Goal: Task Accomplishment & Management: Complete application form

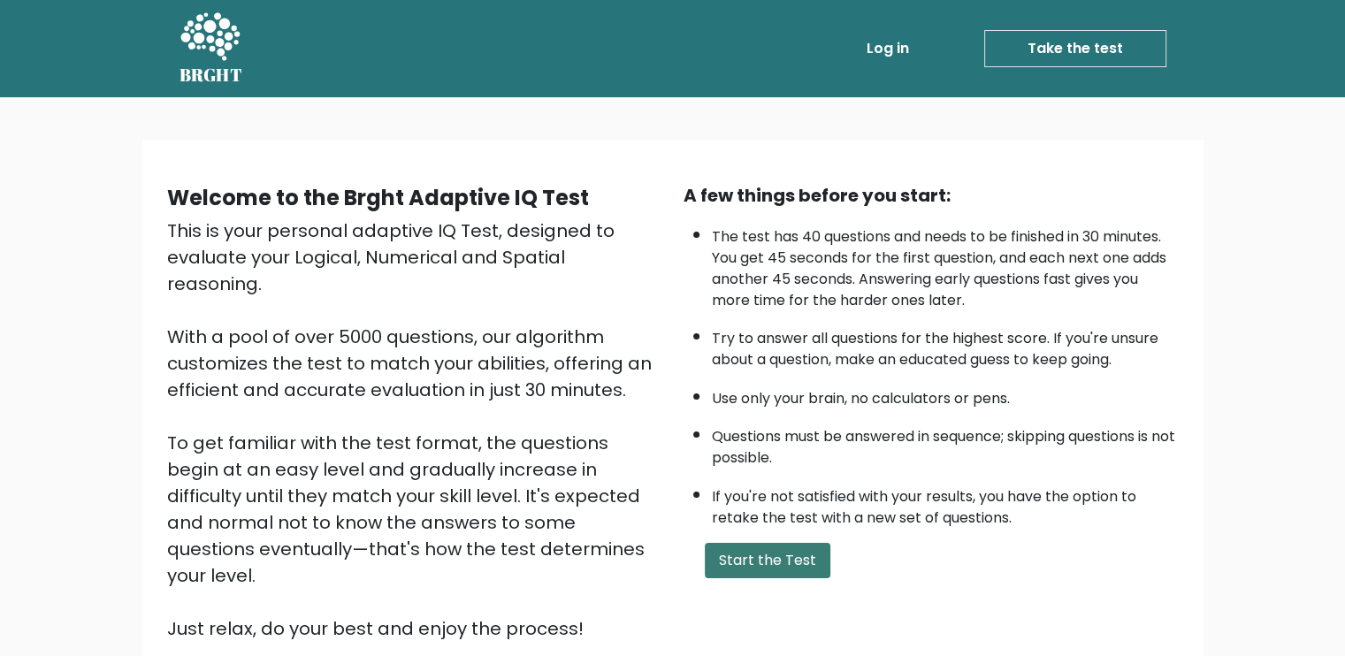
click at [777, 575] on div "A few things before you start: The test has 40 questions and needs to be finish…" at bounding box center [931, 412] width 517 height 460
click at [778, 564] on button "Start the Test" at bounding box center [768, 560] width 126 height 35
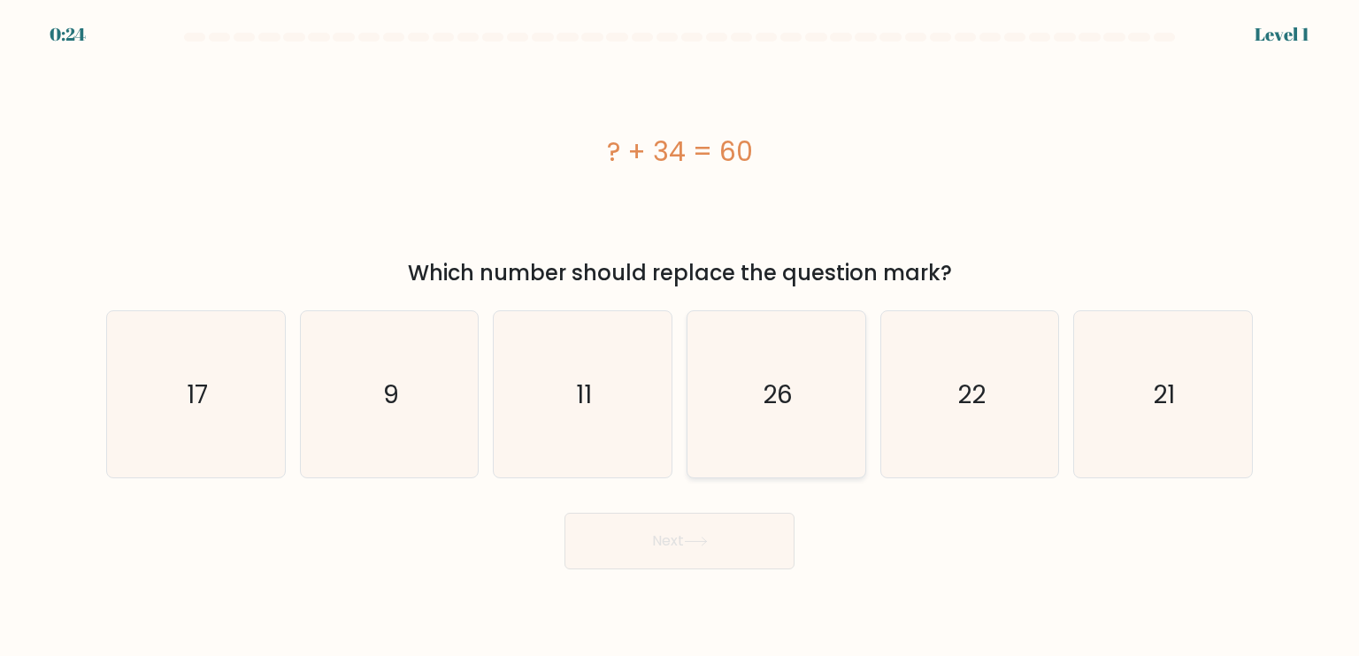
click at [743, 443] on icon "26" at bounding box center [776, 394] width 166 height 166
click at [680, 337] on input "d. 26" at bounding box center [679, 332] width 1 height 9
radio input "true"
click at [662, 526] on button "Next" at bounding box center [679, 541] width 230 height 57
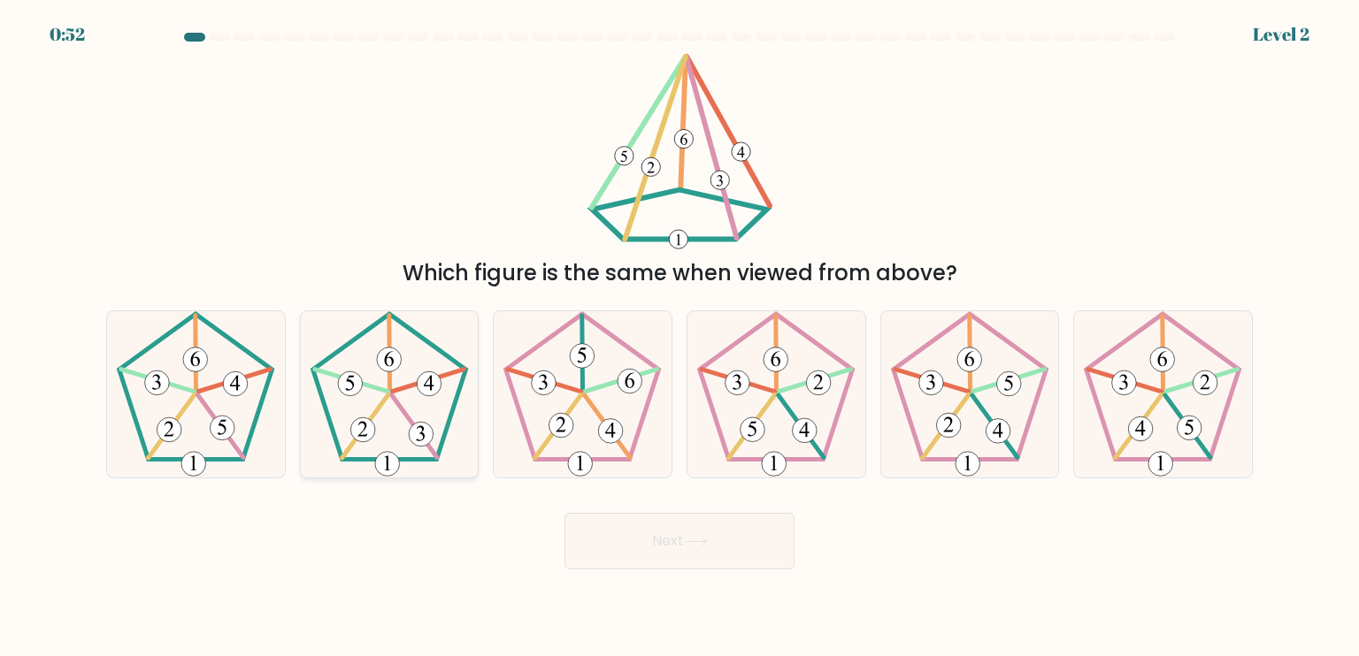
click at [449, 367] on icon at bounding box center [389, 394] width 166 height 166
click at [679, 337] on input "b." at bounding box center [679, 332] width 1 height 9
radio input "true"
click at [655, 523] on button "Next" at bounding box center [679, 541] width 230 height 57
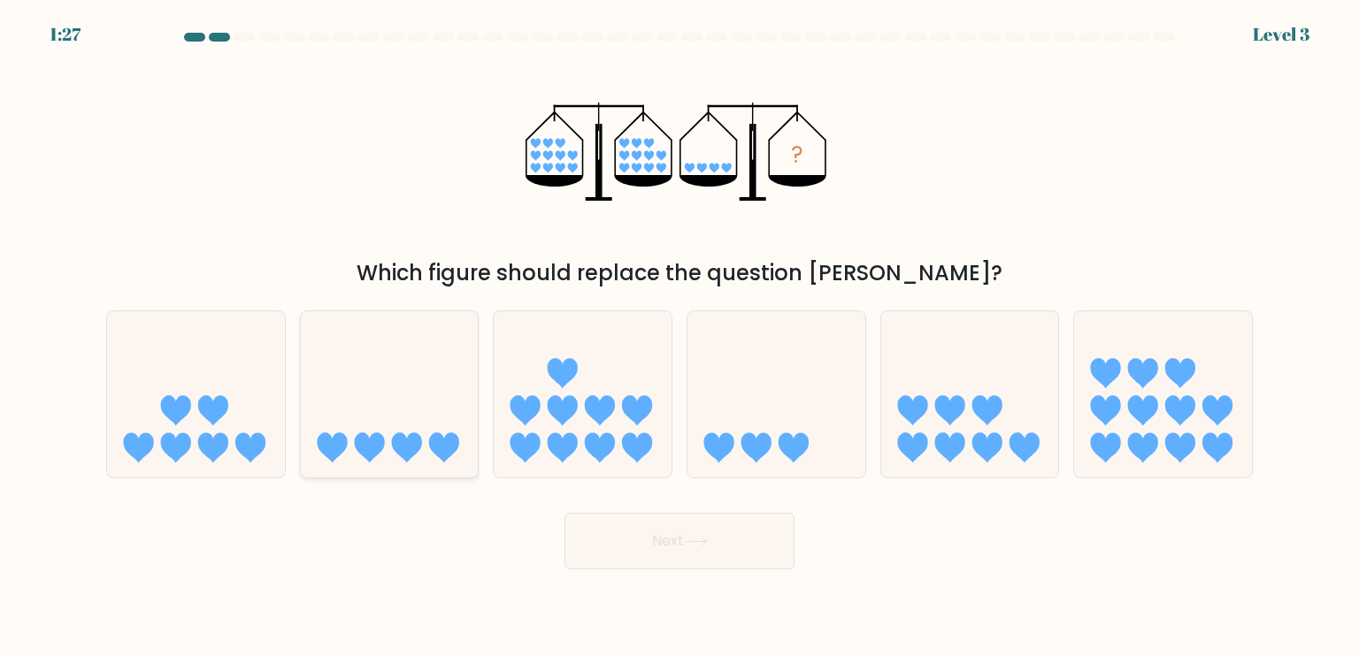
click at [376, 441] on icon at bounding box center [369, 448] width 30 height 30
click at [679, 337] on input "b." at bounding box center [679, 332] width 1 height 9
radio input "true"
click at [675, 540] on button "Next" at bounding box center [679, 541] width 230 height 57
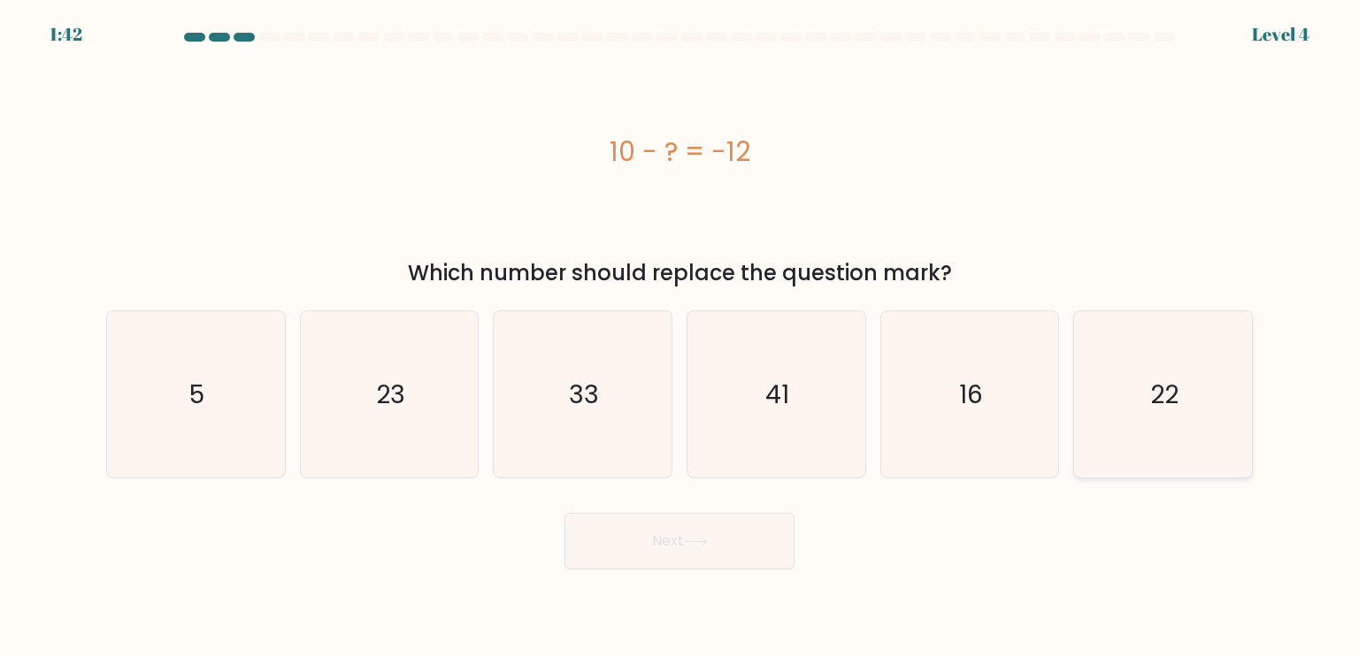
click at [1138, 365] on icon "22" at bounding box center [1162, 394] width 166 height 166
click at [680, 337] on input "f. 22" at bounding box center [679, 332] width 1 height 9
radio input "true"
click at [636, 535] on button "Next" at bounding box center [679, 541] width 230 height 57
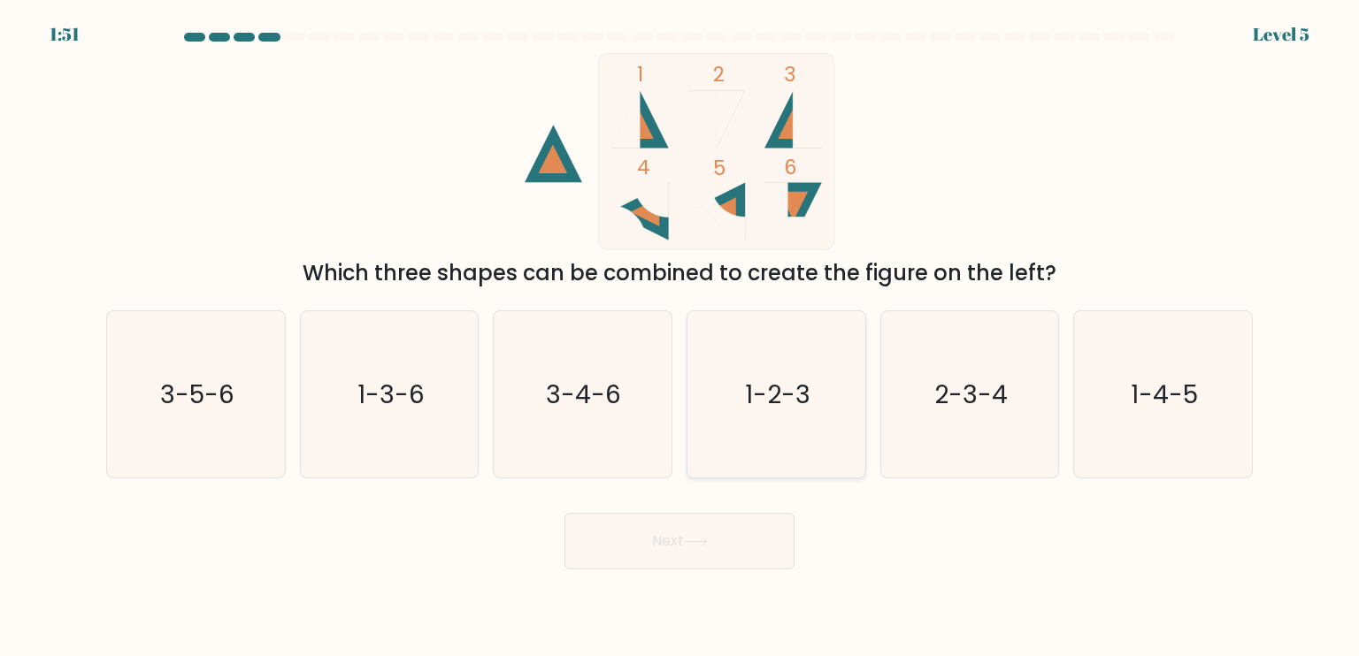
click at [734, 356] on icon "1-2-3" at bounding box center [776, 394] width 166 height 166
click at [680, 337] on input "d. 1-2-3" at bounding box center [679, 332] width 1 height 9
radio input "true"
click at [708, 537] on icon at bounding box center [696, 542] width 24 height 10
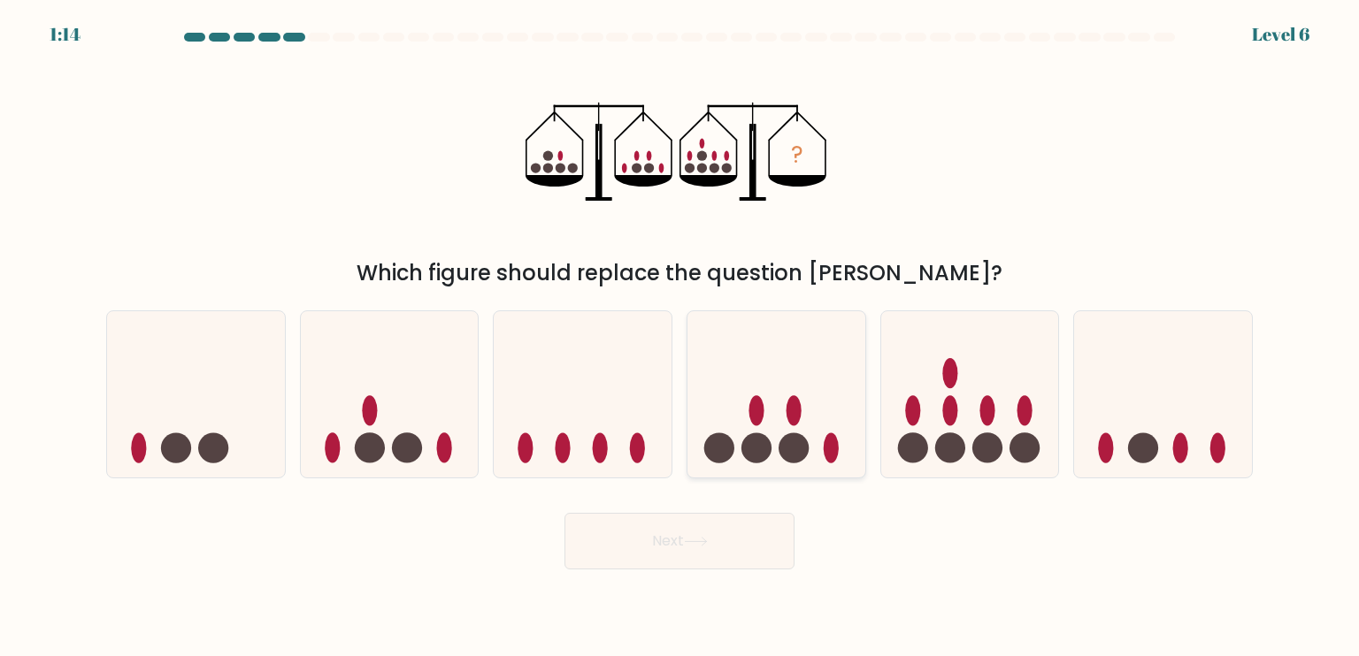
click at [762, 423] on icon at bounding box center [776, 394] width 178 height 147
click at [680, 337] on input "d." at bounding box center [679, 332] width 1 height 9
radio input "true"
click at [706, 542] on icon at bounding box center [695, 542] width 21 height 8
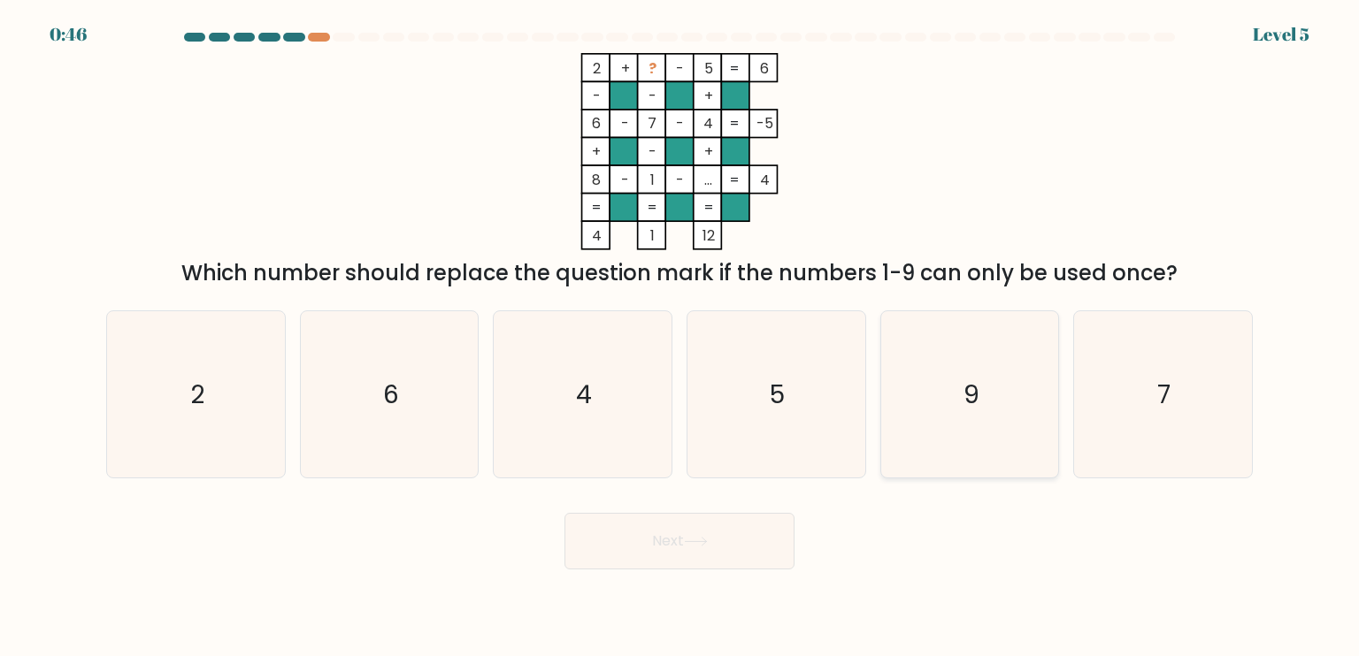
click at [993, 377] on icon "9" at bounding box center [969, 394] width 166 height 166
click at [680, 337] on input "e. 9" at bounding box center [679, 332] width 1 height 9
radio input "true"
click at [643, 558] on button "Next" at bounding box center [679, 541] width 230 height 57
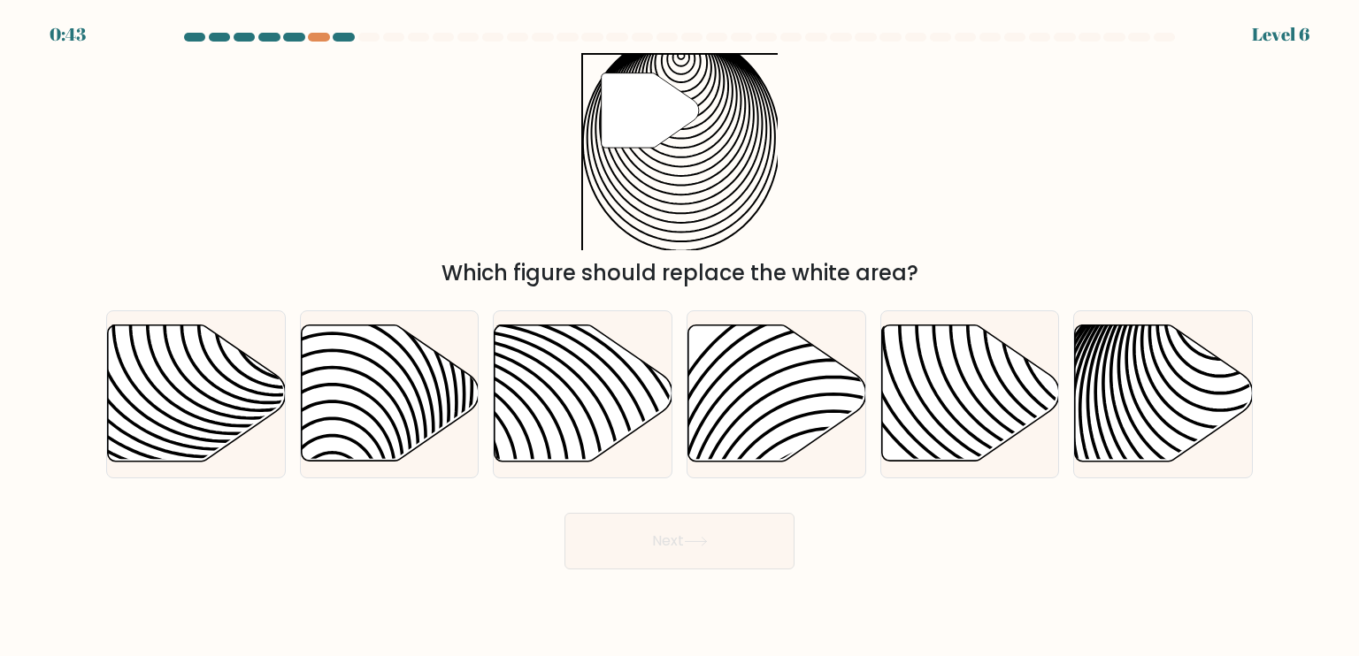
click at [704, 547] on icon at bounding box center [696, 542] width 24 height 10
click at [587, 419] on icon at bounding box center [583, 394] width 178 height 136
click at [679, 337] on input "c." at bounding box center [679, 332] width 1 height 9
radio input "true"
click at [250, 384] on icon at bounding box center [197, 394] width 178 height 136
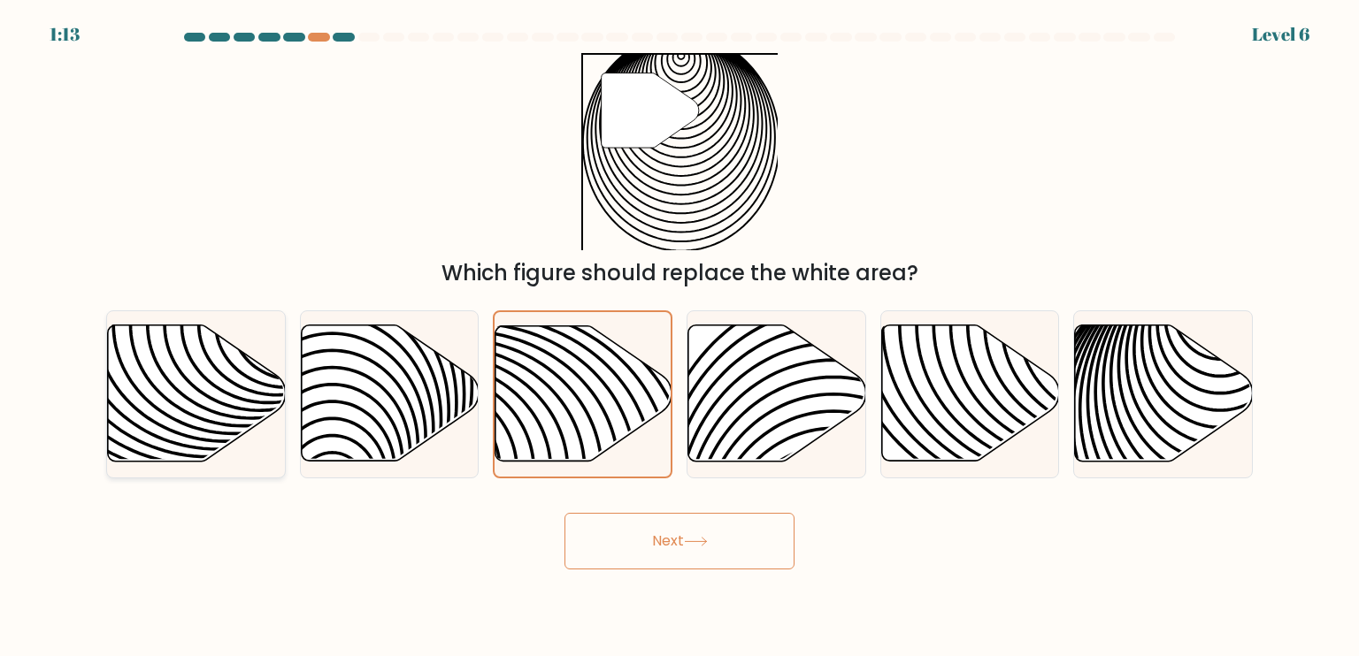
click at [679, 337] on input "a." at bounding box center [679, 332] width 1 height 9
radio input "true"
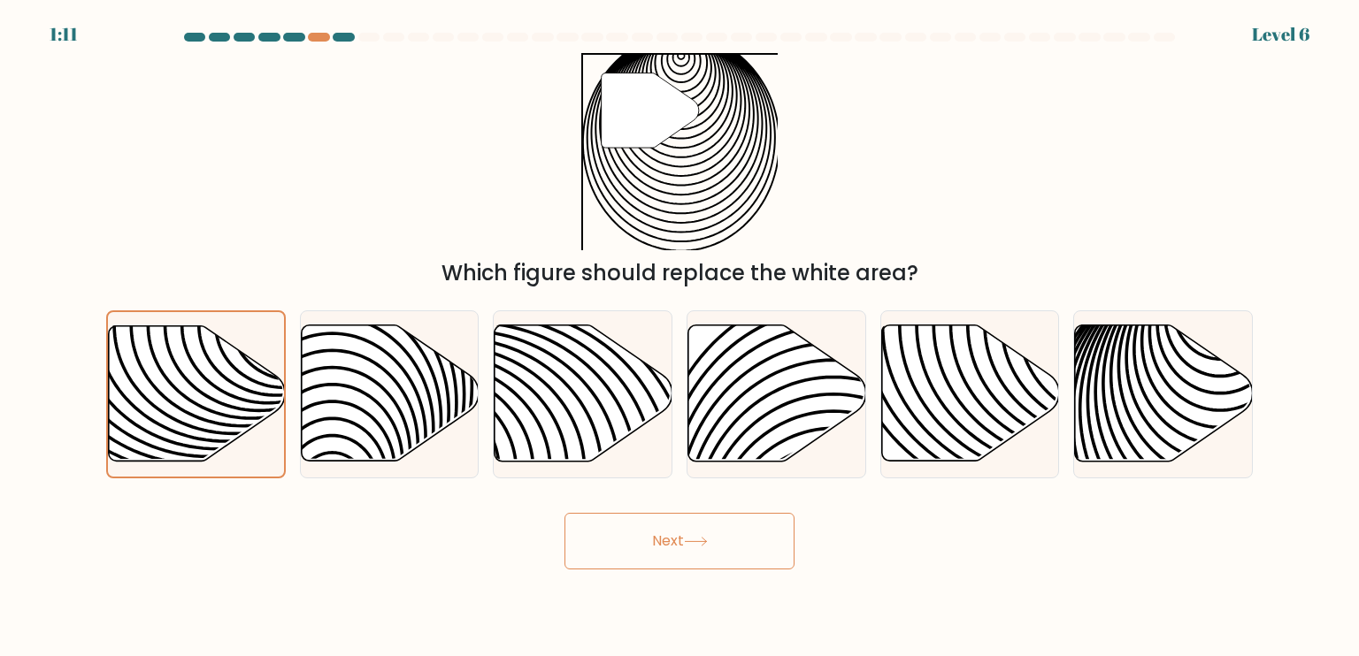
click at [696, 541] on icon at bounding box center [695, 542] width 21 height 8
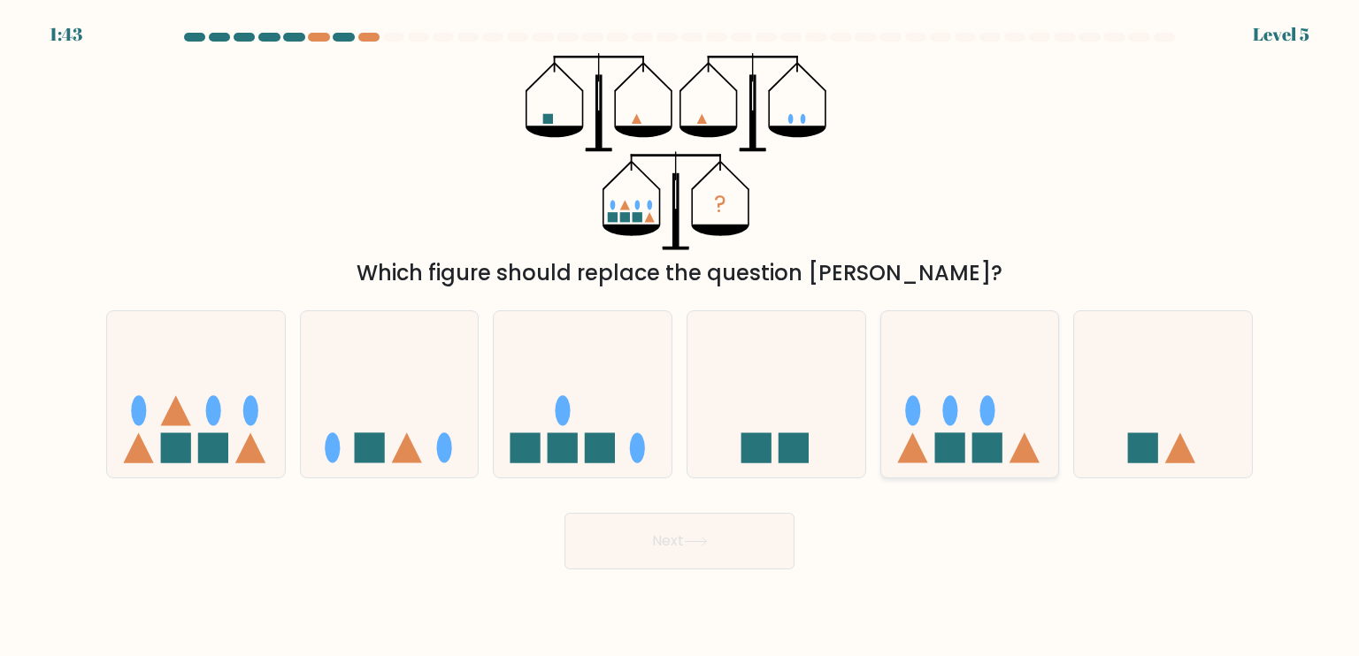
click at [933, 403] on icon at bounding box center [970, 394] width 178 height 147
click at [680, 337] on input "e." at bounding box center [679, 332] width 1 height 9
radio input "true"
click at [157, 399] on icon at bounding box center [196, 394] width 178 height 147
click at [679, 337] on input "a." at bounding box center [679, 332] width 1 height 9
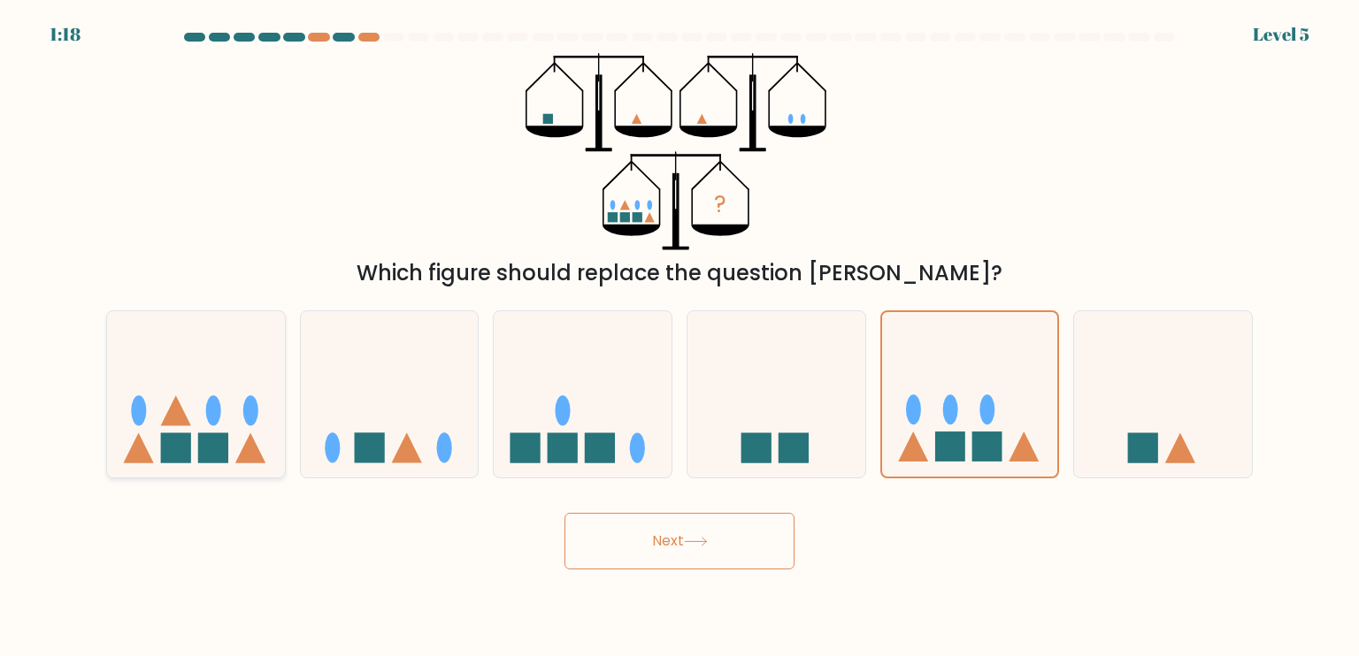
radio input "true"
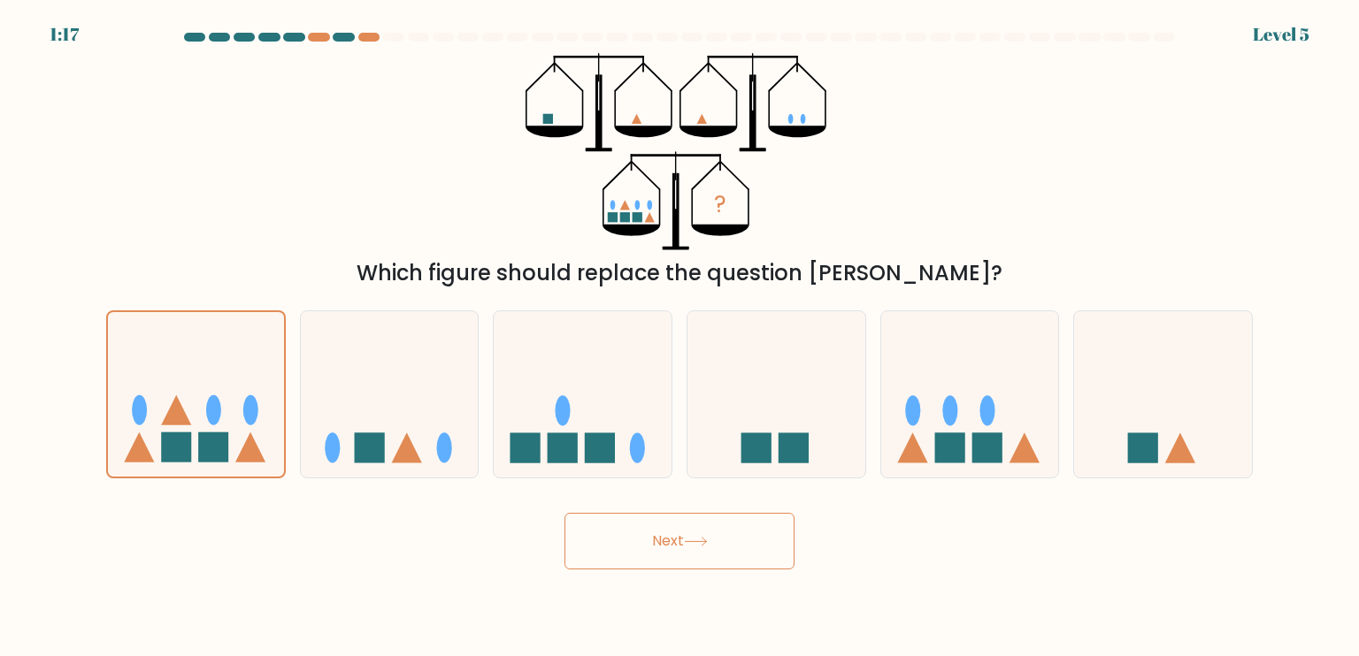
click at [728, 544] on button "Next" at bounding box center [679, 541] width 230 height 57
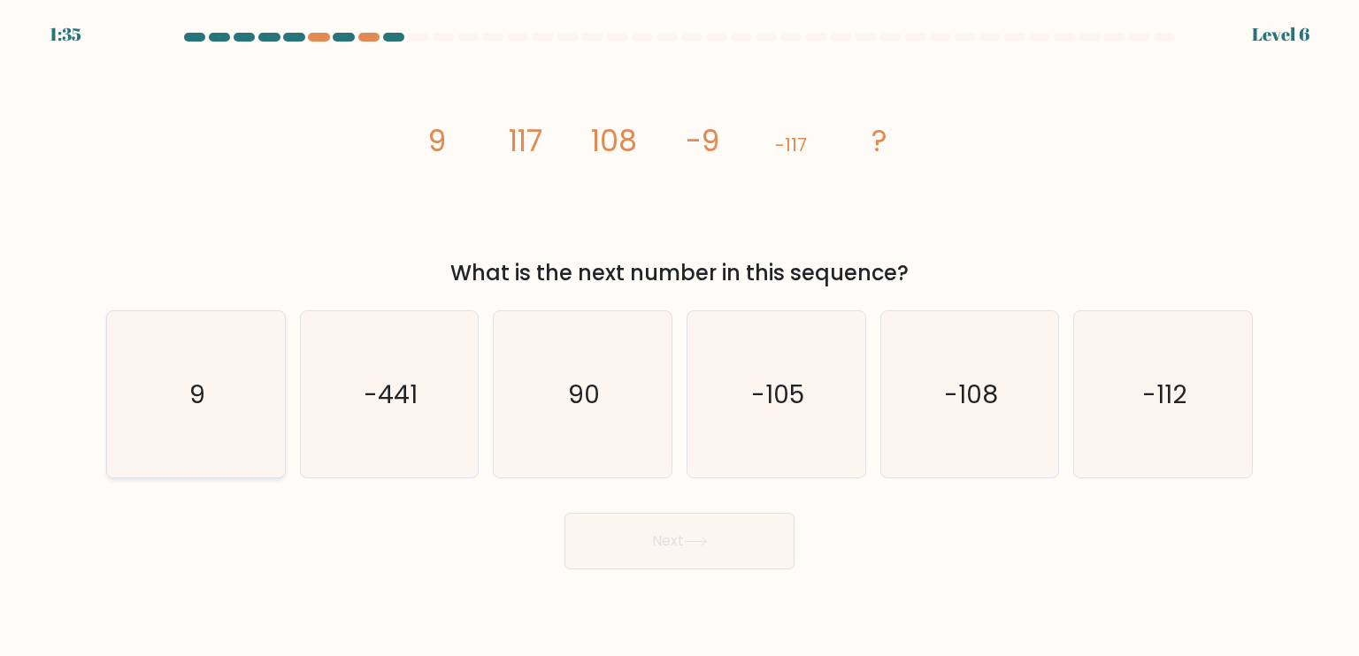
click at [226, 379] on icon "9" at bounding box center [195, 394] width 166 height 166
click at [679, 337] on input "a. 9" at bounding box center [679, 332] width 1 height 9
radio input "true"
click at [662, 563] on button "Next" at bounding box center [679, 541] width 230 height 57
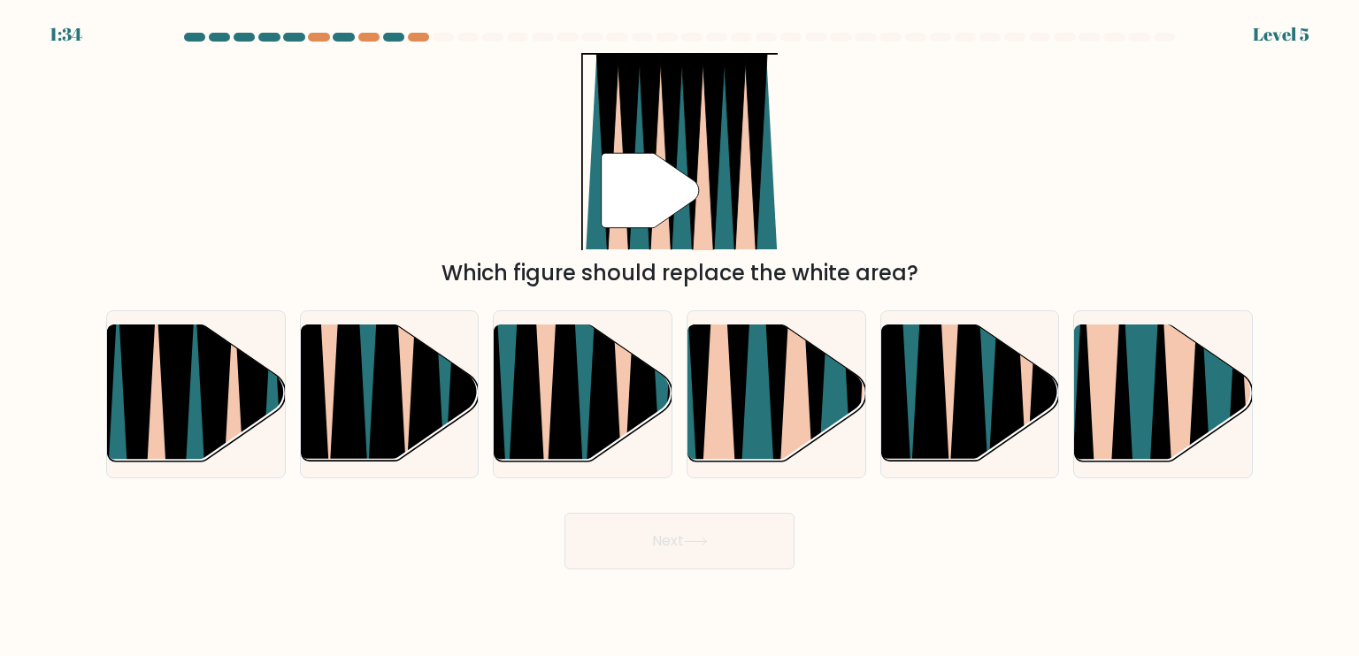
click at [672, 541] on button "Next" at bounding box center [679, 541] width 230 height 57
click at [754, 427] on icon at bounding box center [757, 323] width 39 height 355
click at [680, 337] on input "d." at bounding box center [679, 332] width 1 height 9
radio input "true"
click at [661, 552] on button "Next" at bounding box center [679, 541] width 230 height 57
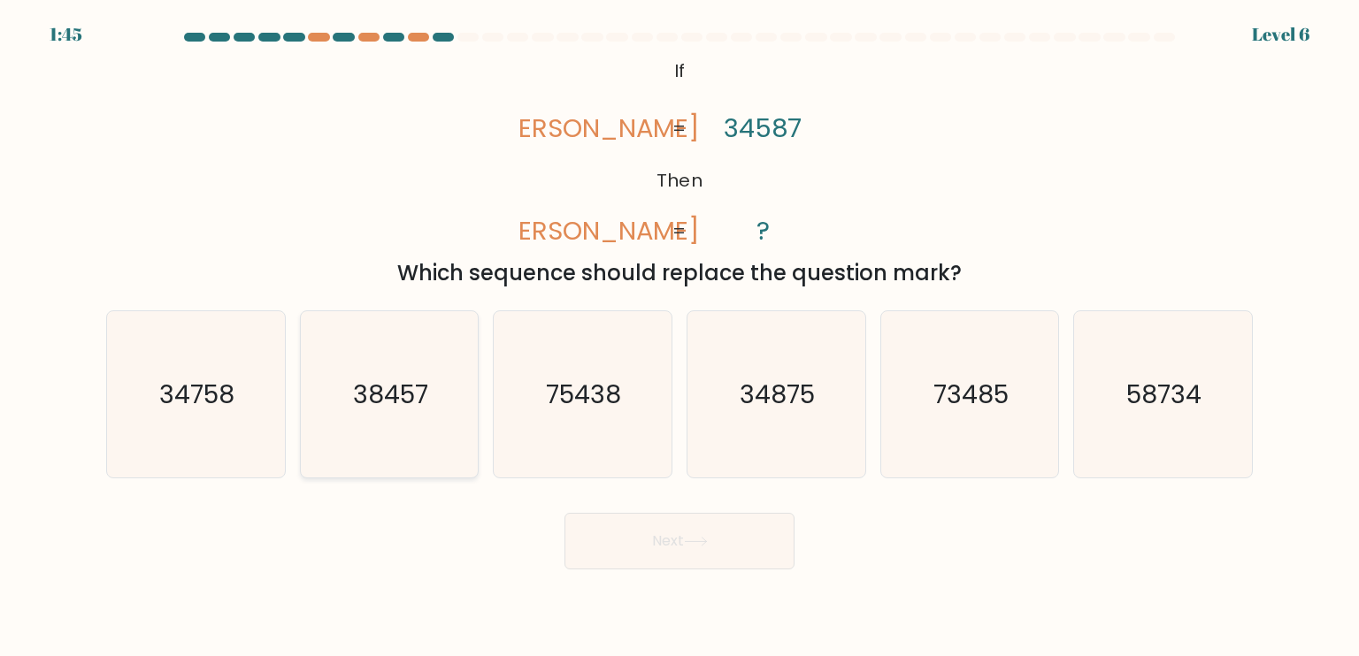
click at [428, 409] on icon "38457" at bounding box center [389, 394] width 166 height 166
click at [679, 337] on input "b. 38457" at bounding box center [679, 332] width 1 height 9
radio input "true"
click at [665, 553] on button "Next" at bounding box center [679, 541] width 230 height 57
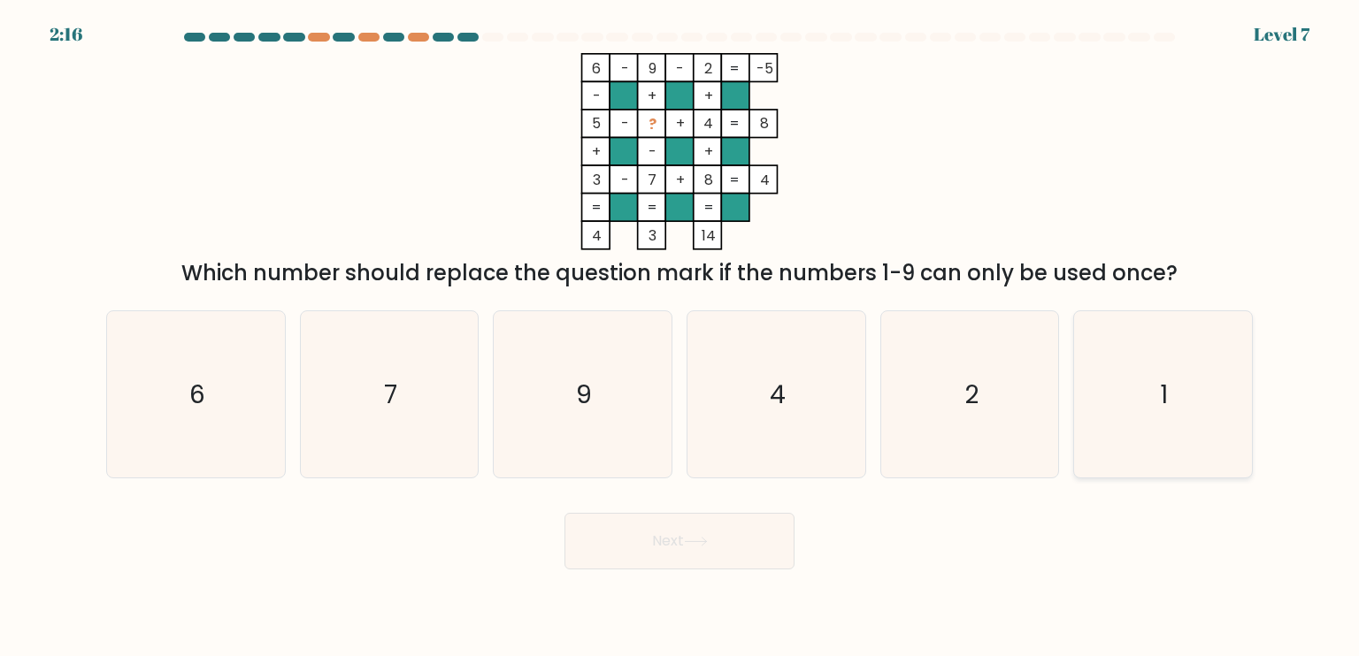
click at [1164, 371] on icon "1" at bounding box center [1162, 394] width 166 height 166
click at [680, 337] on input "f. 1" at bounding box center [679, 332] width 1 height 9
radio input "true"
click at [679, 545] on button "Next" at bounding box center [679, 541] width 230 height 57
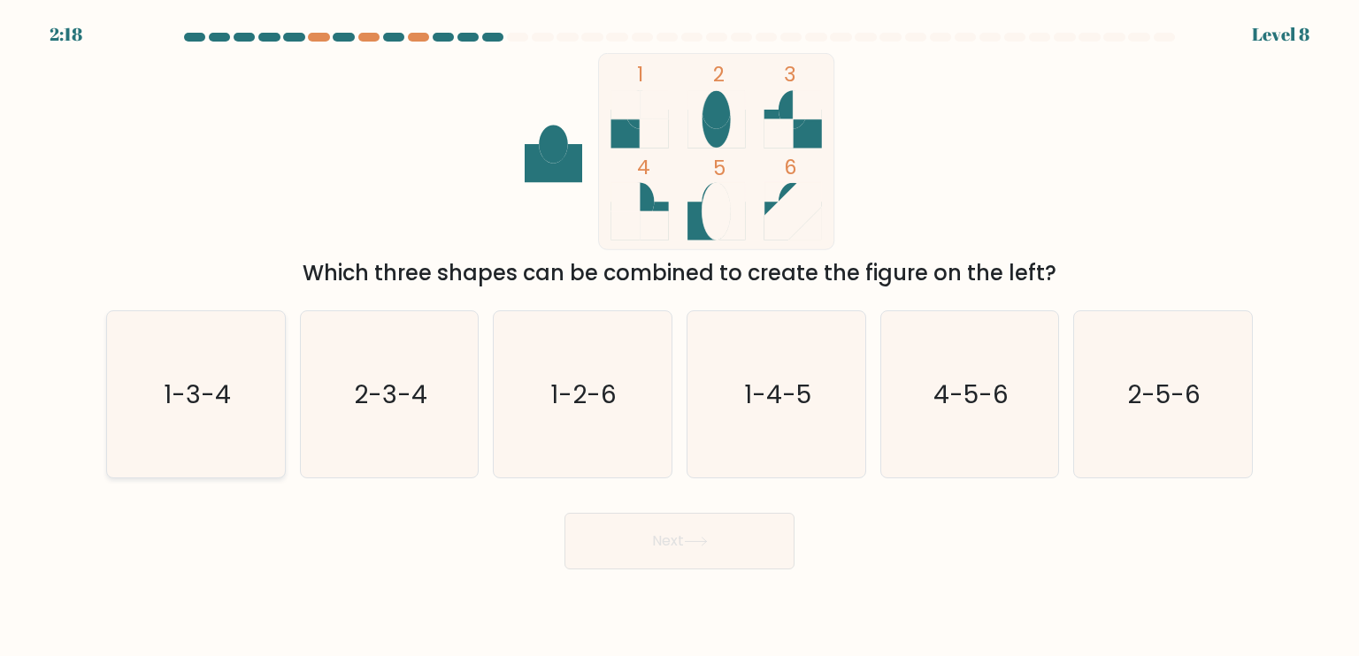
click at [216, 418] on icon "1-3-4" at bounding box center [195, 394] width 166 height 166
click at [679, 337] on input "a. 1-3-4" at bounding box center [679, 332] width 1 height 9
radio input "true"
click at [737, 557] on button "Next" at bounding box center [679, 541] width 230 height 57
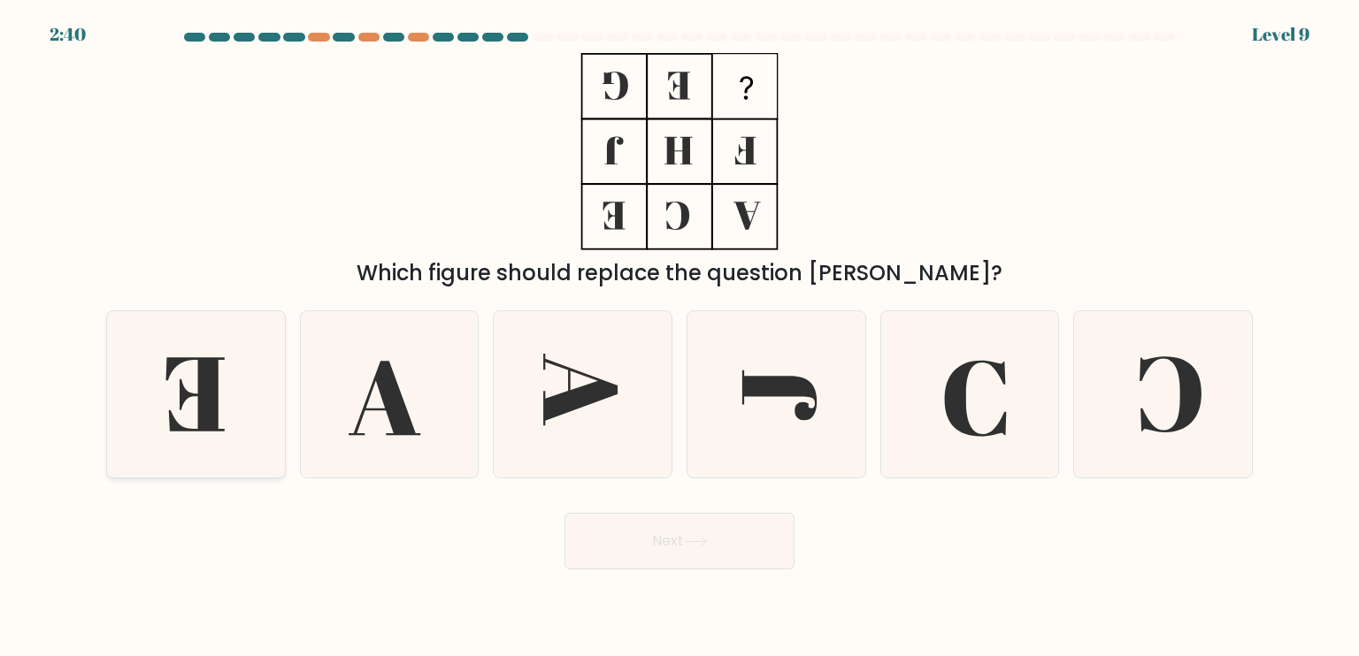
click at [194, 379] on icon at bounding box center [195, 394] width 166 height 166
click at [679, 337] on input "a." at bounding box center [679, 332] width 1 height 9
radio input "true"
click at [743, 542] on button "Next" at bounding box center [679, 541] width 230 height 57
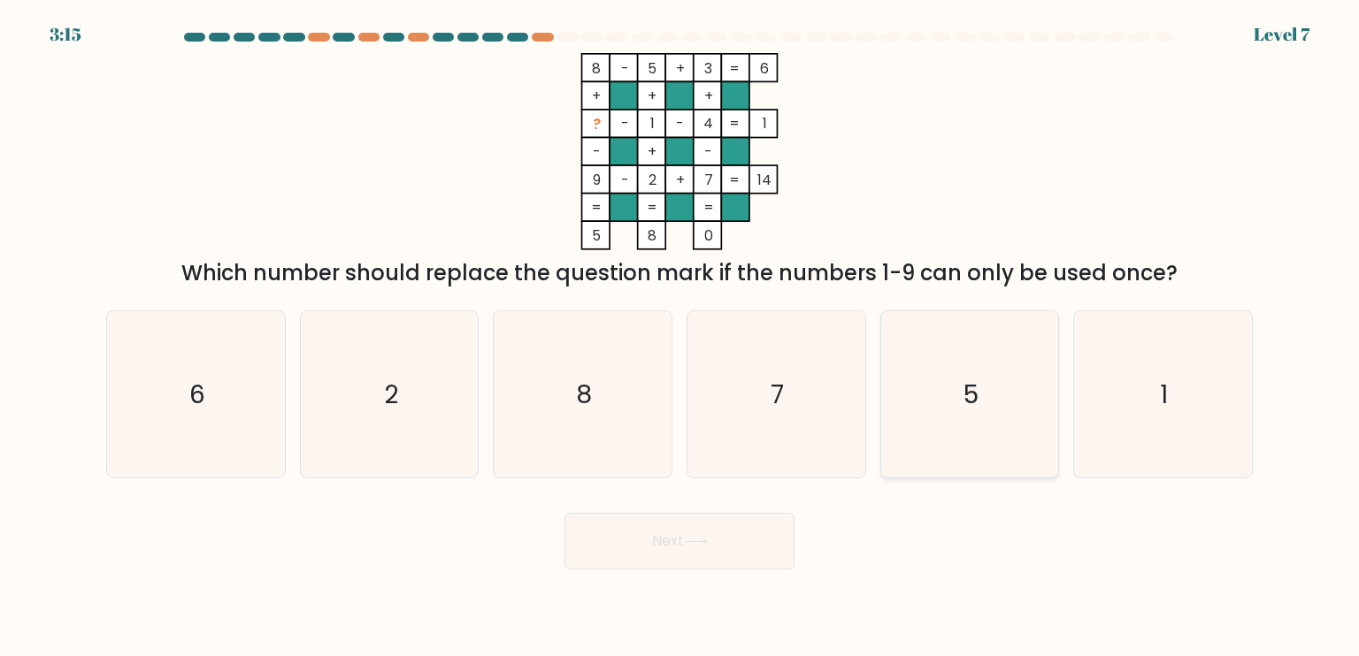
click at [971, 373] on icon "5" at bounding box center [969, 394] width 166 height 166
click at [680, 337] on input "e. 5" at bounding box center [679, 332] width 1 height 9
radio input "true"
click at [713, 535] on button "Next" at bounding box center [679, 541] width 230 height 57
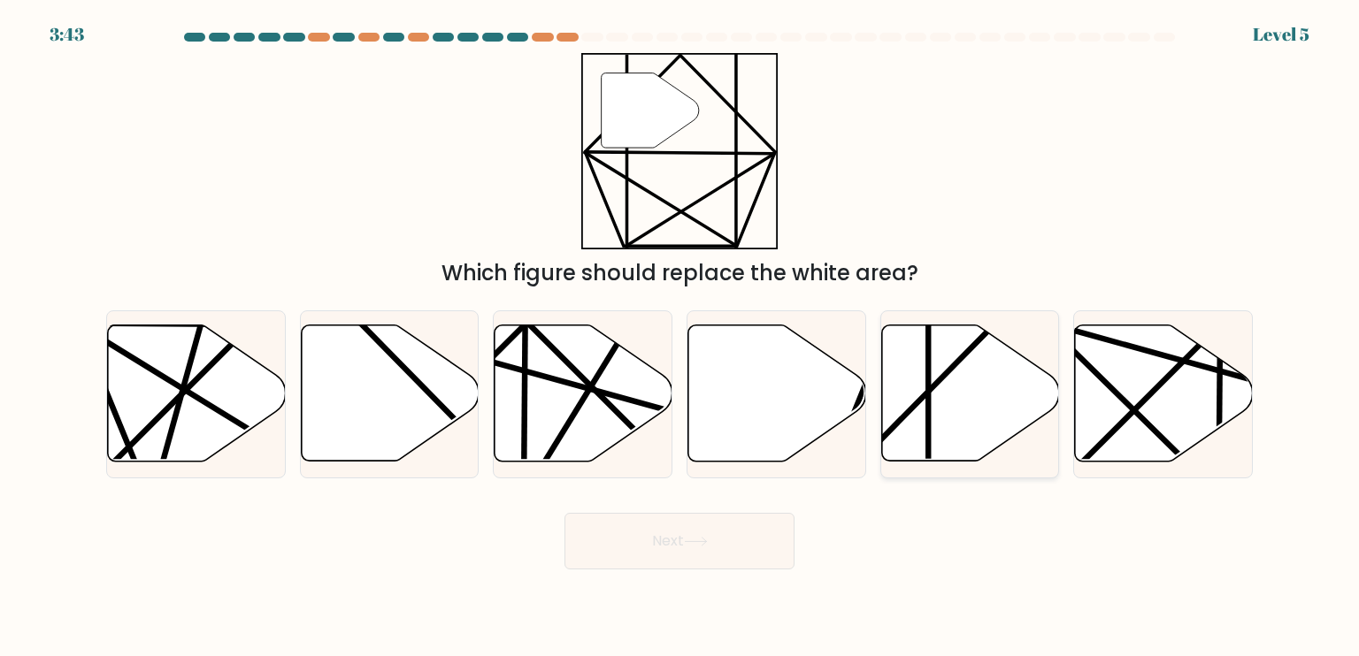
click at [954, 422] on icon at bounding box center [970, 394] width 178 height 136
click at [680, 337] on input "e." at bounding box center [679, 332] width 1 height 9
radio input "true"
click at [726, 551] on button "Next" at bounding box center [679, 541] width 230 height 57
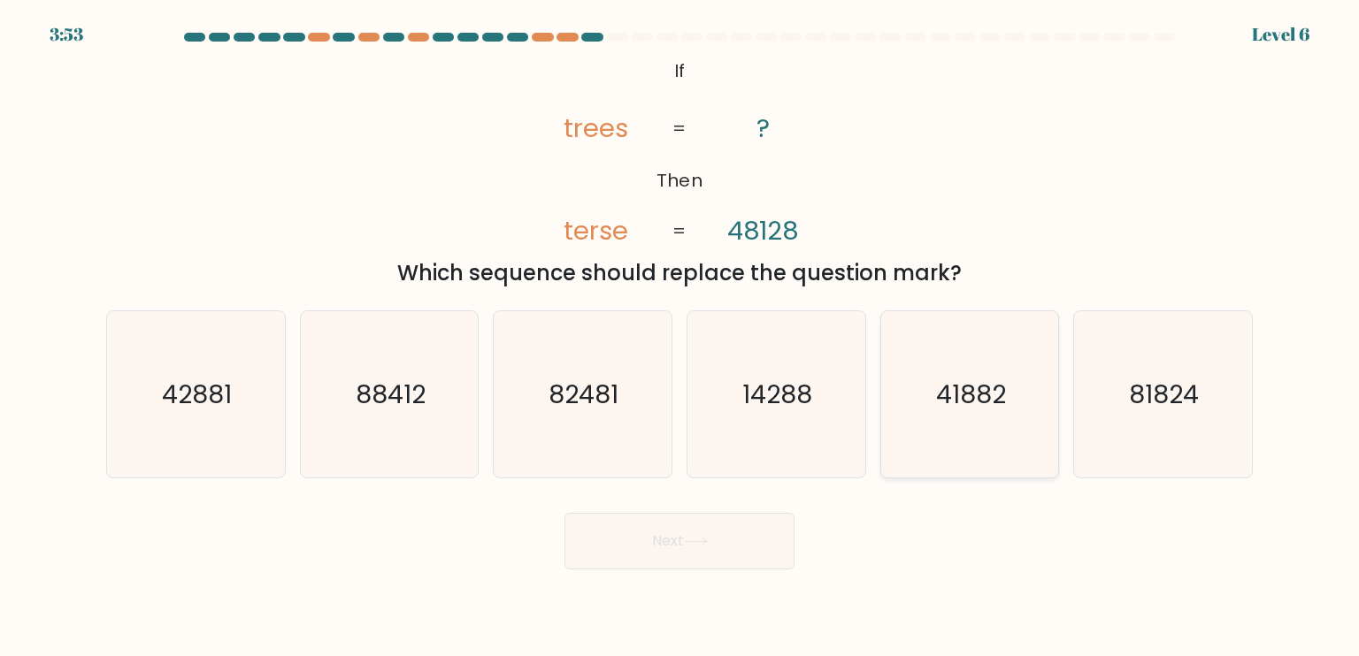
click at [962, 398] on text "41882" at bounding box center [971, 393] width 70 height 35
click at [680, 337] on input "e. 41882" at bounding box center [679, 332] width 1 height 9
radio input "true"
click at [755, 527] on button "Next" at bounding box center [679, 541] width 230 height 57
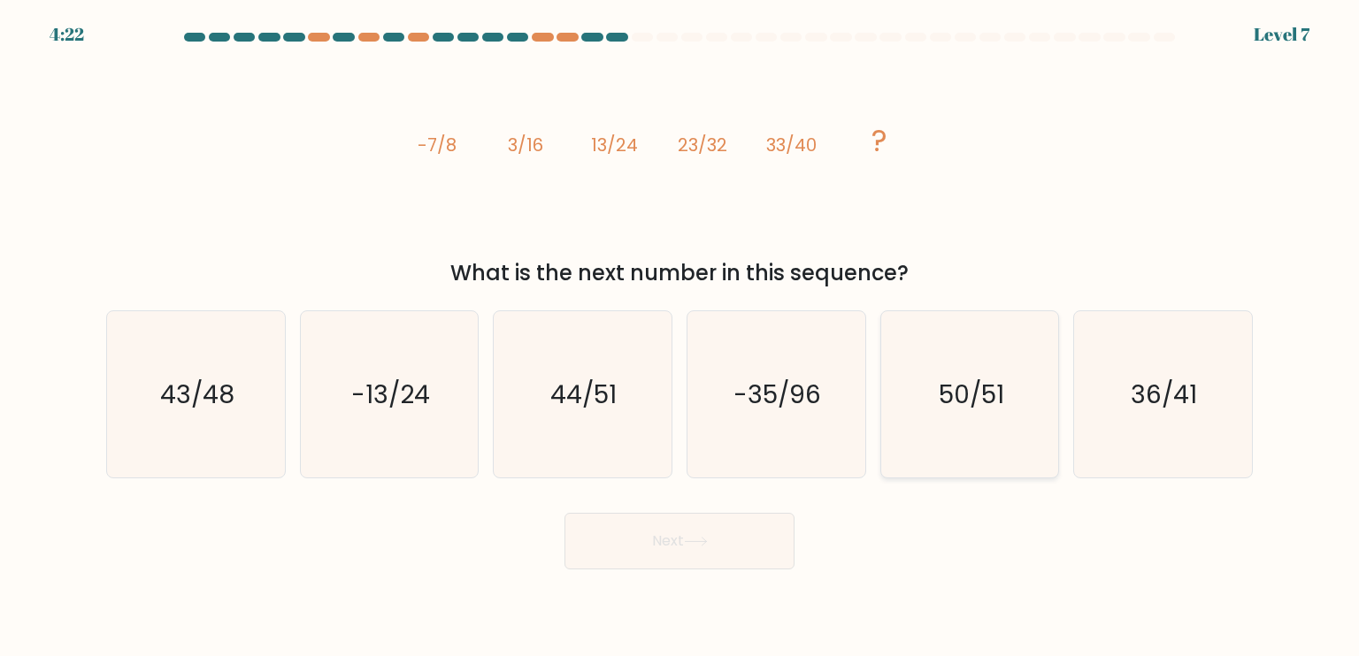
click at [945, 375] on icon "50/51" at bounding box center [969, 394] width 166 height 166
click at [680, 337] on input "e. 50/51" at bounding box center [679, 332] width 1 height 9
radio input "true"
click at [742, 528] on button "Next" at bounding box center [679, 541] width 230 height 57
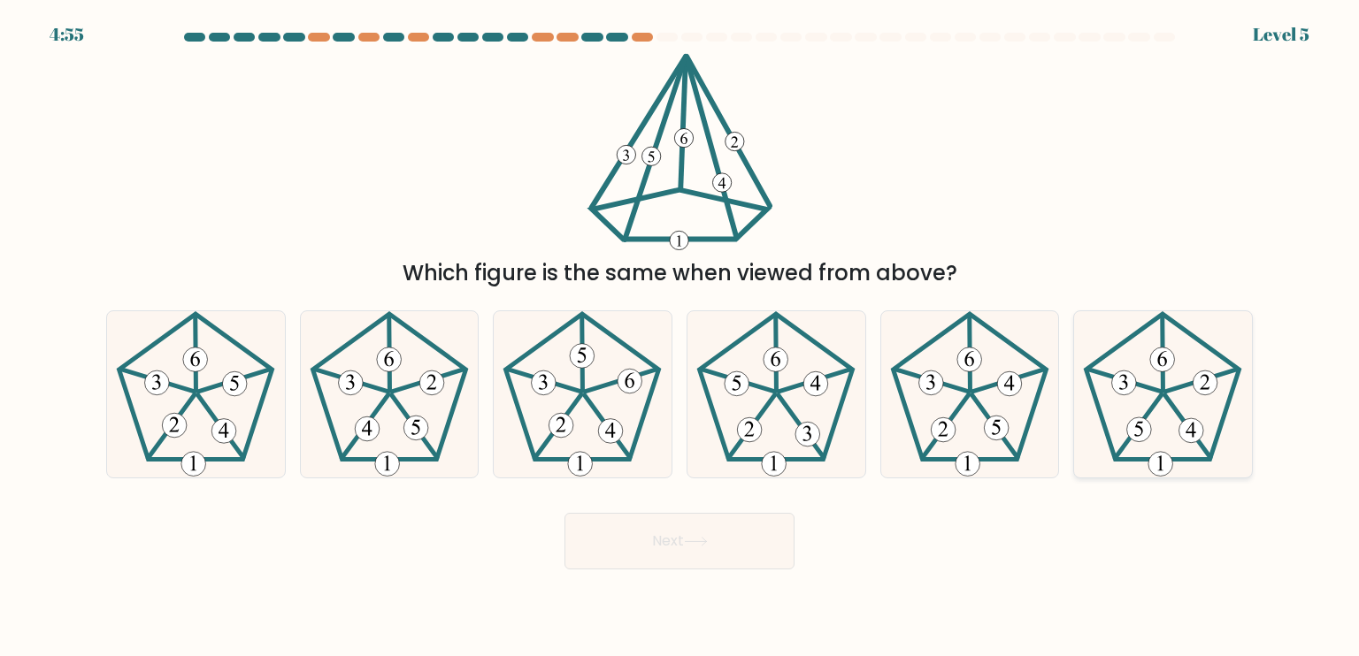
click at [1158, 460] on 513 at bounding box center [1160, 464] width 25 height 25
click at [680, 337] on input "f." at bounding box center [679, 332] width 1 height 9
radio input "true"
click at [691, 578] on body "4:54 Level 5" at bounding box center [679, 328] width 1359 height 656
click at [696, 548] on button "Next" at bounding box center [679, 541] width 230 height 57
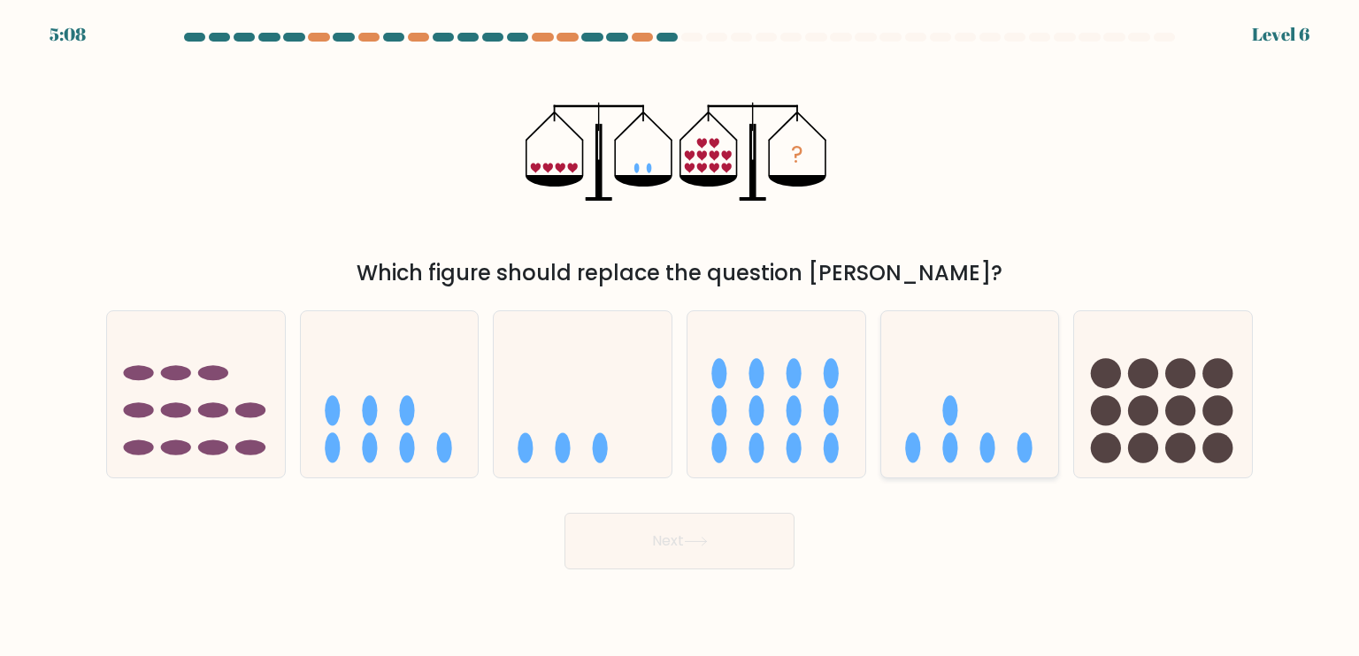
click at [927, 388] on icon at bounding box center [970, 394] width 178 height 147
click at [680, 337] on input "e." at bounding box center [679, 332] width 1 height 9
radio input "true"
click at [721, 550] on button "Next" at bounding box center [679, 541] width 230 height 57
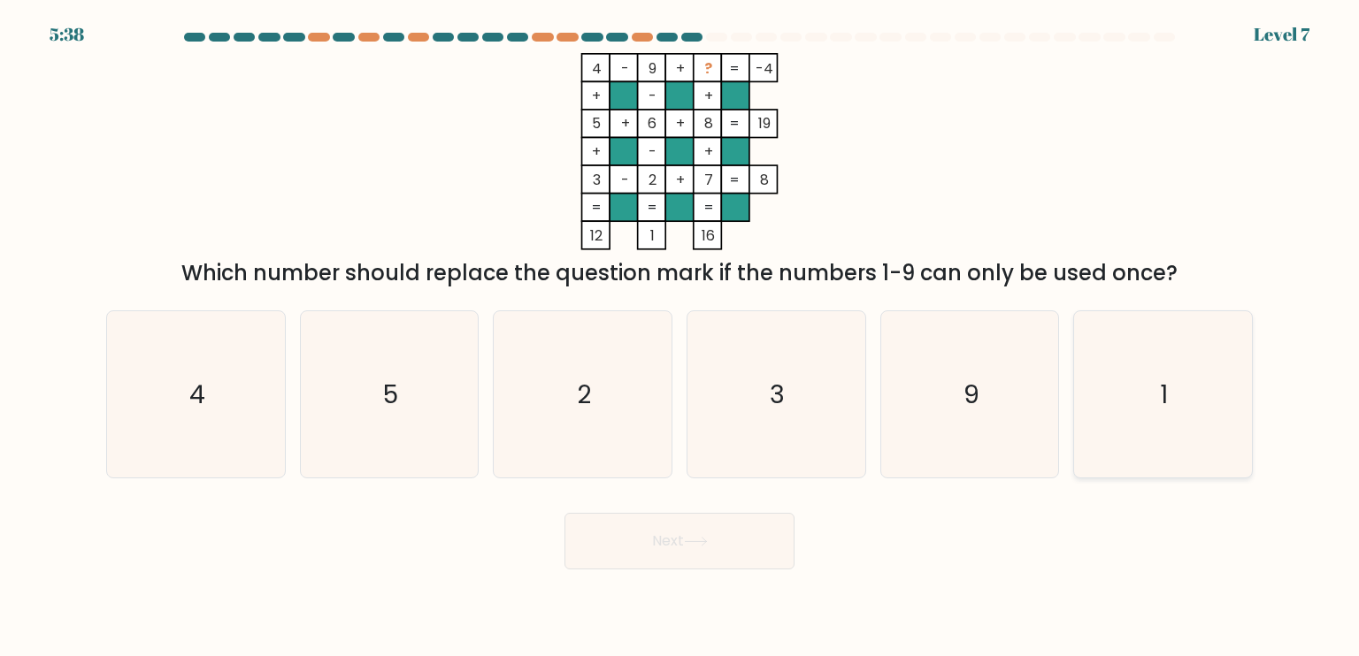
click at [1163, 399] on text "1" at bounding box center [1165, 393] width 8 height 35
click at [680, 337] on input "f. 1" at bounding box center [679, 332] width 1 height 9
radio input "true"
click at [633, 537] on button "Next" at bounding box center [679, 541] width 230 height 57
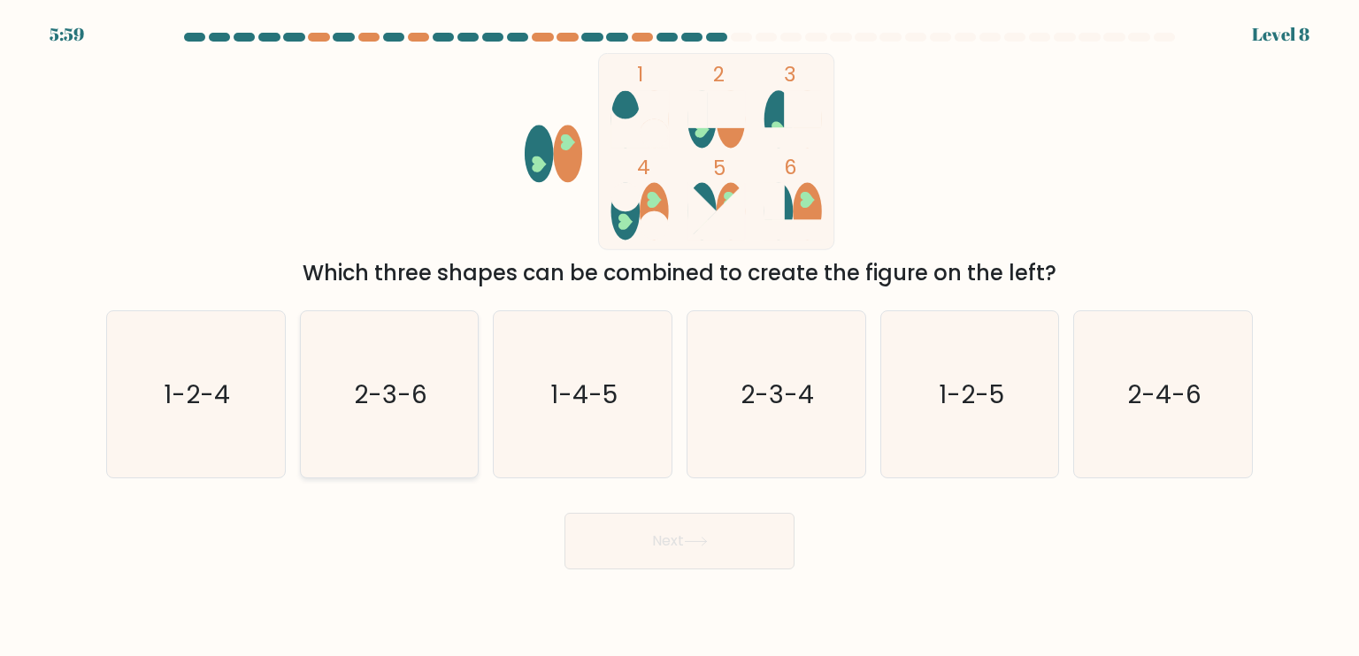
click at [406, 367] on icon "2-3-6" at bounding box center [389, 394] width 166 height 166
click at [679, 337] on input "b. 2-3-6" at bounding box center [679, 332] width 1 height 9
radio input "true"
click at [686, 537] on button "Next" at bounding box center [679, 541] width 230 height 57
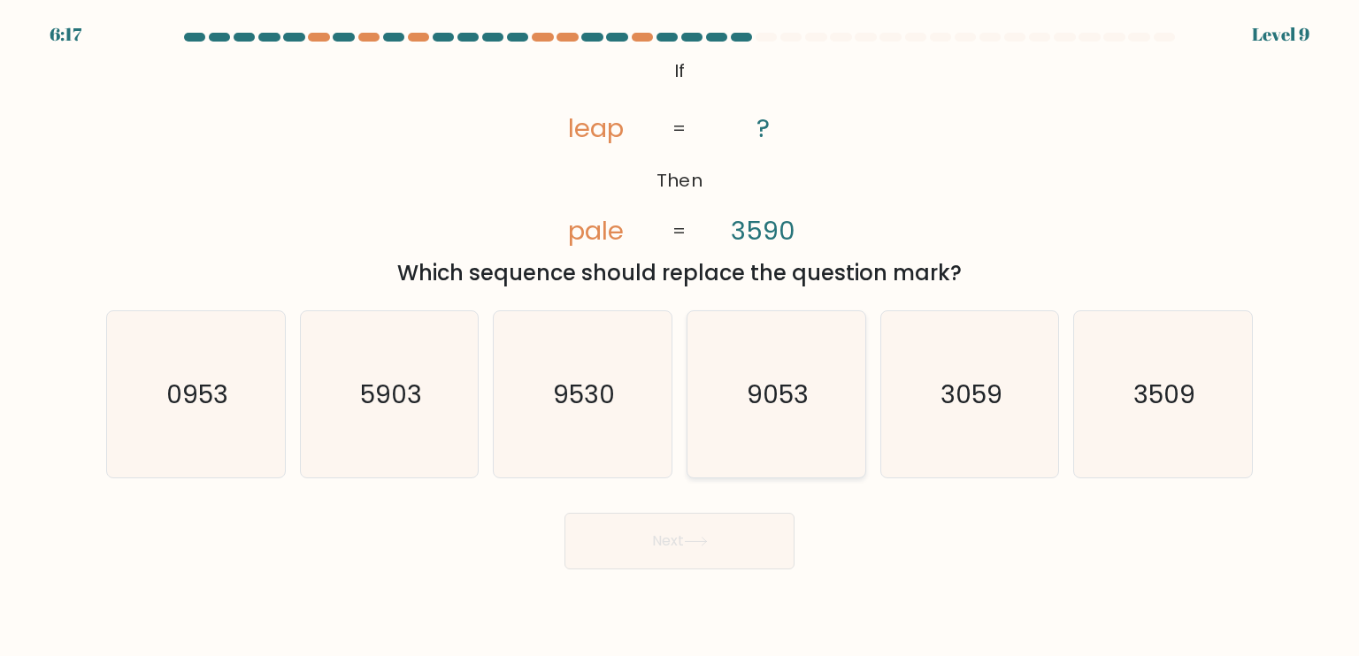
click at [783, 380] on text "9053" at bounding box center [778, 393] width 62 height 35
click at [680, 337] on input "d. 9053" at bounding box center [679, 332] width 1 height 9
radio input "true"
click at [672, 555] on button "Next" at bounding box center [679, 541] width 230 height 57
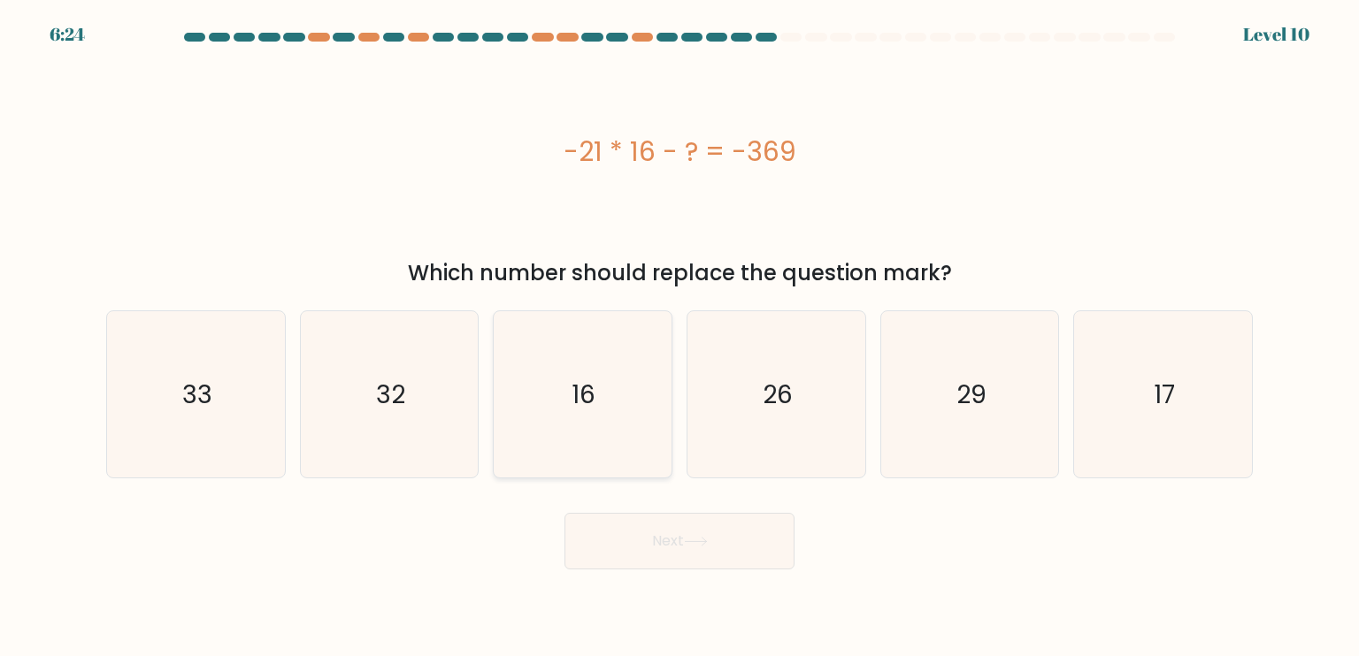
click at [569, 395] on icon "16" at bounding box center [582, 394] width 166 height 166
click at [679, 337] on input "c. 16" at bounding box center [679, 332] width 1 height 9
radio input "true"
click at [708, 539] on icon at bounding box center [696, 542] width 24 height 10
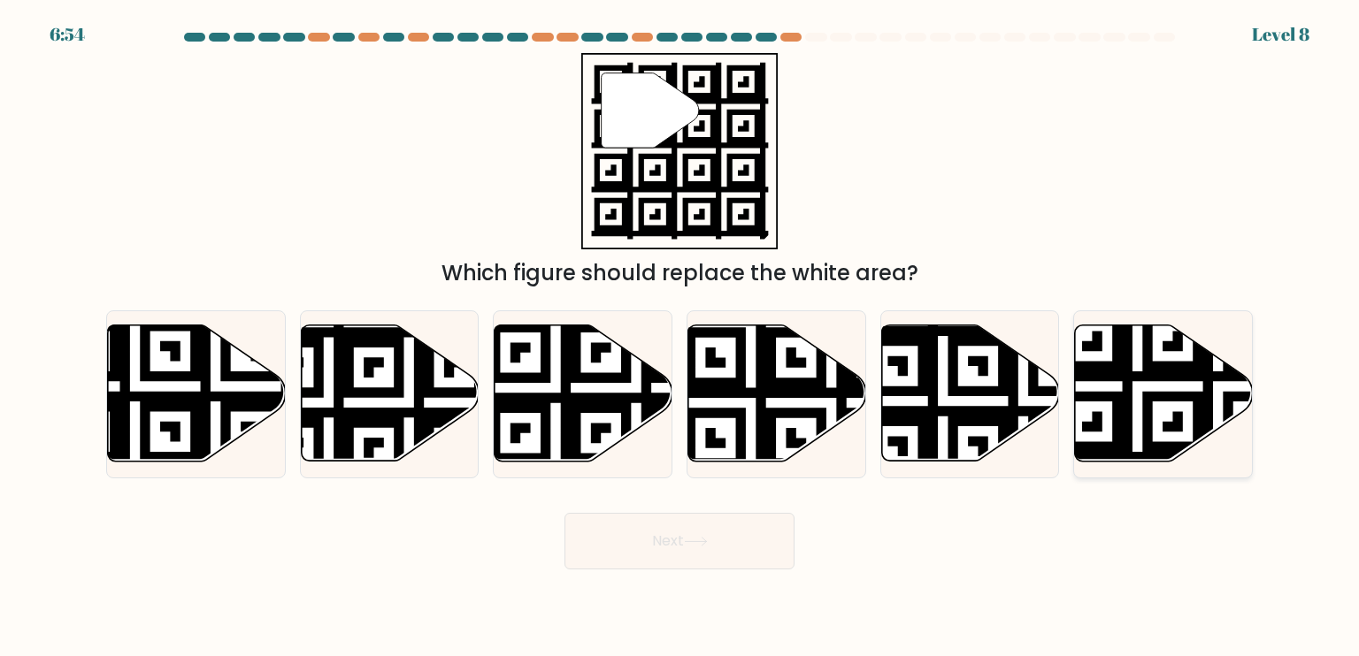
click at [1197, 375] on icon at bounding box center [1218, 467] width 322 height 322
click at [680, 337] on input "f." at bounding box center [679, 332] width 1 height 9
radio input "true"
click at [684, 544] on button "Next" at bounding box center [679, 541] width 230 height 57
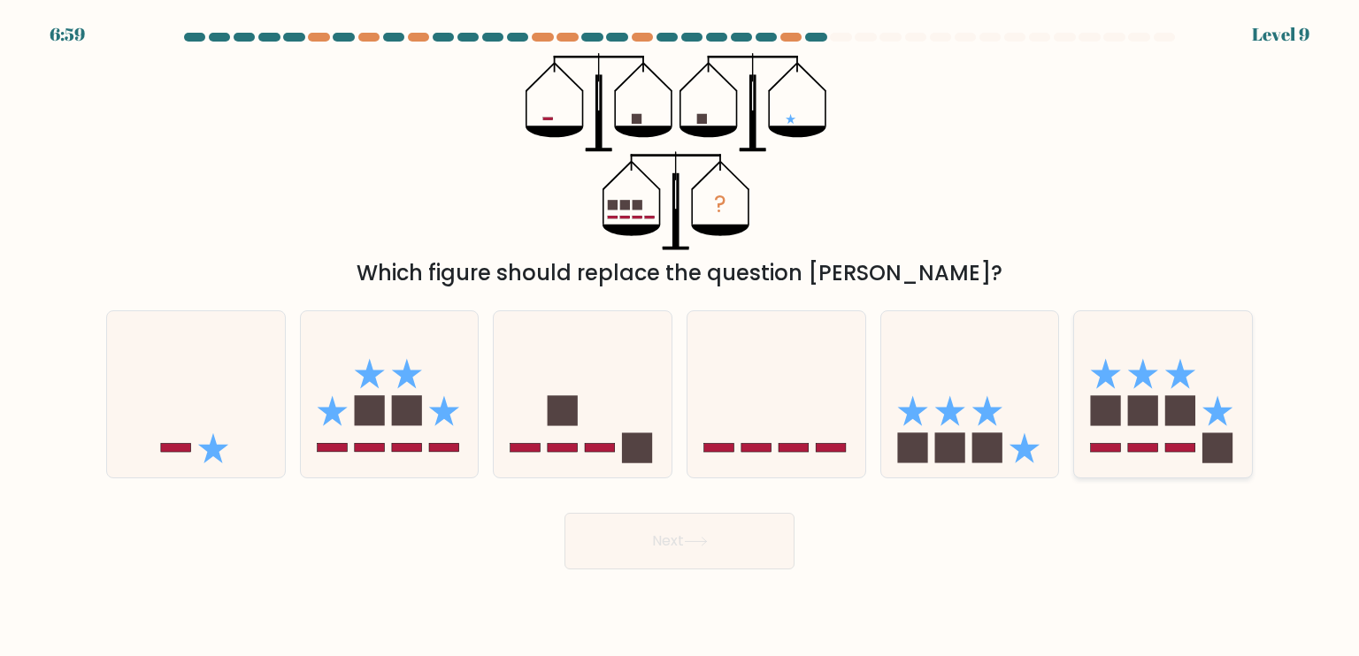
click at [1155, 404] on rect at bounding box center [1143, 410] width 30 height 30
click at [680, 337] on input "f." at bounding box center [679, 332] width 1 height 9
radio input "true"
click at [726, 519] on button "Next" at bounding box center [679, 541] width 230 height 57
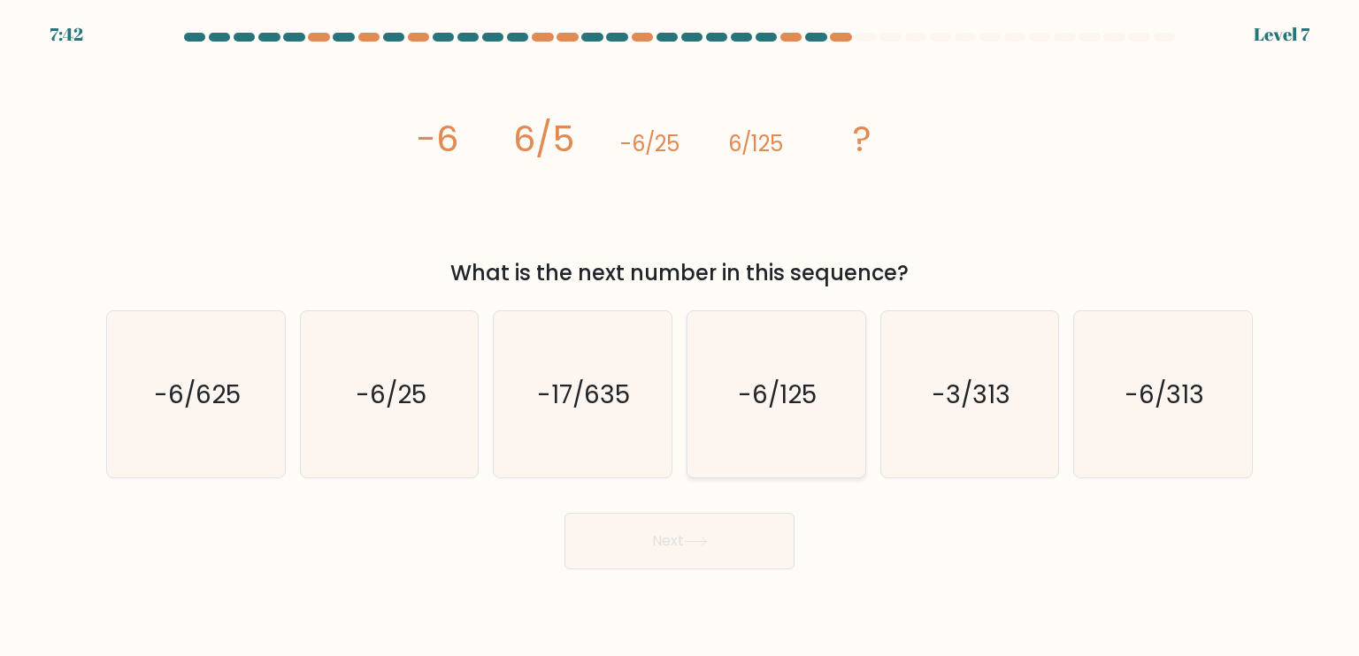
click at [783, 395] on text "-6/125" at bounding box center [778, 393] width 79 height 35
click at [680, 337] on input "d. -6/125" at bounding box center [679, 332] width 1 height 9
radio input "true"
click at [645, 547] on button "Next" at bounding box center [679, 541] width 230 height 57
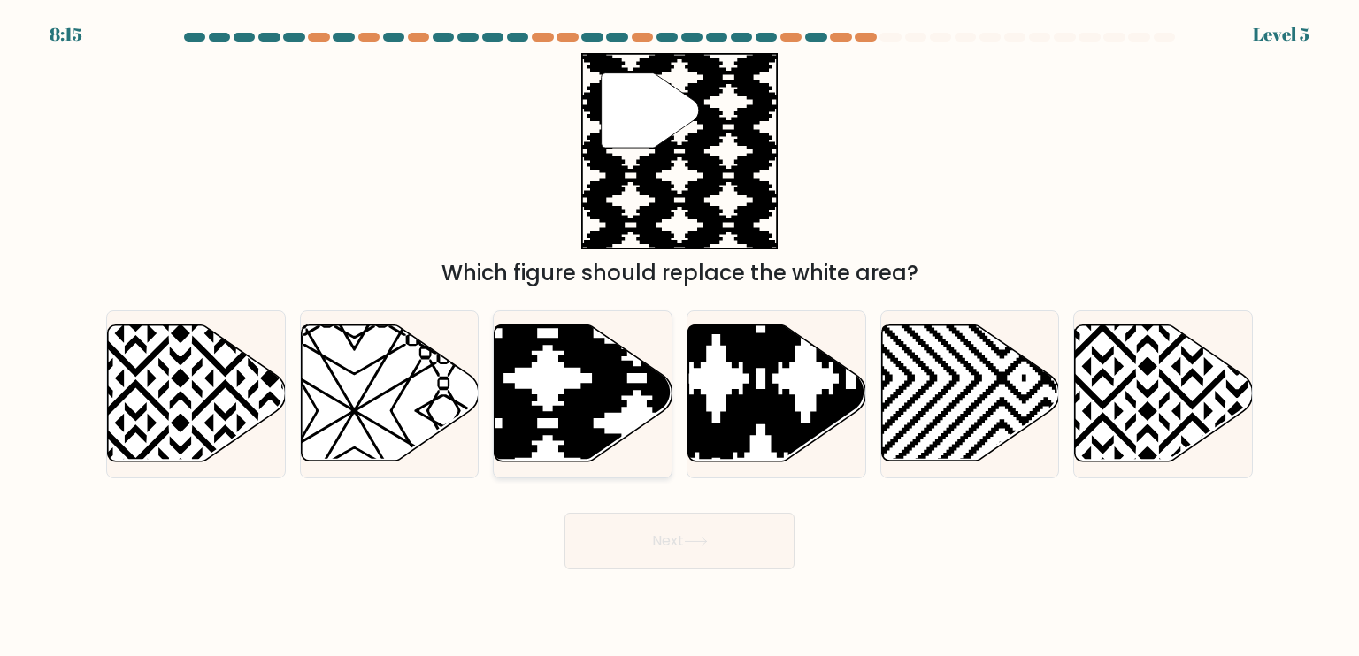
click at [563, 387] on icon at bounding box center [583, 394] width 178 height 136
click at [679, 337] on input "c." at bounding box center [679, 332] width 1 height 9
radio input "true"
click at [704, 570] on body "8:13 Level 5" at bounding box center [679, 328] width 1359 height 656
click at [714, 550] on button "Next" at bounding box center [679, 541] width 230 height 57
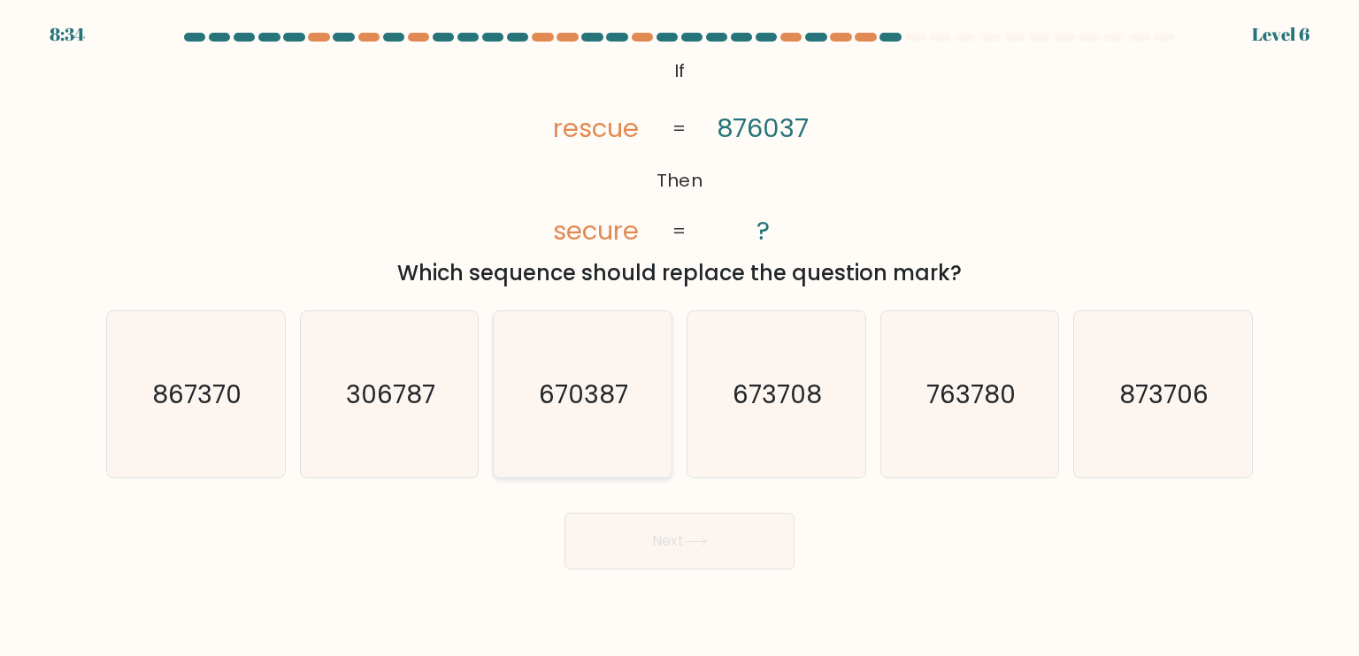
click at [665, 408] on icon "670387" at bounding box center [582, 394] width 166 height 166
click at [679, 337] on input "c. 670387" at bounding box center [679, 332] width 1 height 9
radio input "true"
click at [681, 551] on button "Next" at bounding box center [679, 541] width 230 height 57
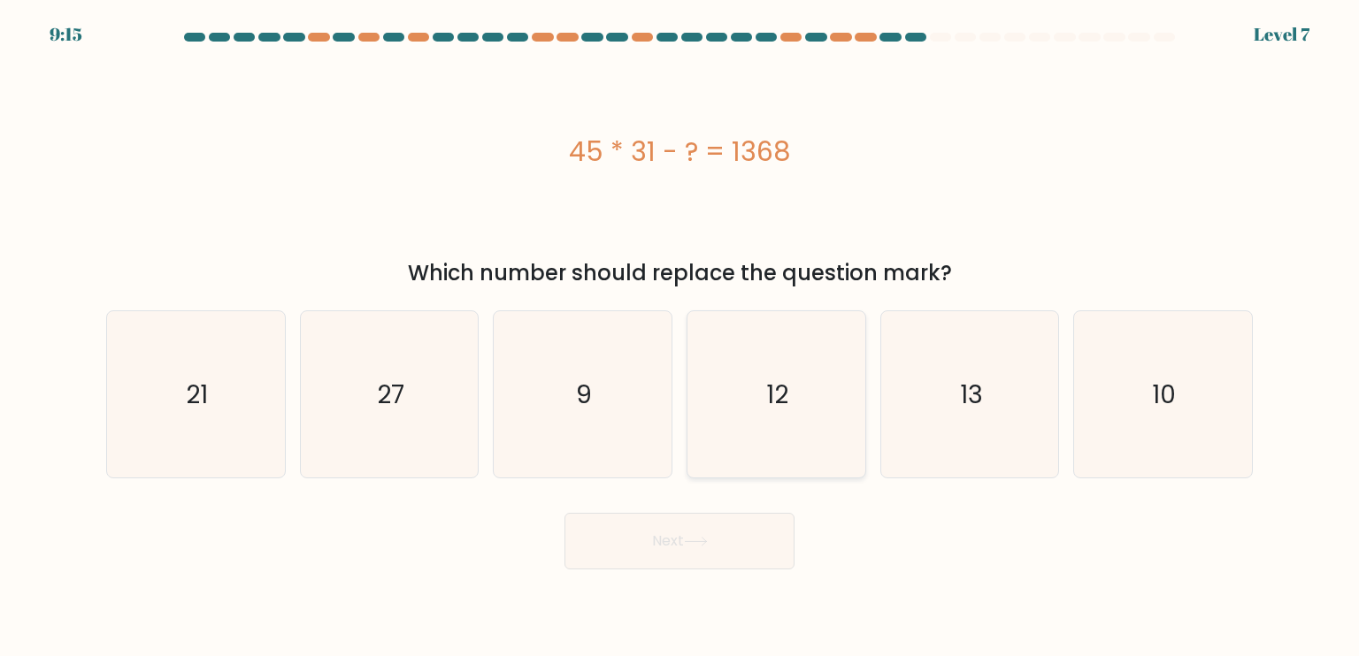
click at [784, 384] on text "12" at bounding box center [778, 393] width 22 height 35
click at [680, 337] on input "d. 12" at bounding box center [679, 332] width 1 height 9
radio input "true"
click at [698, 544] on icon at bounding box center [696, 542] width 24 height 10
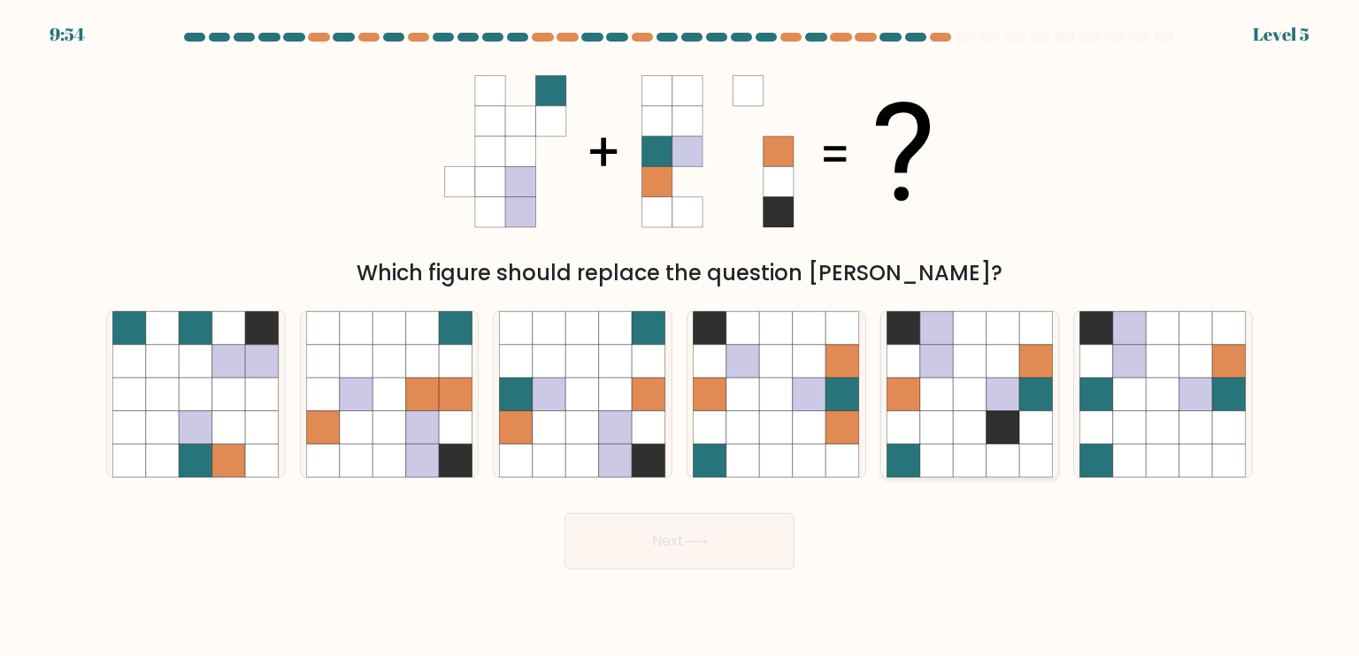
click at [900, 423] on icon at bounding box center [903, 428] width 34 height 34
click at [680, 337] on input "e." at bounding box center [679, 332] width 1 height 9
radio input "true"
click at [624, 384] on icon at bounding box center [616, 395] width 34 height 34
click at [679, 337] on input "c." at bounding box center [679, 332] width 1 height 9
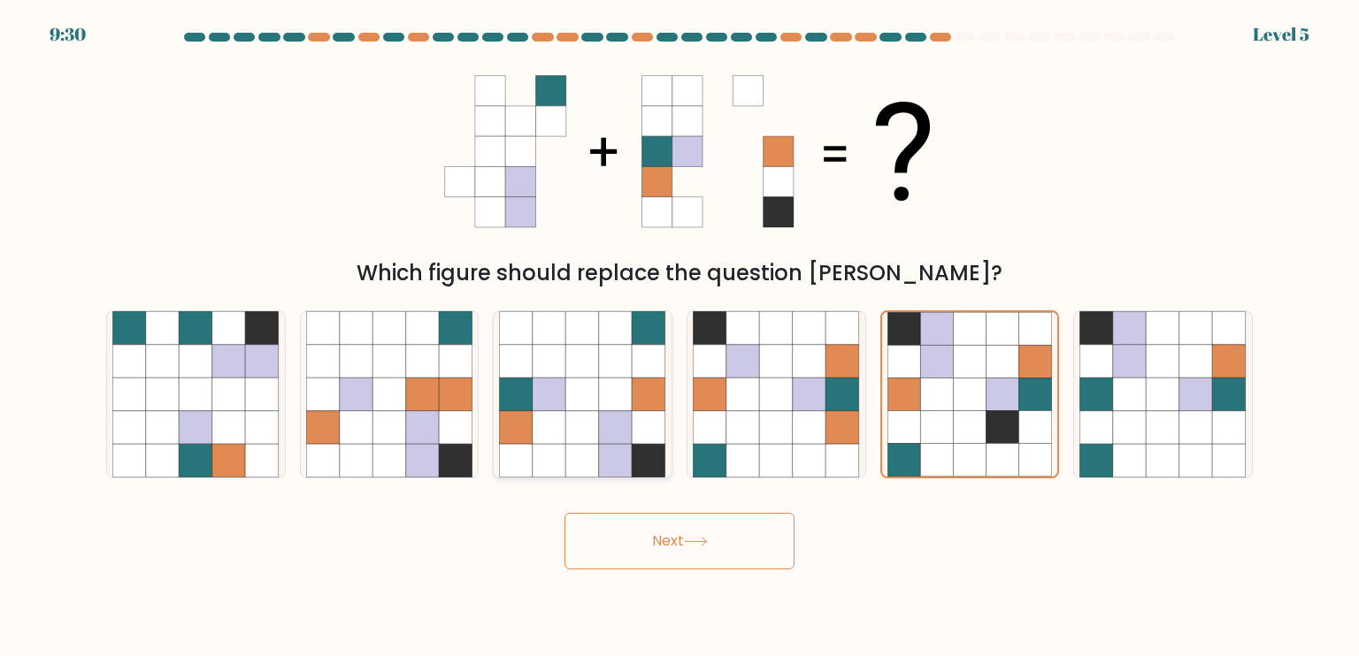
radio input "true"
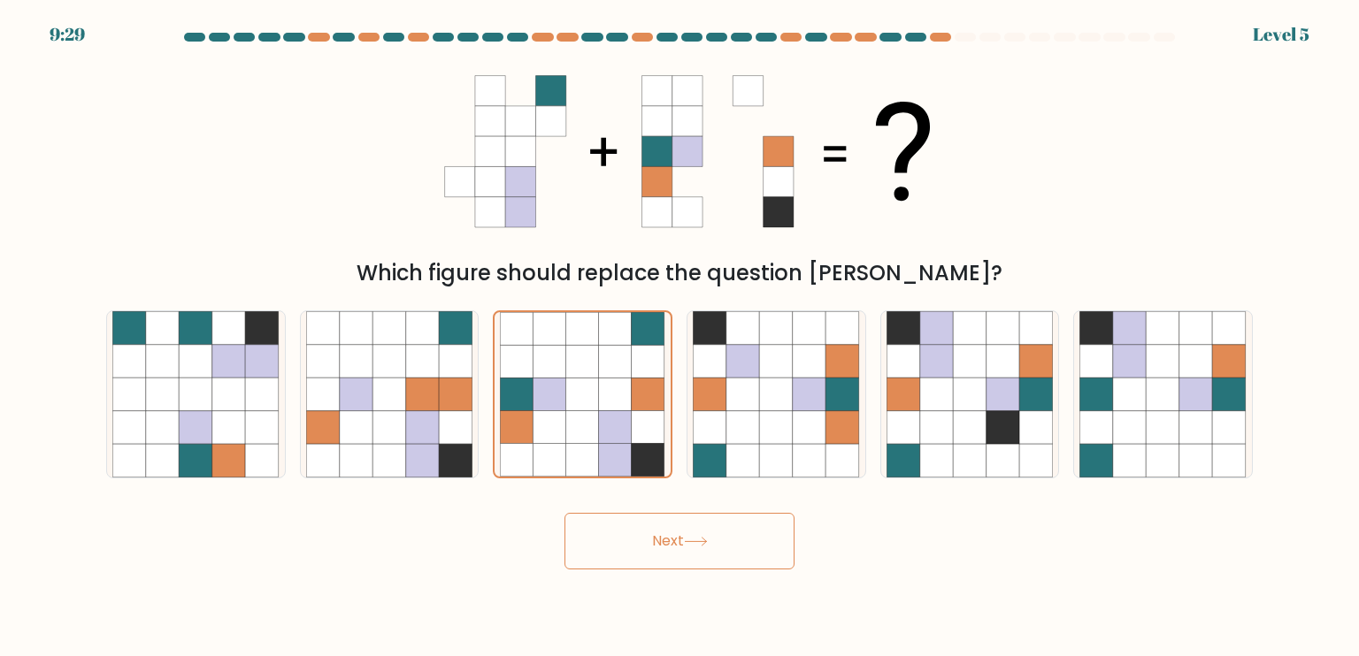
click at [730, 553] on button "Next" at bounding box center [679, 541] width 230 height 57
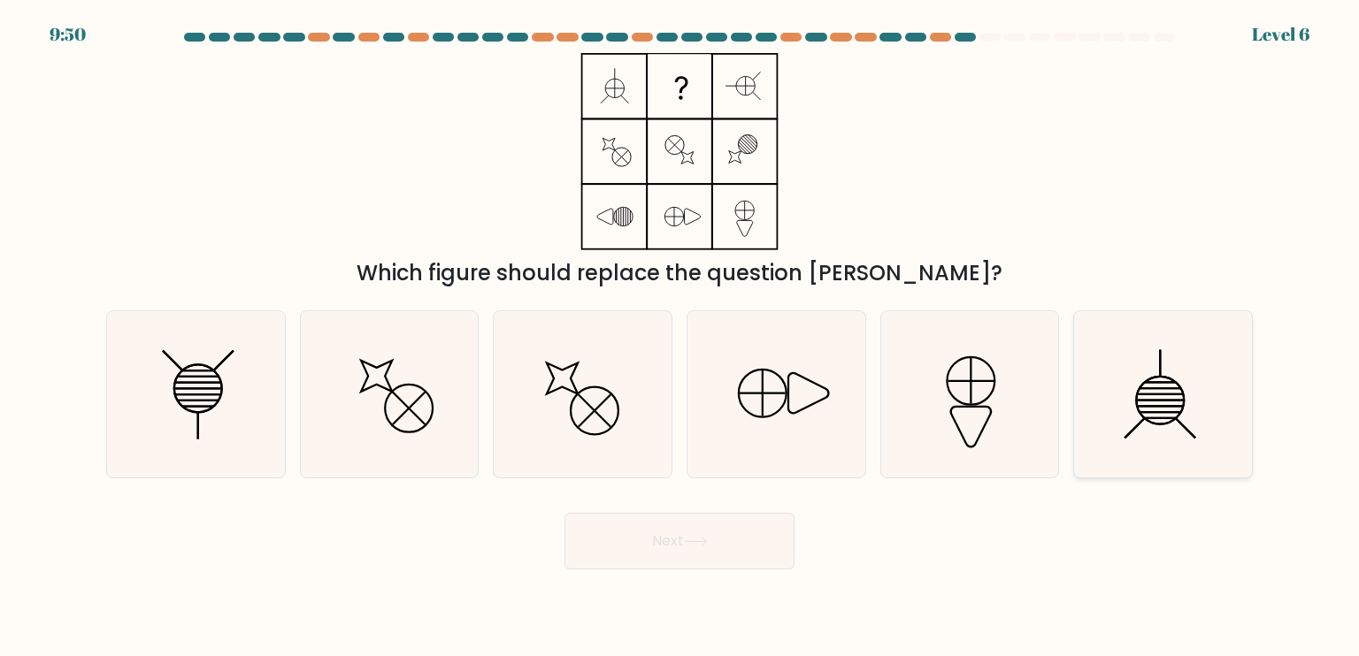
click at [1161, 416] on icon at bounding box center [1162, 394] width 166 height 166
click at [680, 337] on input "f." at bounding box center [679, 332] width 1 height 9
radio input "true"
click at [186, 384] on icon at bounding box center [195, 394] width 166 height 166
click at [679, 337] on input "a." at bounding box center [679, 332] width 1 height 9
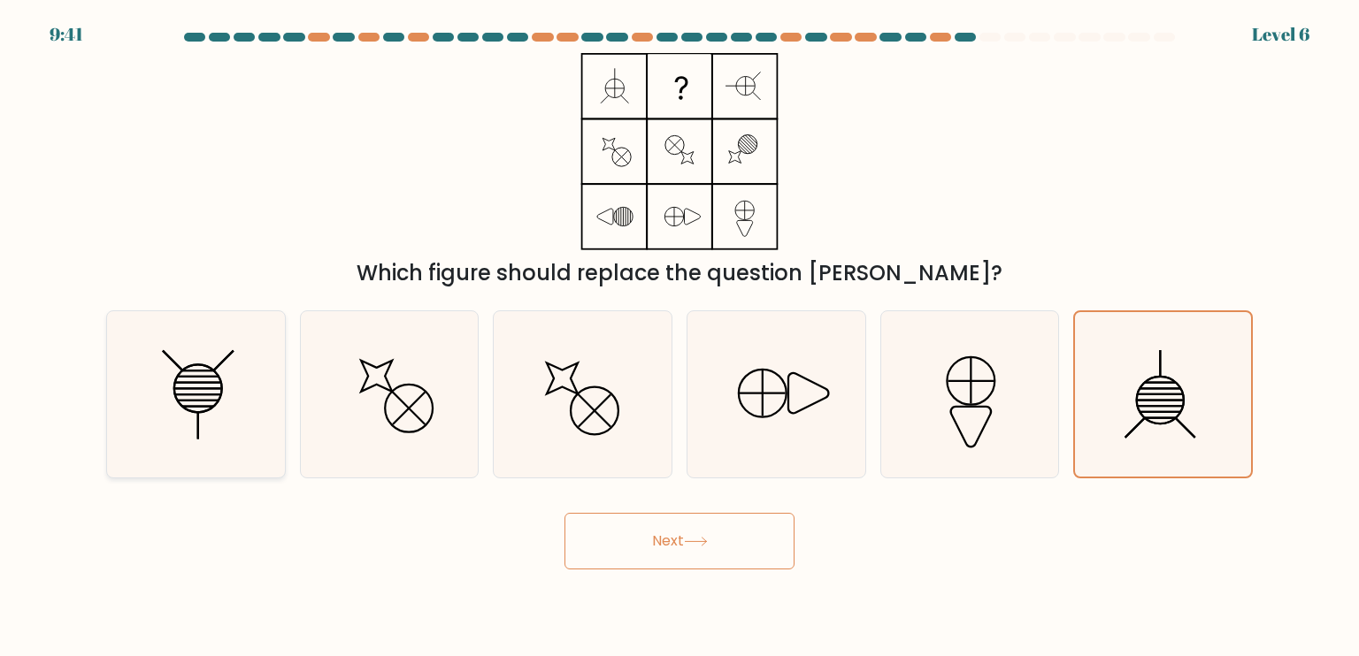
radio input "true"
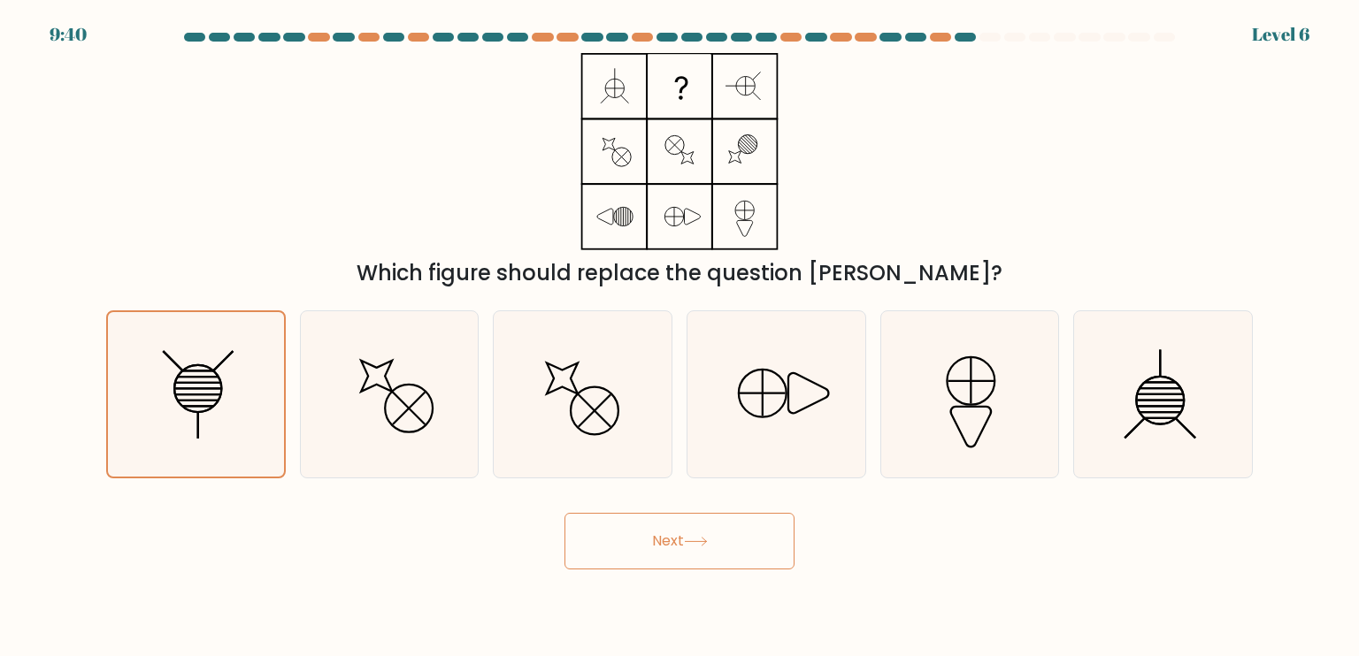
click at [669, 539] on button "Next" at bounding box center [679, 541] width 230 height 57
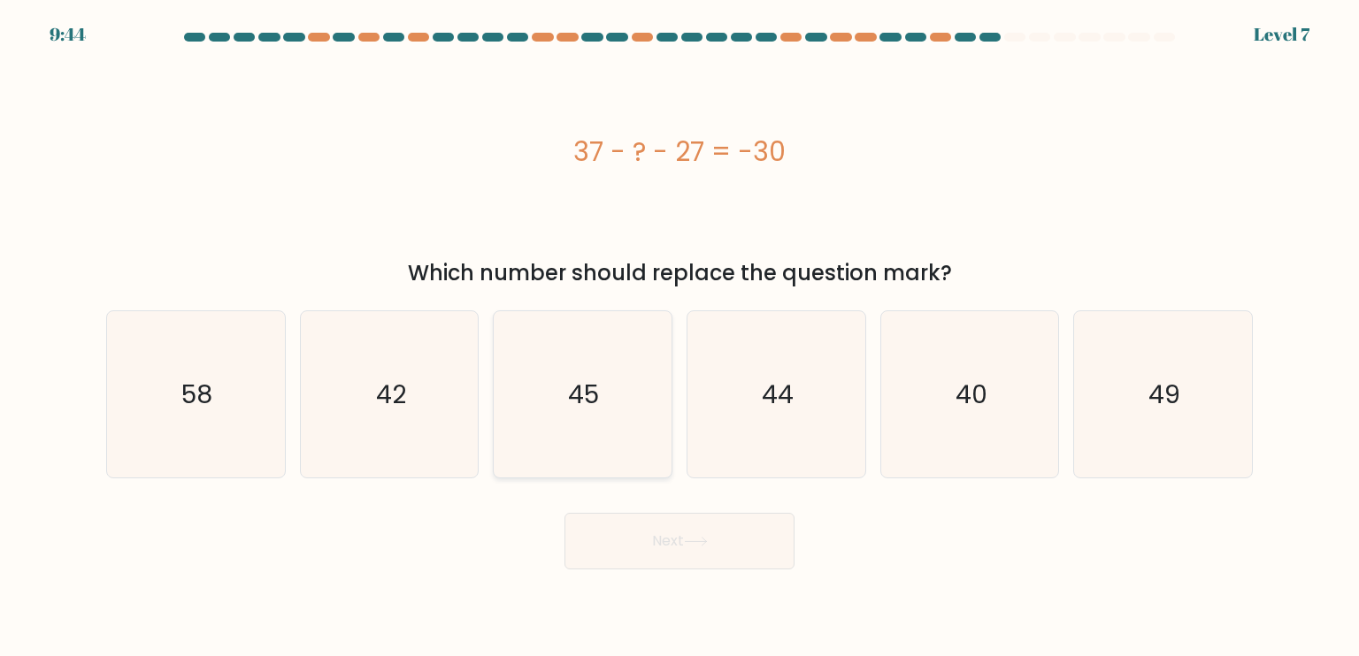
click at [532, 411] on icon "45" at bounding box center [582, 394] width 166 height 166
click at [679, 337] on input "c. 45" at bounding box center [679, 332] width 1 height 9
radio input "true"
click at [670, 533] on button "Next" at bounding box center [679, 541] width 230 height 57
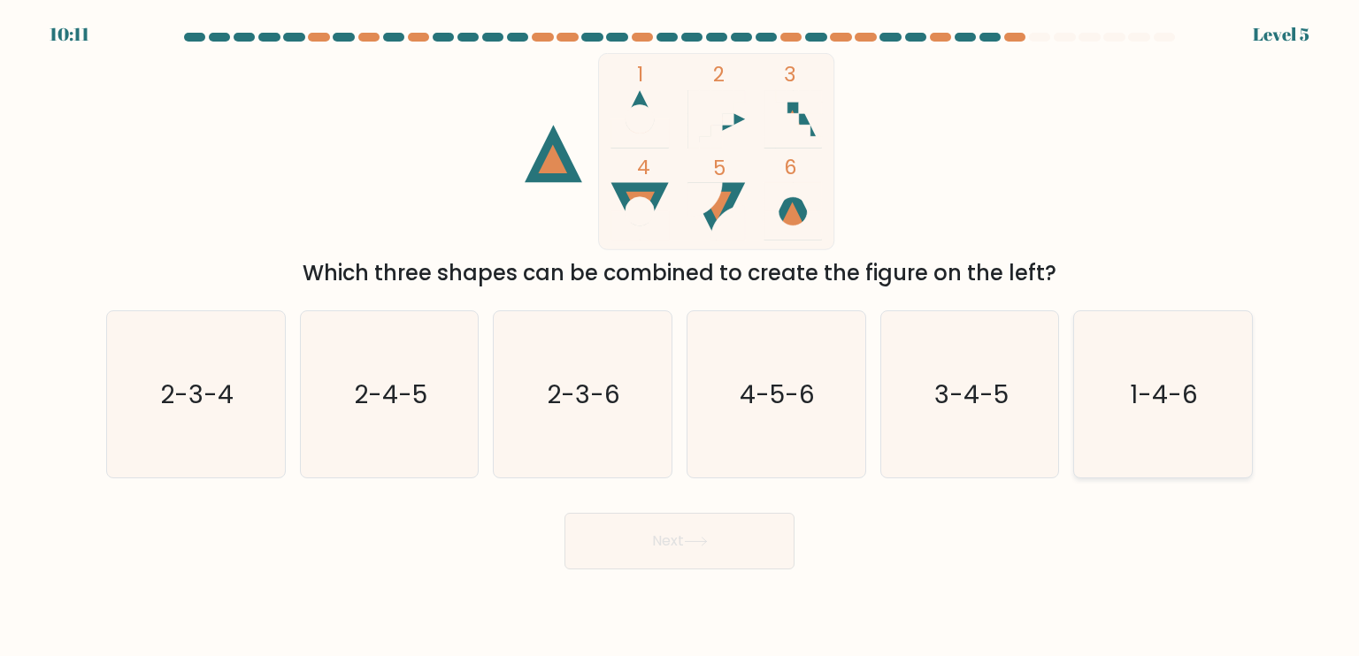
click at [1123, 408] on icon "1-4-6" at bounding box center [1162, 394] width 166 height 166
click at [680, 337] on input "f. 1-4-6" at bounding box center [679, 332] width 1 height 9
radio input "true"
click at [679, 524] on button "Next" at bounding box center [679, 541] width 230 height 57
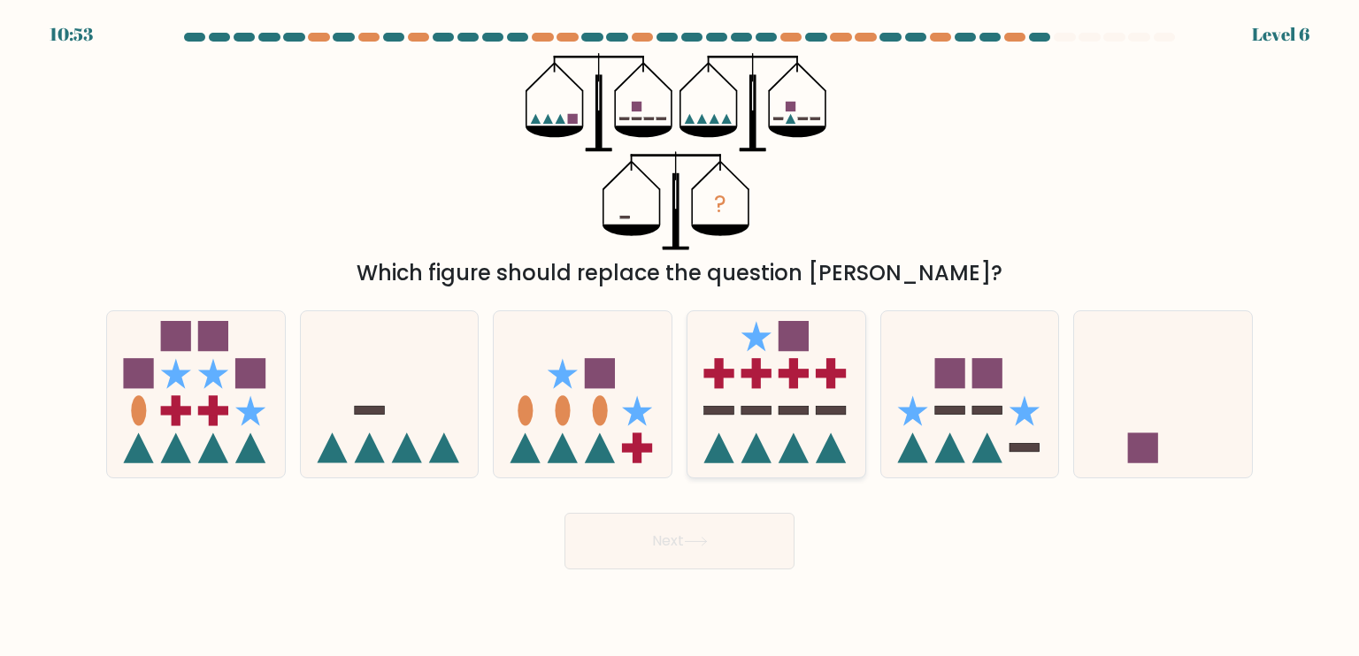
click at [771, 419] on icon at bounding box center [776, 394] width 178 height 147
click at [680, 337] on input "d." at bounding box center [679, 332] width 1 height 9
radio input "true"
click at [548, 395] on icon at bounding box center [583, 394] width 178 height 147
click at [679, 337] on input "c." at bounding box center [679, 332] width 1 height 9
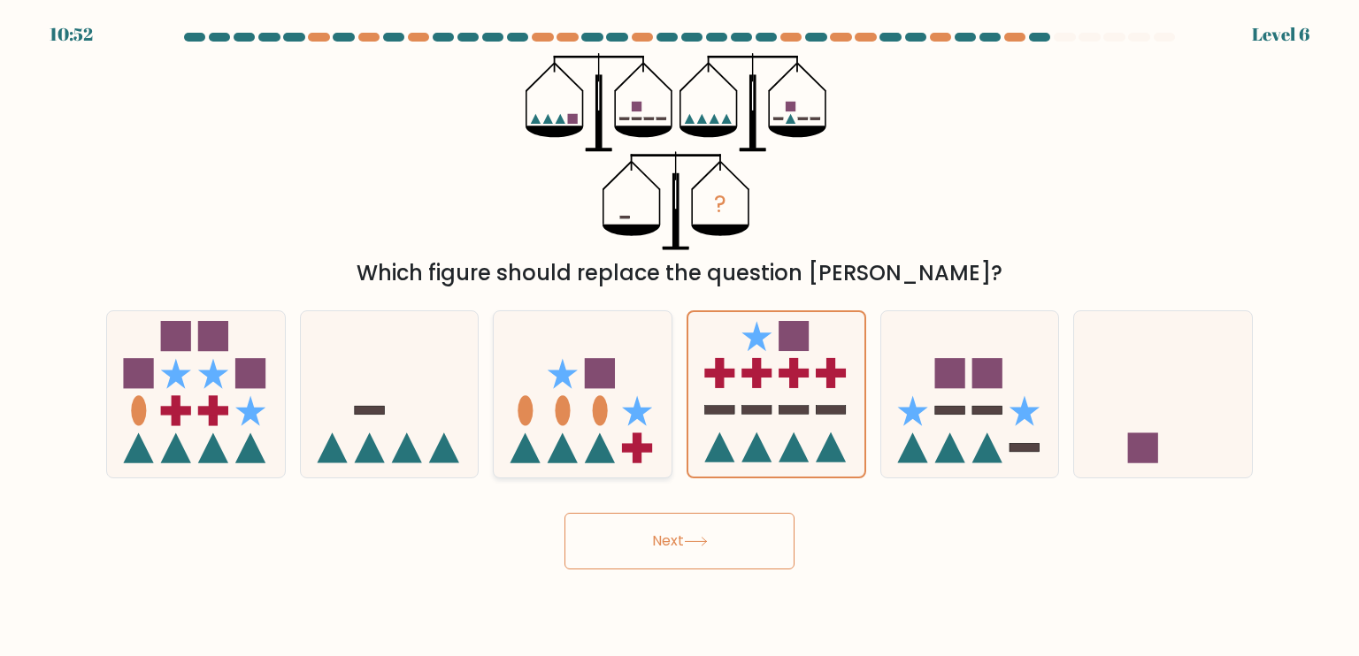
radio input "true"
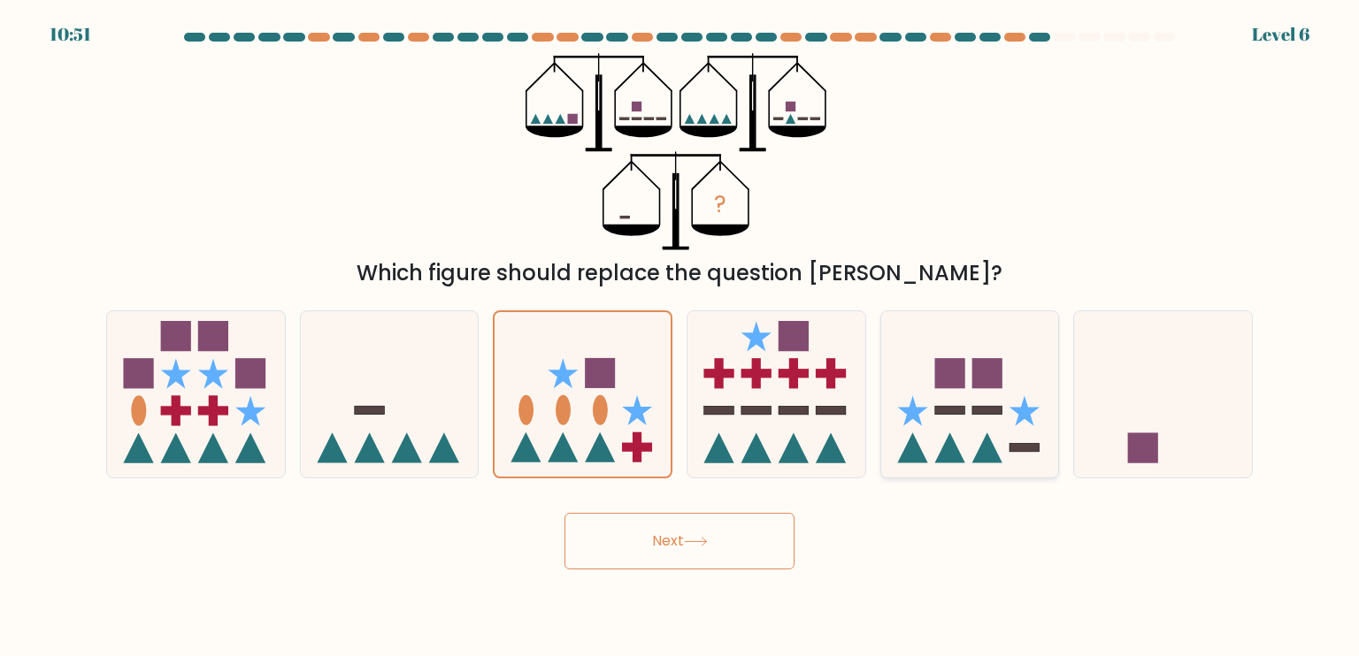
click at [1020, 412] on icon at bounding box center [1024, 410] width 30 height 30
click at [680, 337] on input "e." at bounding box center [679, 332] width 1 height 9
radio input "true"
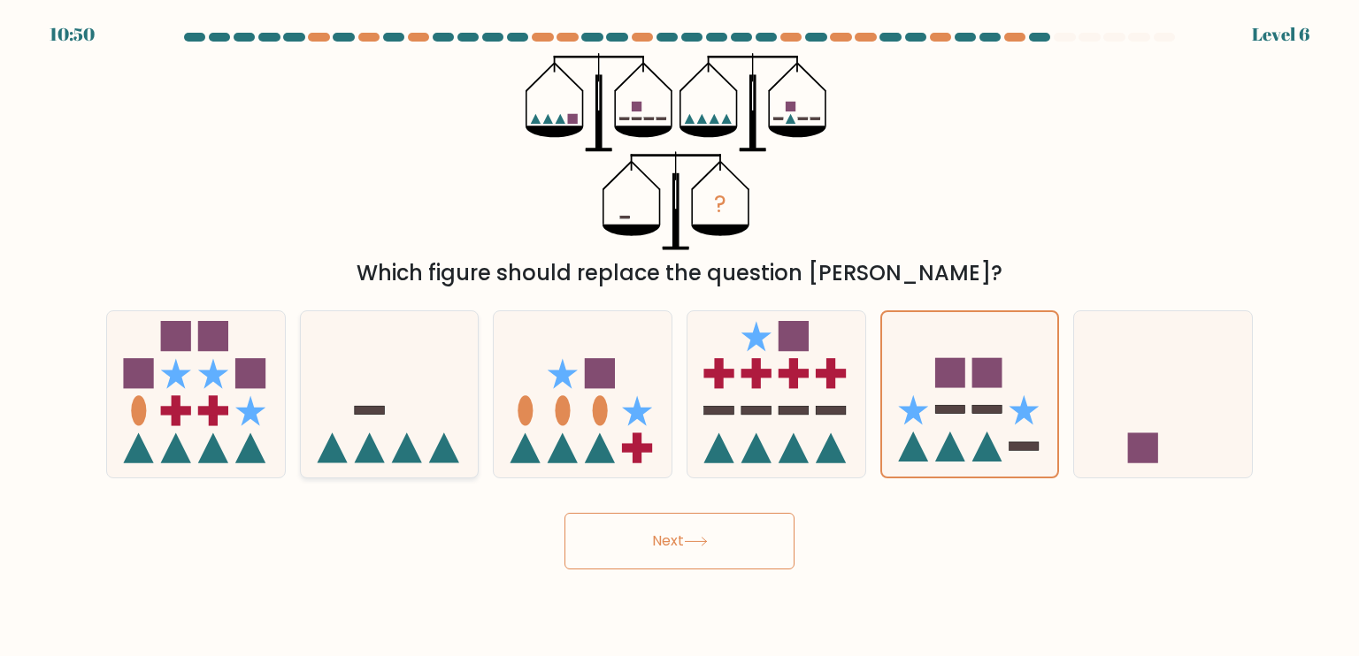
click at [411, 420] on icon at bounding box center [390, 394] width 178 height 147
click at [679, 337] on input "b." at bounding box center [679, 332] width 1 height 9
radio input "true"
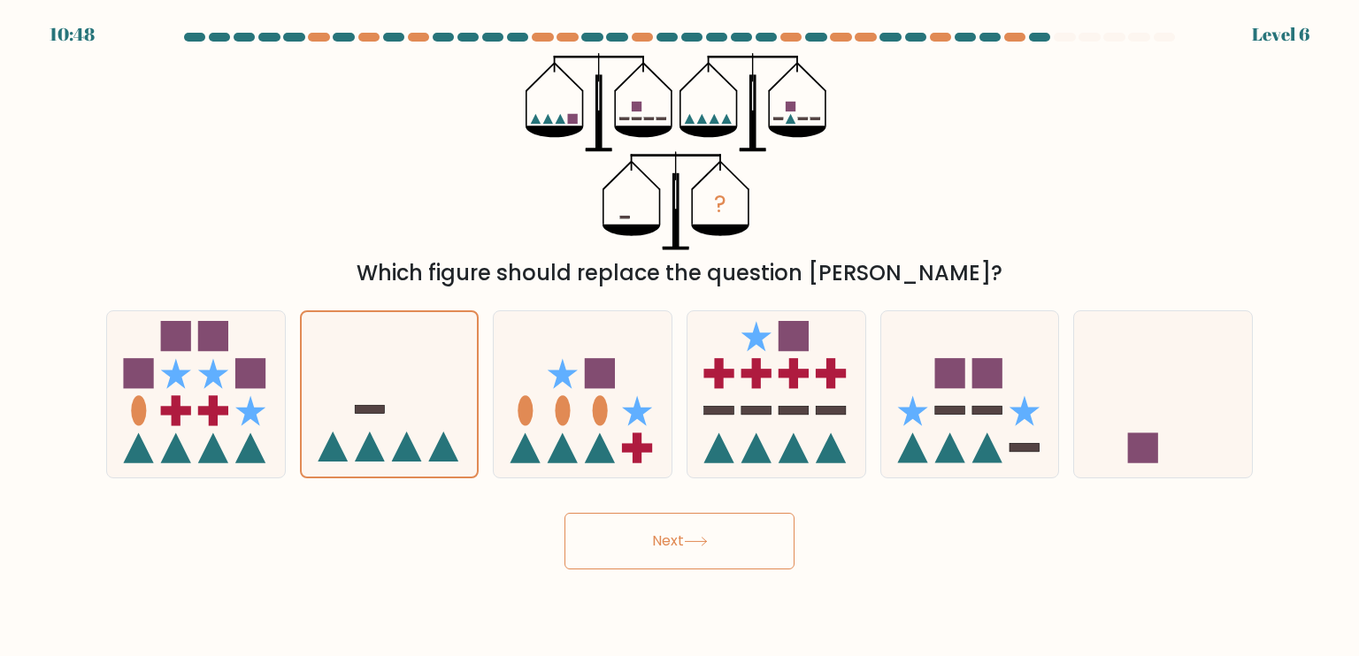
click at [689, 530] on button "Next" at bounding box center [679, 541] width 230 height 57
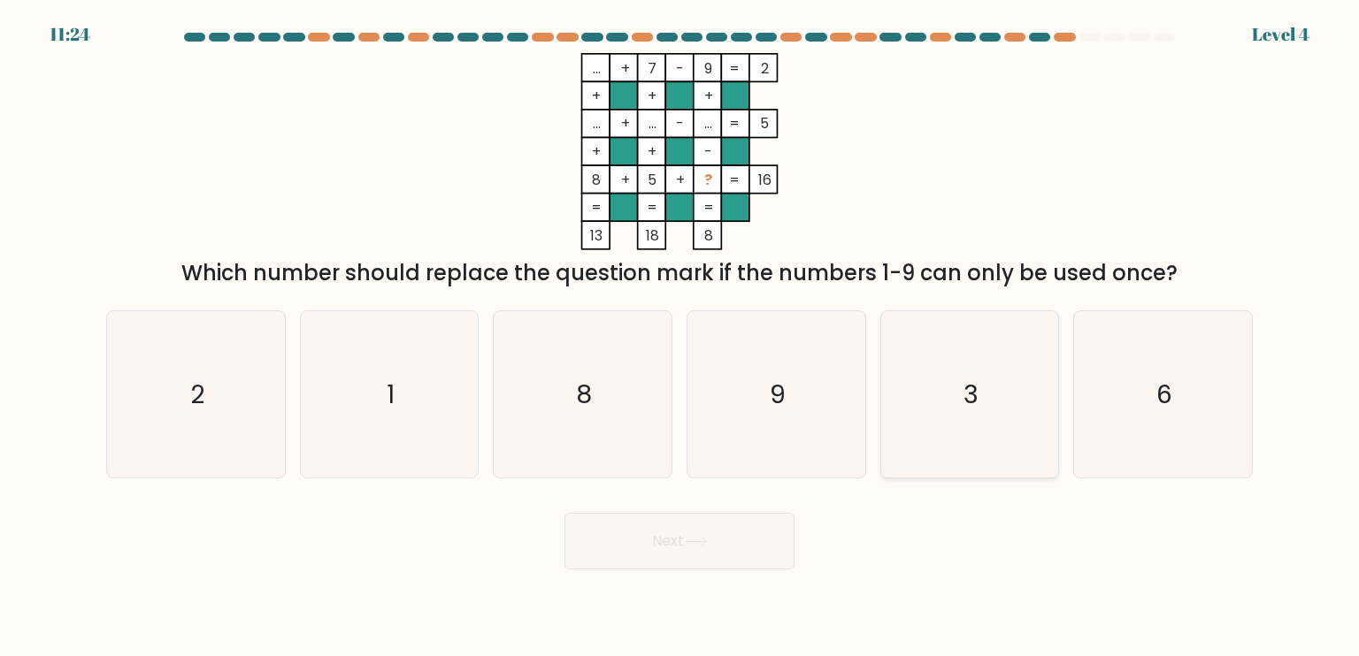
click at [988, 379] on icon "3" at bounding box center [969, 394] width 166 height 166
click at [680, 337] on input "e. 3" at bounding box center [679, 332] width 1 height 9
radio input "true"
click at [662, 539] on button "Next" at bounding box center [679, 541] width 230 height 57
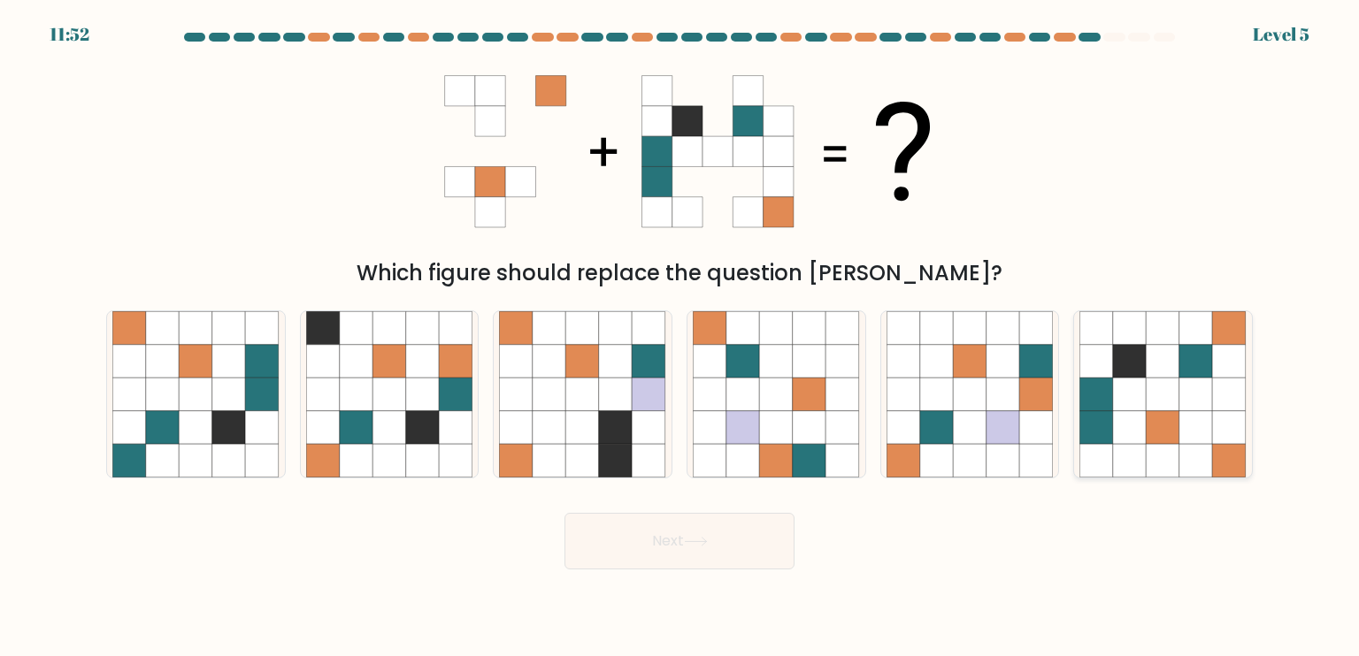
click at [1143, 425] on icon at bounding box center [1130, 428] width 34 height 34
click at [680, 337] on input "f." at bounding box center [679, 332] width 1 height 9
radio input "true"
click at [735, 555] on button "Next" at bounding box center [679, 541] width 230 height 57
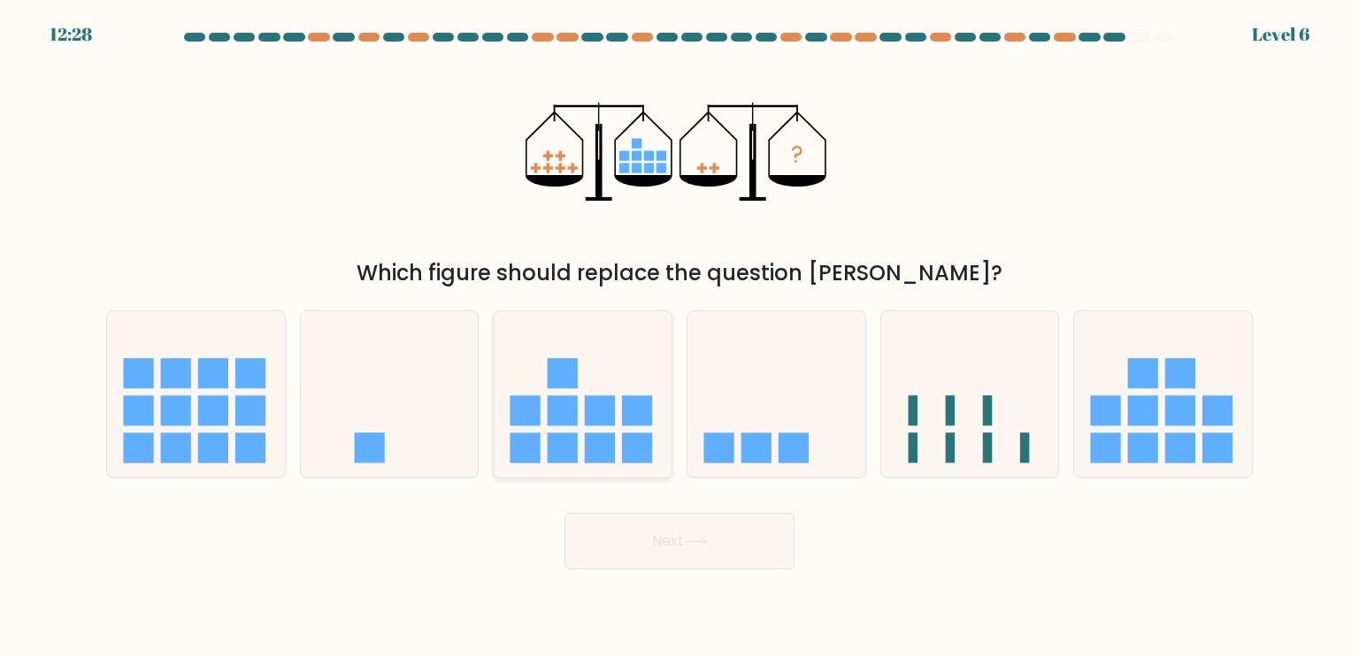
click at [565, 387] on rect at bounding box center [563, 373] width 30 height 30
click at [679, 337] on input "c." at bounding box center [679, 332] width 1 height 9
radio input "true"
click at [678, 558] on button "Next" at bounding box center [679, 541] width 230 height 57
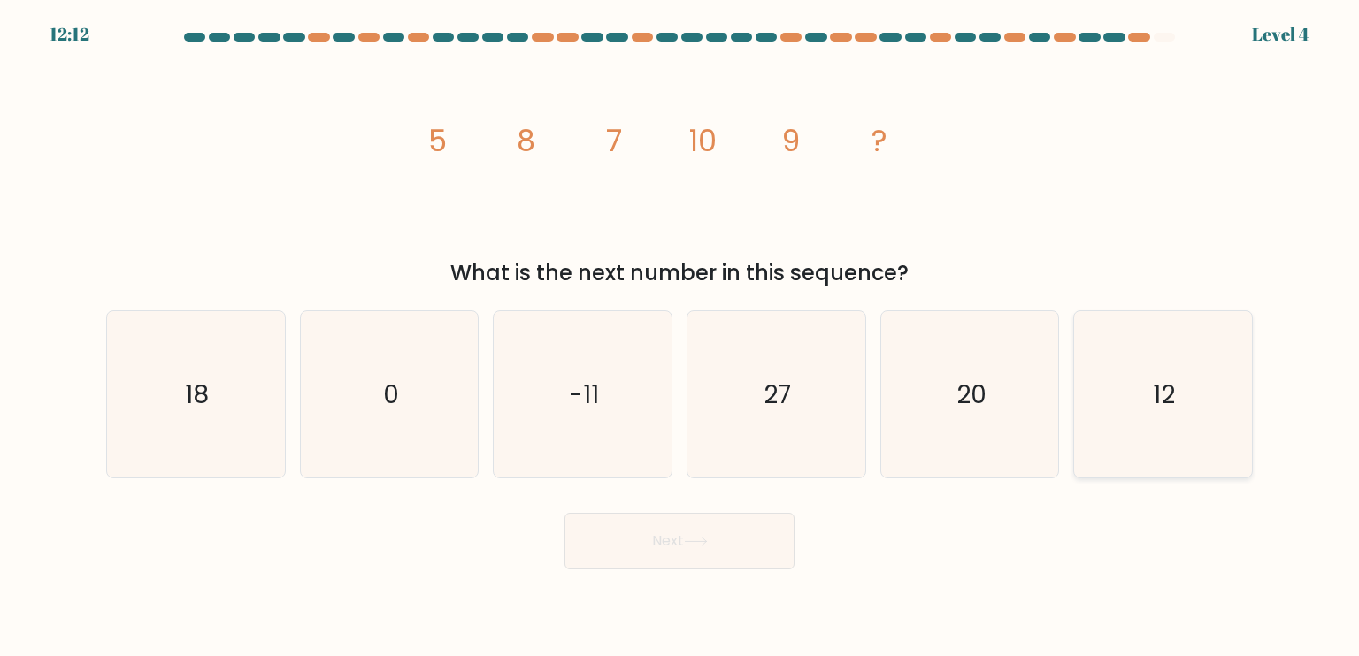
click at [1151, 377] on icon "12" at bounding box center [1162, 394] width 166 height 166
click at [680, 337] on input "f. 12" at bounding box center [679, 332] width 1 height 9
radio input "true"
click at [645, 544] on button "Next" at bounding box center [679, 541] width 230 height 57
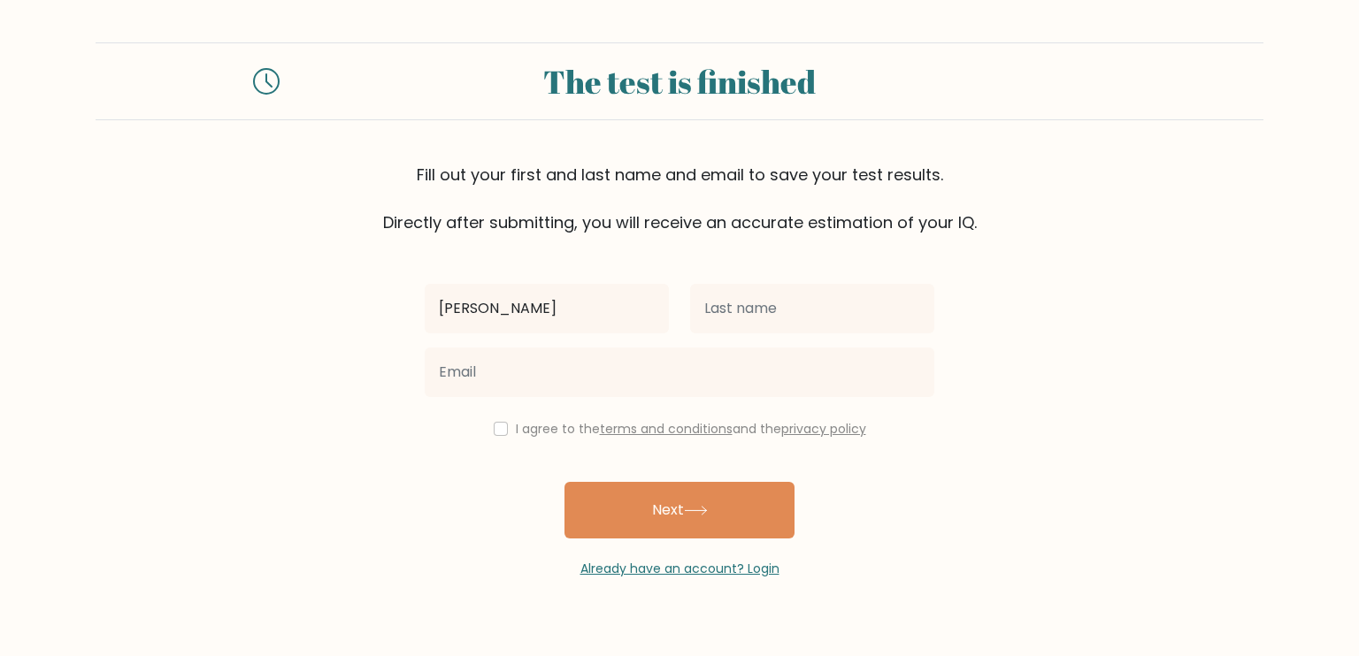
type input "[PERSON_NAME]"
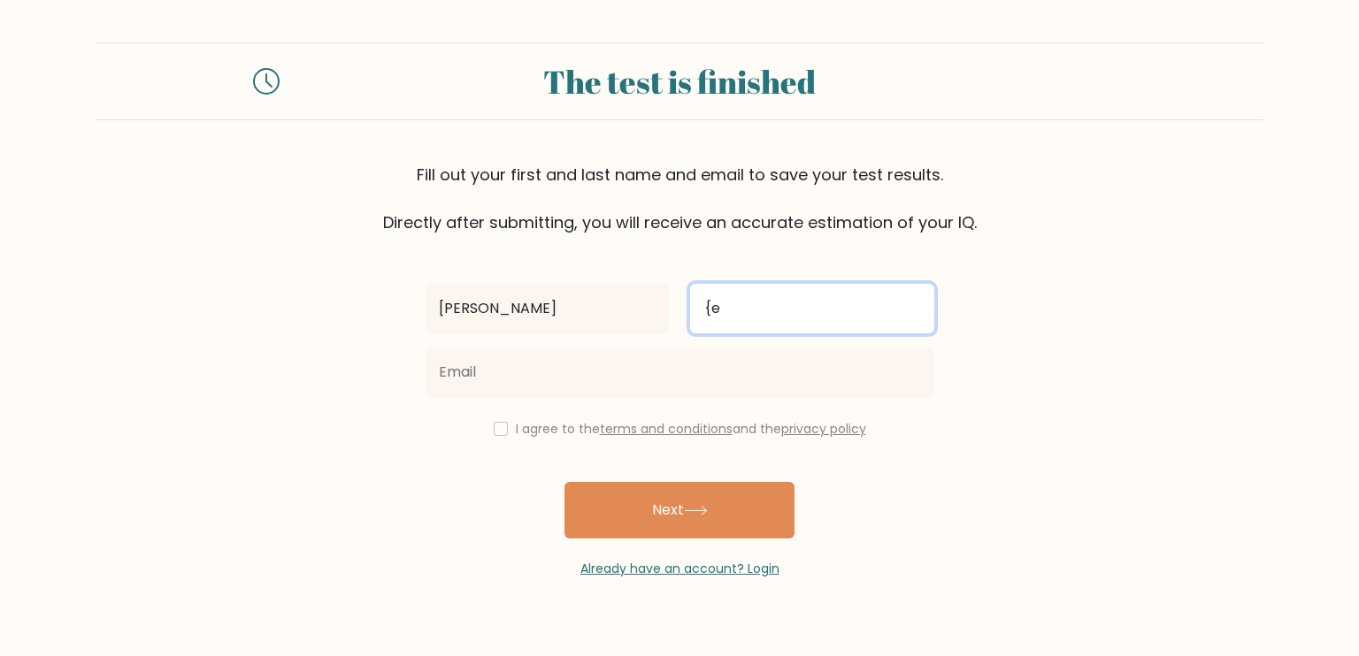
type input "{"
type input "[PERSON_NAME]"
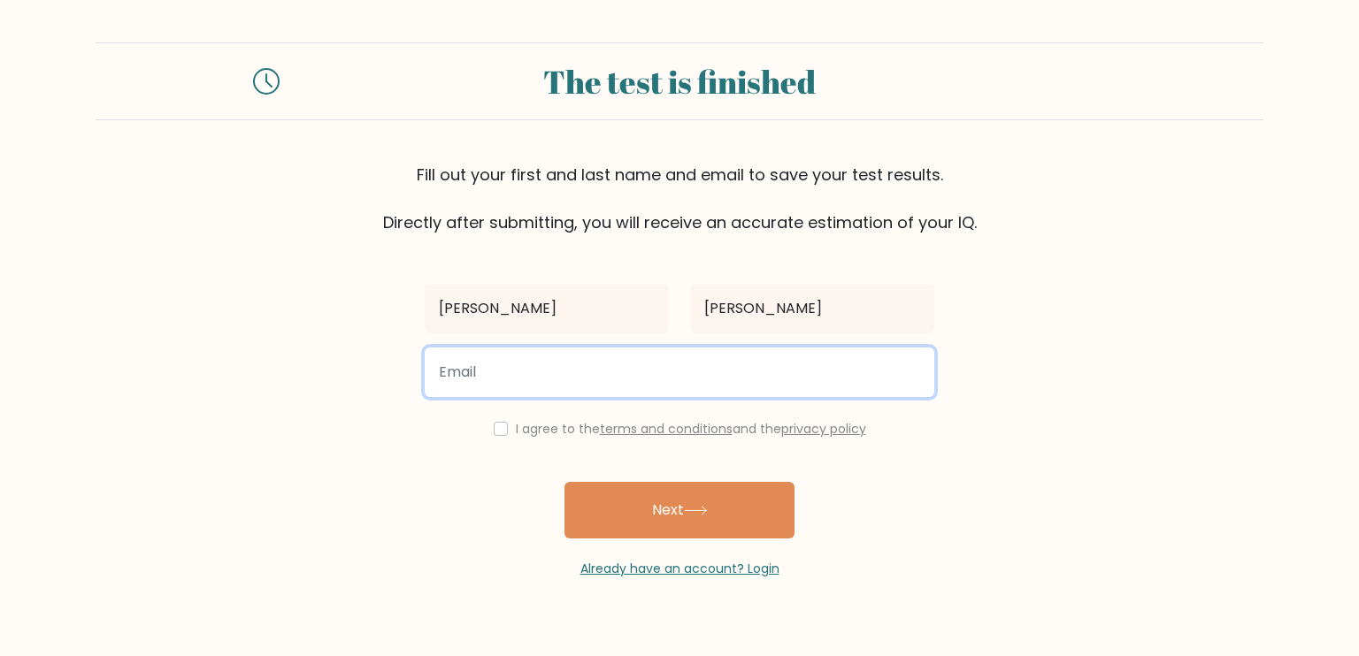
click at [561, 363] on input "email" at bounding box center [679, 373] width 509 height 50
type input "eunicemperez0219@gmail.com"
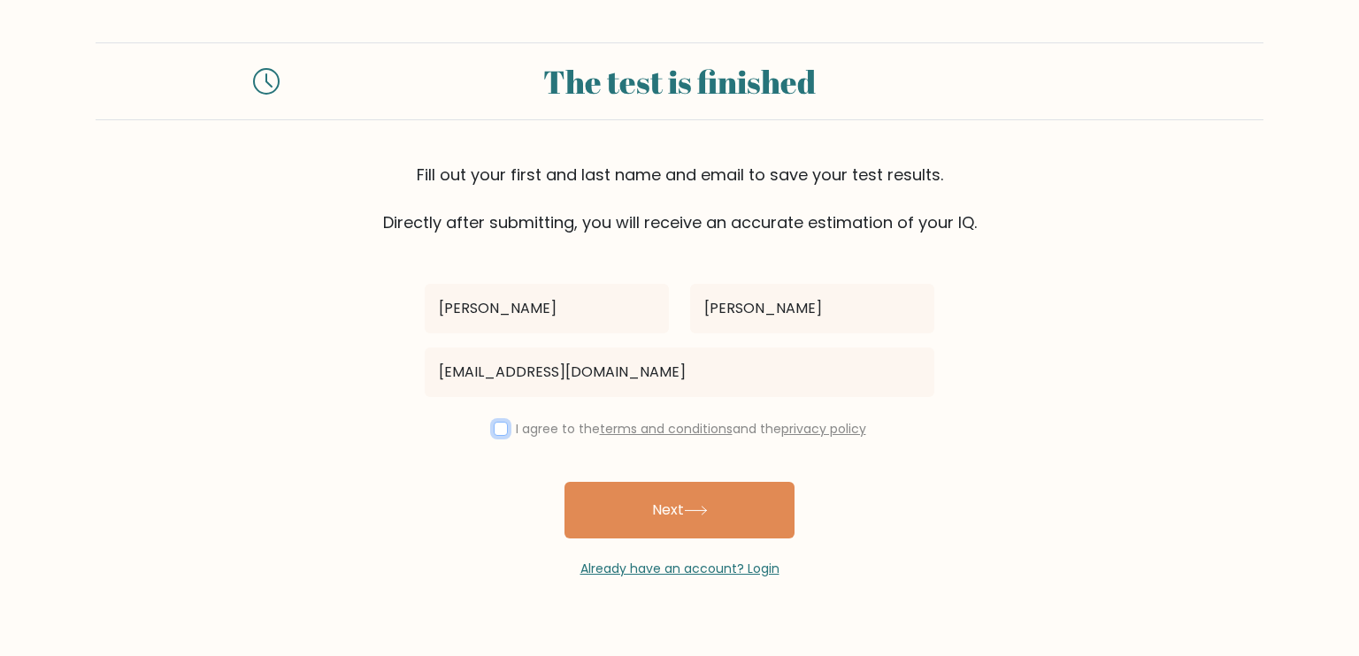
click at [494, 431] on input "checkbox" at bounding box center [501, 429] width 14 height 14
checkbox input "true"
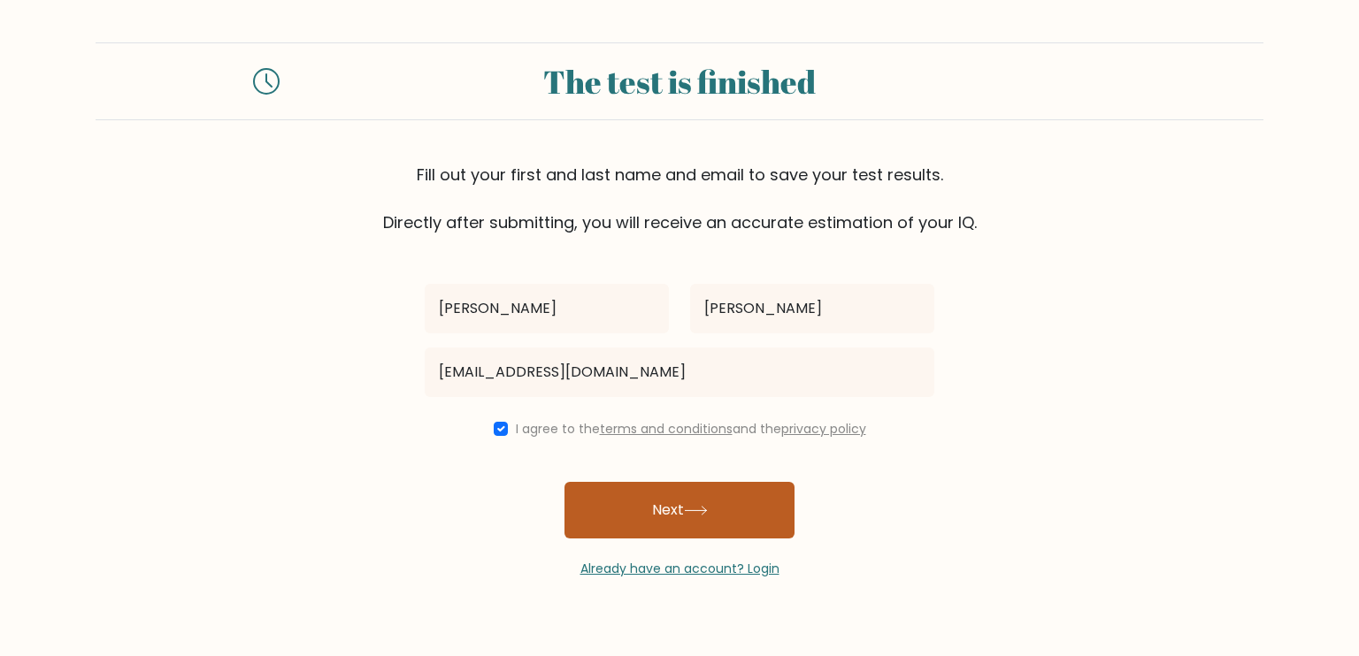
click at [698, 511] on icon at bounding box center [696, 511] width 24 height 10
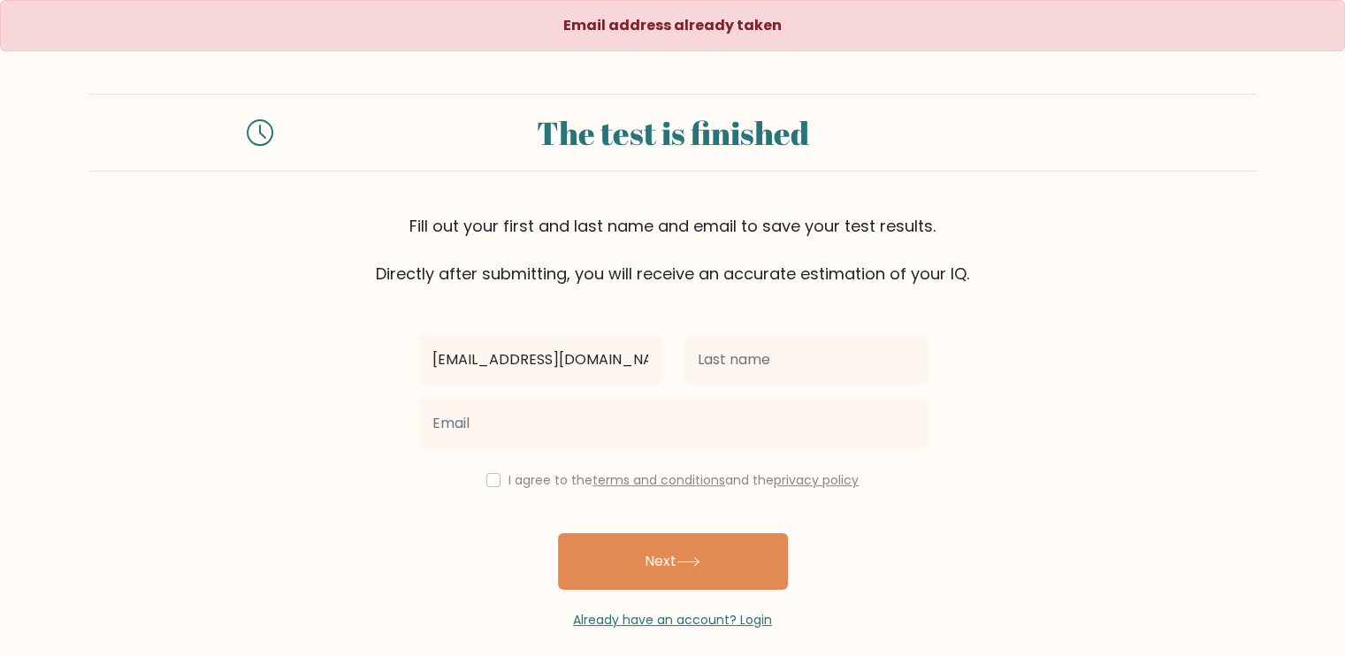
type input "[EMAIL_ADDRESS][DOMAIN_NAME]"
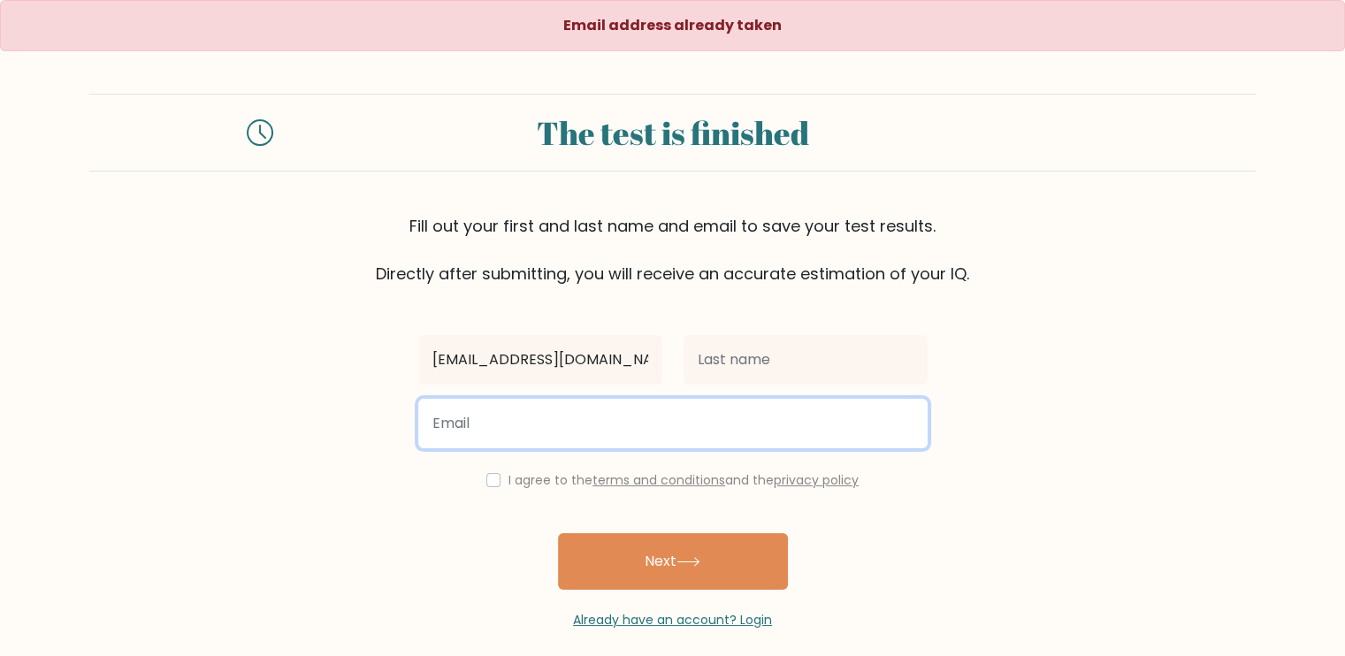
click at [479, 434] on input "email" at bounding box center [672, 424] width 509 height 50
paste input "eeyyyuu1999@gmail.com"
type input "eeyyyuu1999@gmail.com"
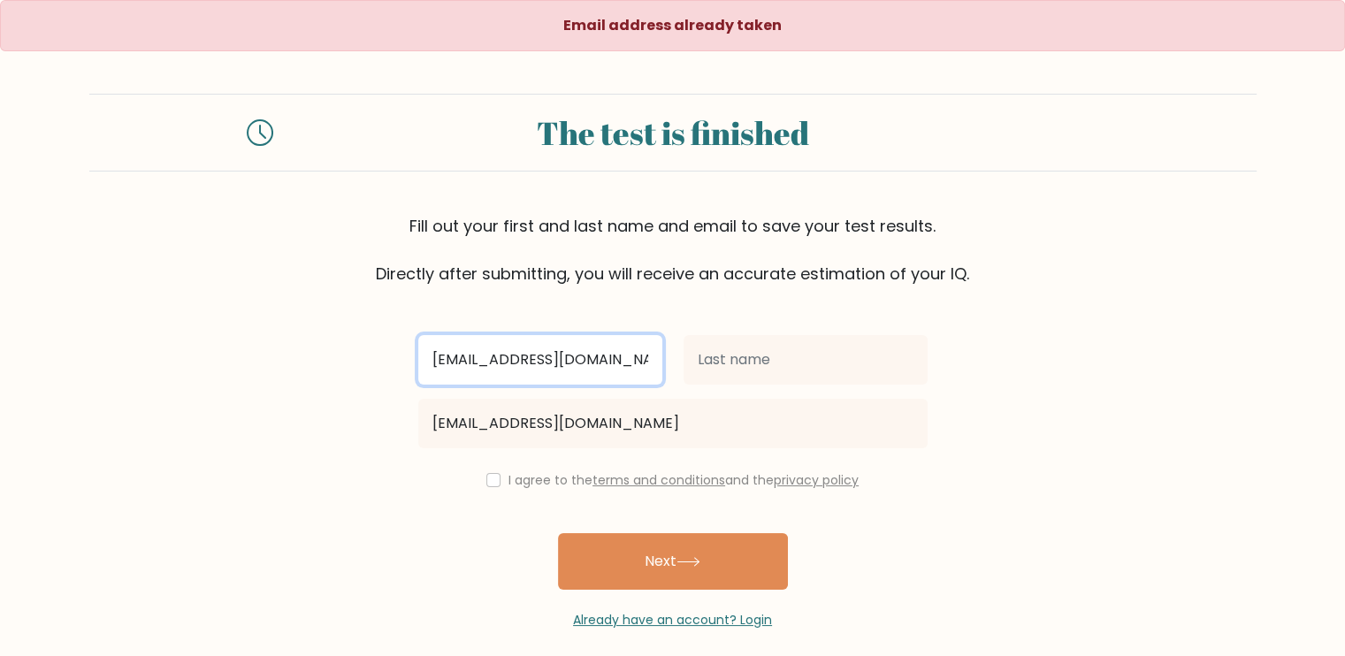
drag, startPoint x: 612, startPoint y: 356, endPoint x: 376, endPoint y: 326, distance: 238.0
click at [383, 329] on form "The test is finished Fill out your first and last name and email to save your t…" at bounding box center [672, 362] width 1345 height 536
type input "[PERSON_NAME]"
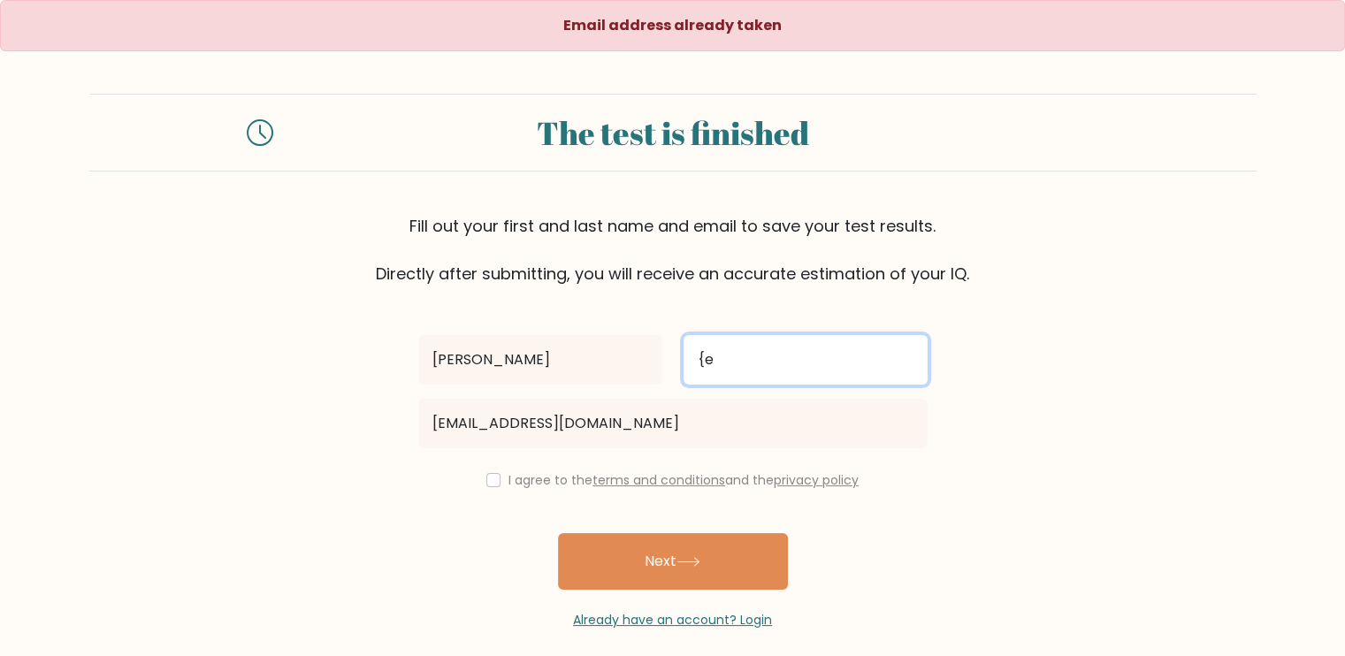
type input "{"
type input "Perez"
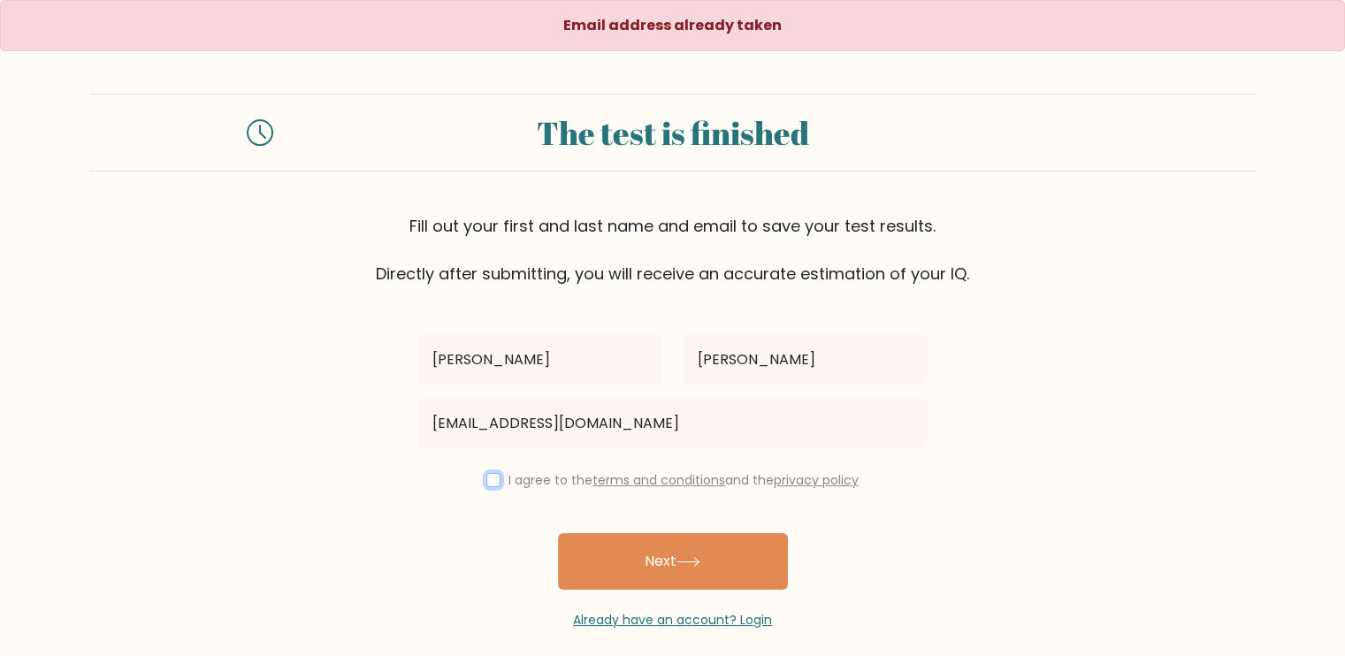
click at [495, 477] on input "checkbox" at bounding box center [493, 480] width 14 height 14
checkbox input "true"
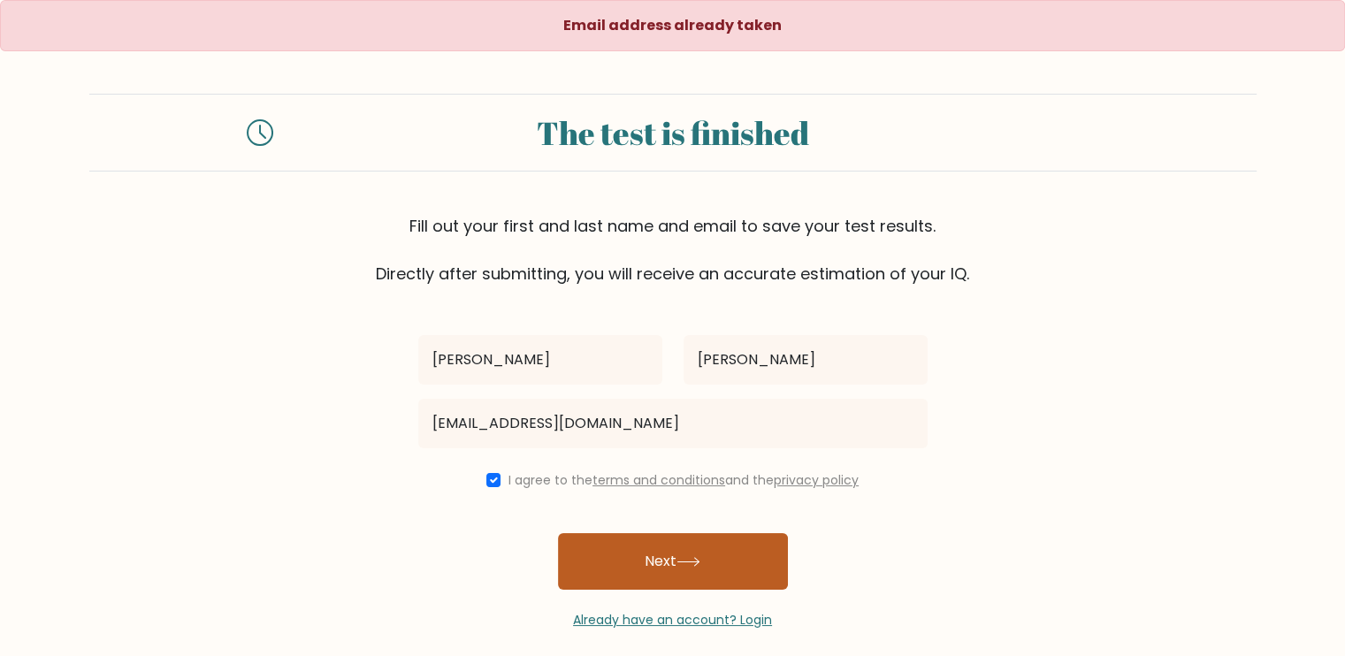
click at [627, 561] on button "Next" at bounding box center [673, 561] width 230 height 57
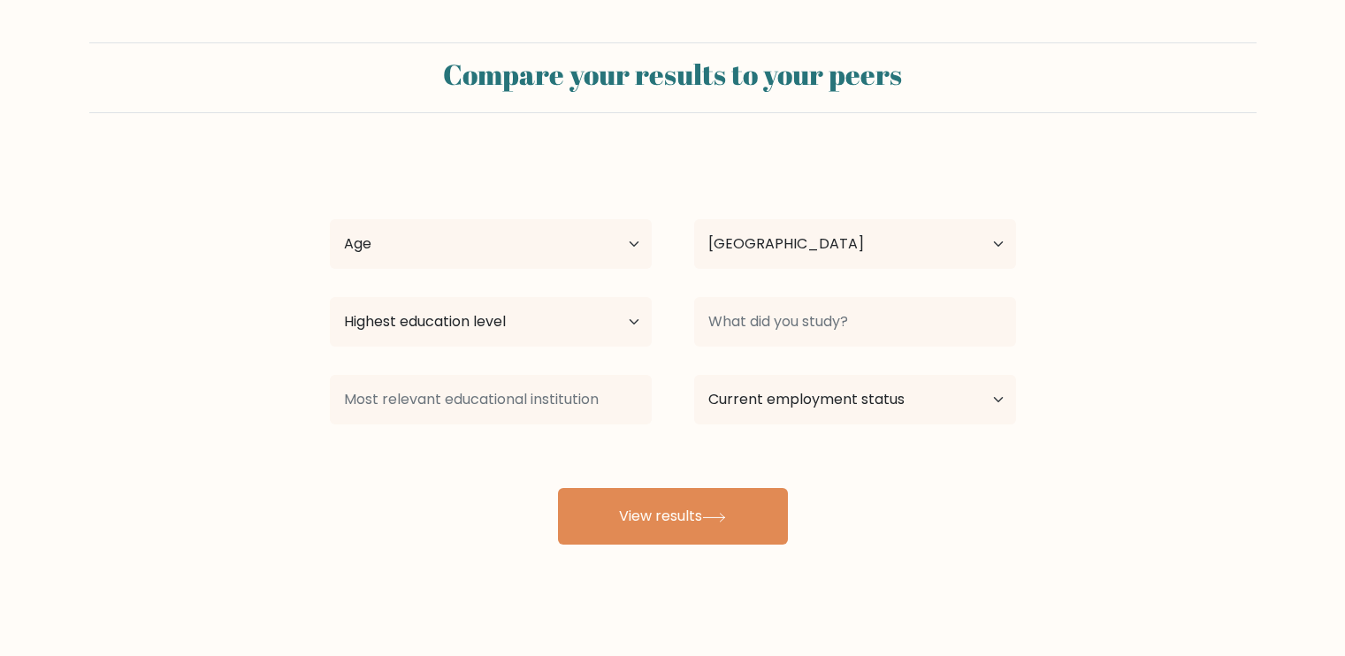
select select "PH"
click at [587, 247] on select "Age Under 18 years old 18-24 years old 25-34 years old 35-44 years old 45-54 ye…" at bounding box center [491, 244] width 322 height 50
select select "25_34"
click at [330, 219] on select "Age Under 18 years old 18-24 years old 25-34 years old 35-44 years old 45-54 ye…" at bounding box center [491, 244] width 322 height 50
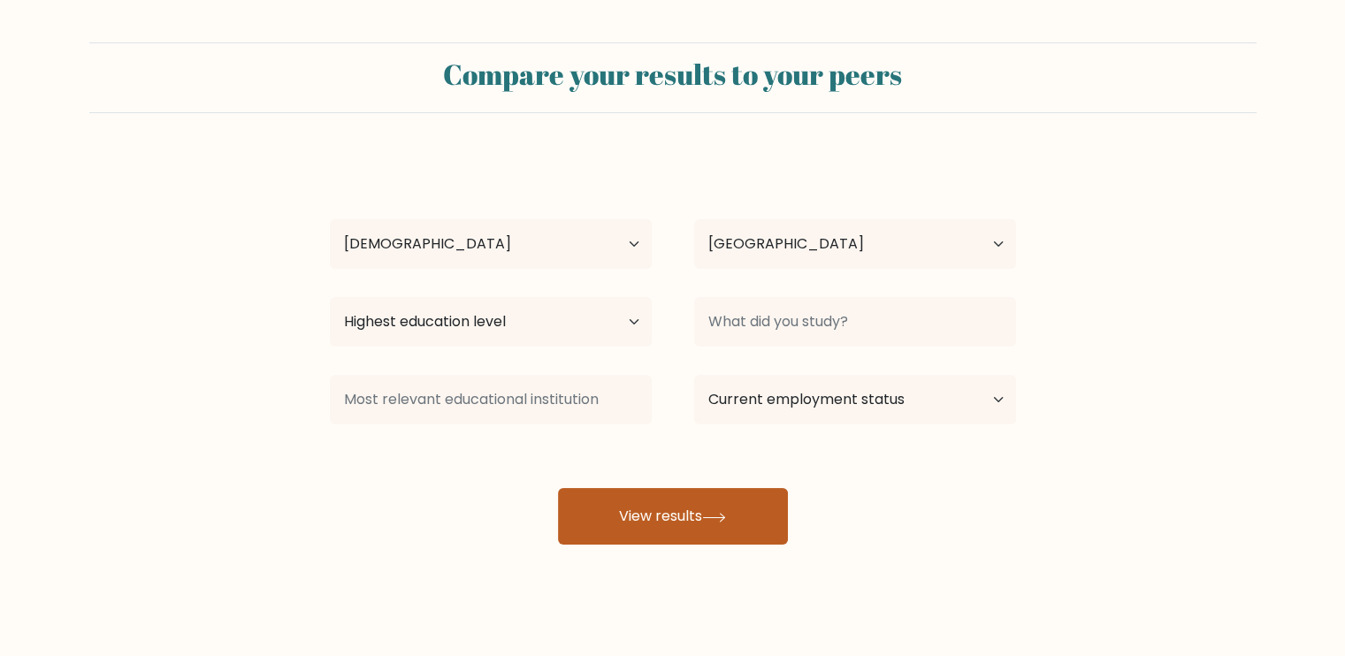
click at [669, 517] on button "View results" at bounding box center [673, 516] width 230 height 57
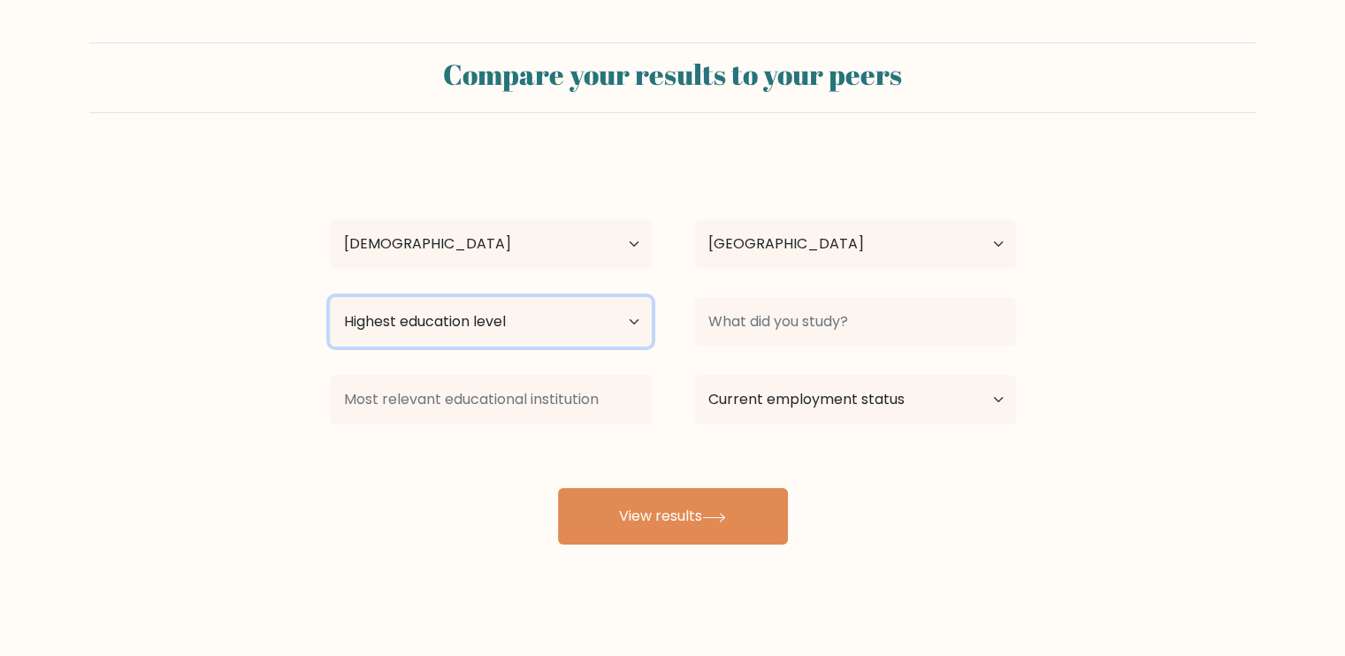
click at [525, 319] on select "Highest education level No schooling Primary Lower Secondary Upper Secondary Oc…" at bounding box center [491, 322] width 322 height 50
select select "occupation_specific"
click at [330, 297] on select "Highest education level No schooling Primary Lower Secondary Upper Secondary Oc…" at bounding box center [491, 322] width 322 height 50
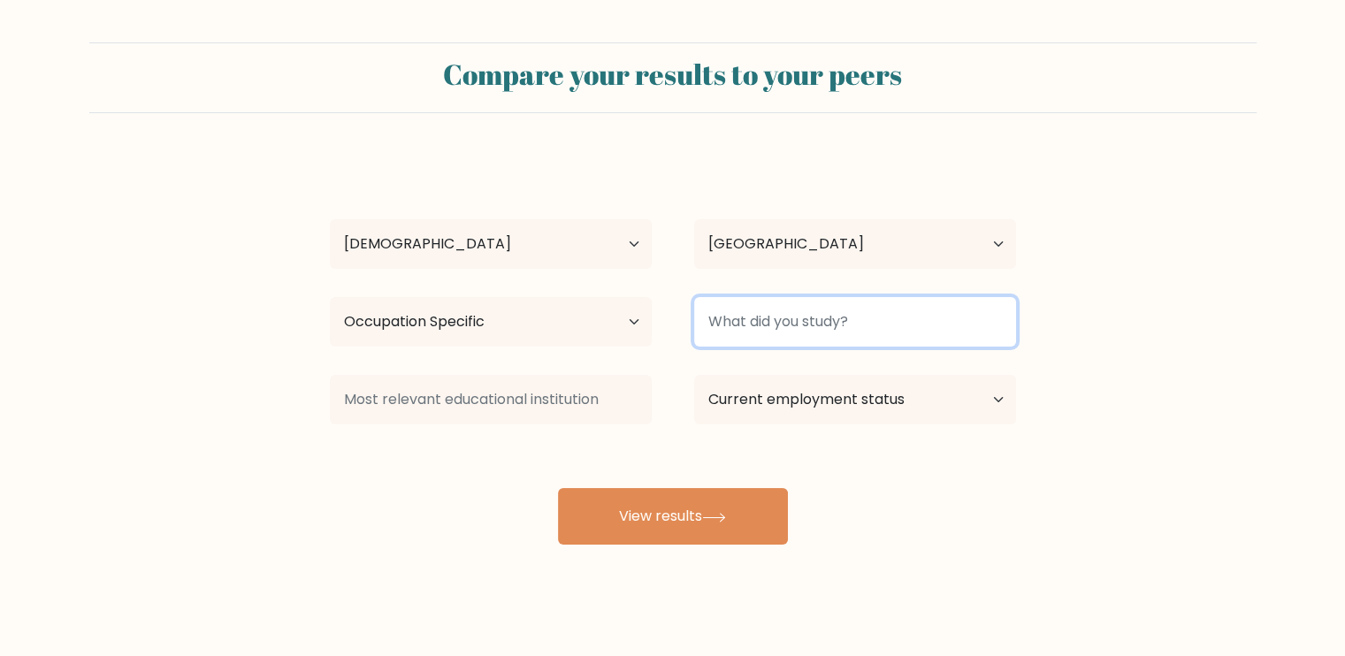
click at [793, 322] on input at bounding box center [855, 322] width 322 height 50
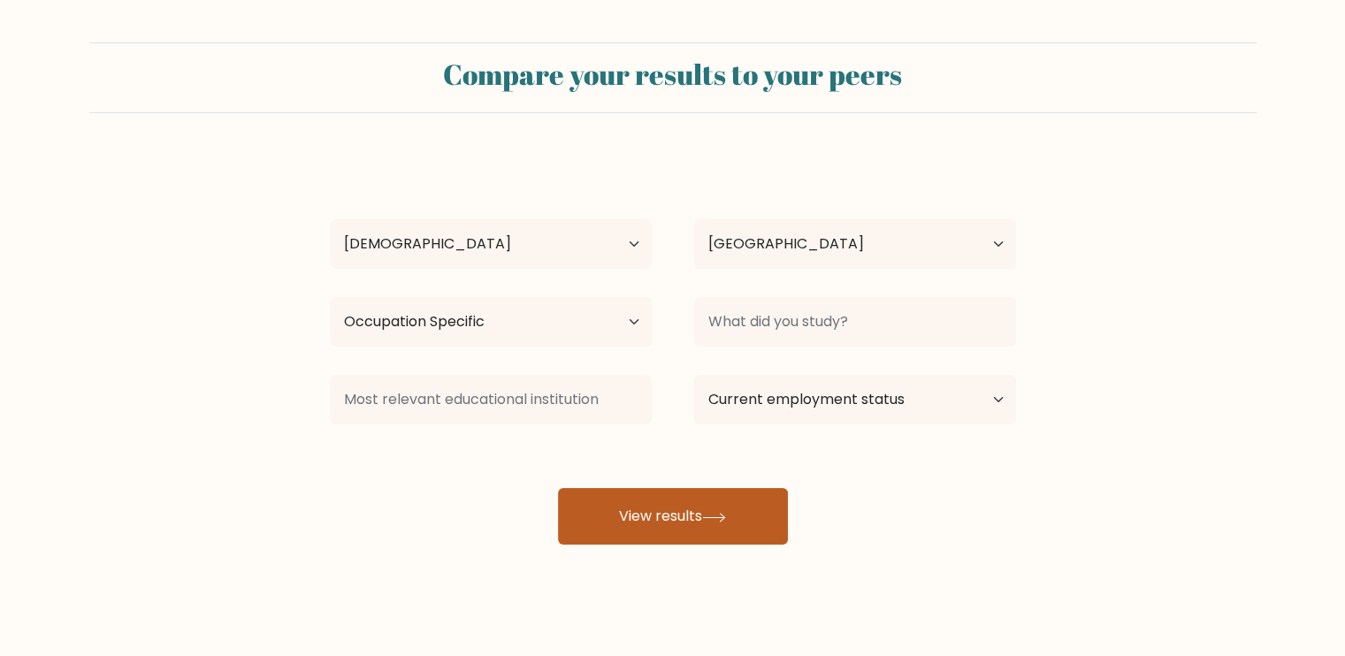
click at [694, 506] on button "View results" at bounding box center [673, 516] width 230 height 57
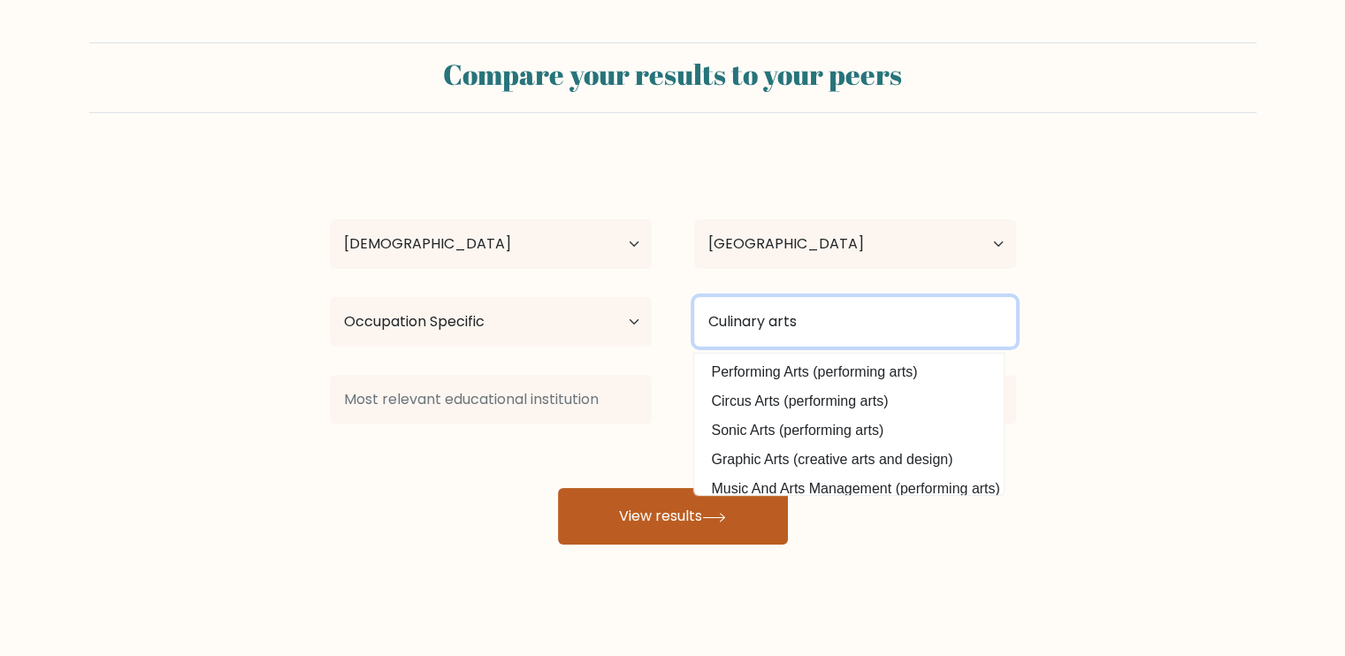
type input "Culinary arts"
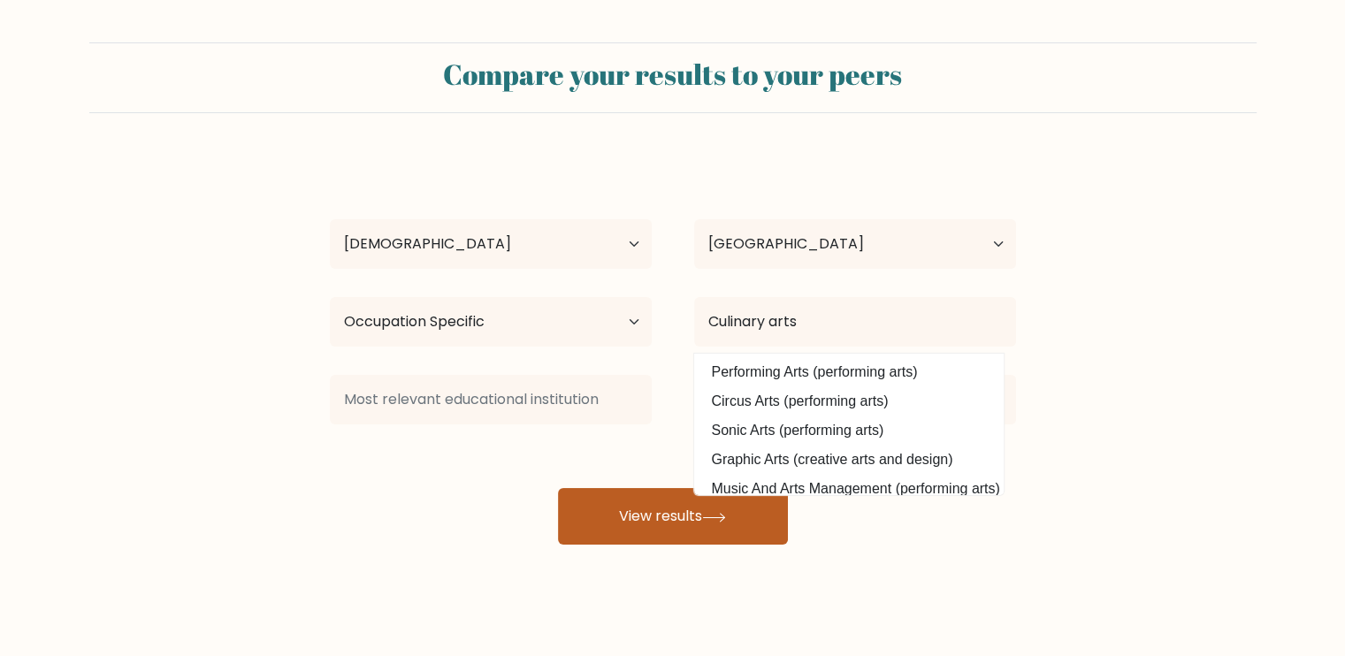
click at [693, 536] on button "View results" at bounding box center [673, 516] width 230 height 57
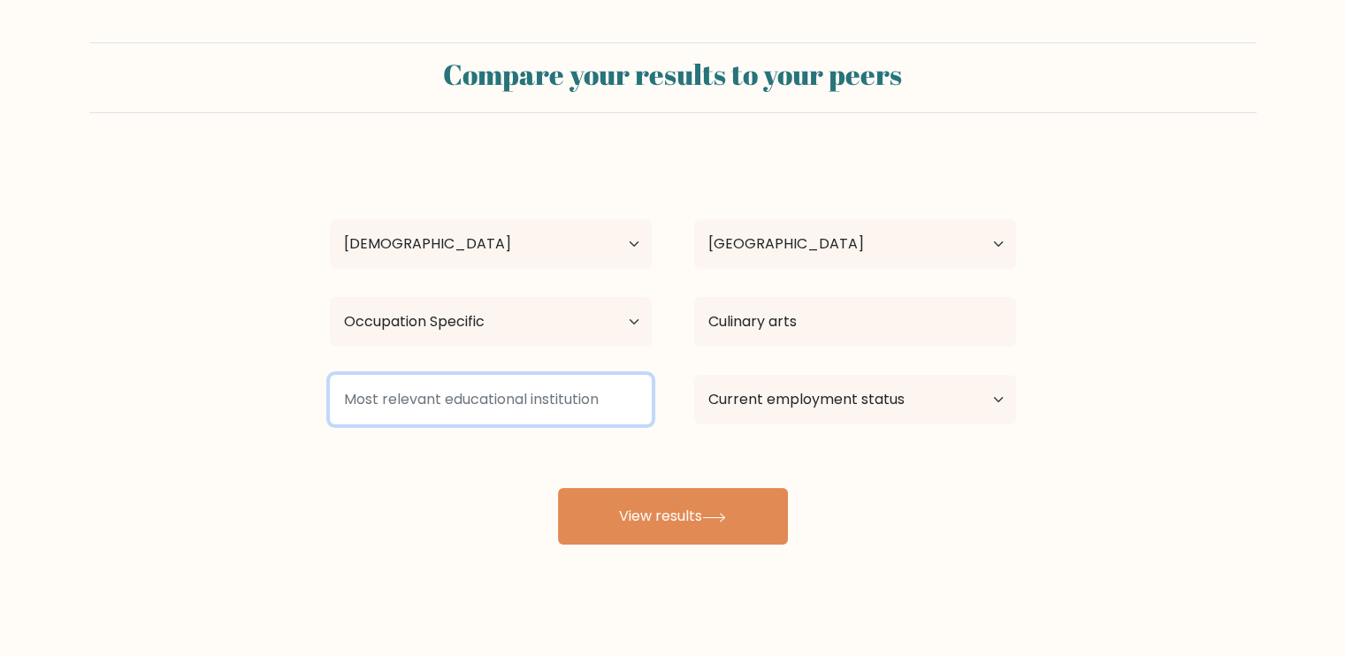
click at [534, 417] on input at bounding box center [491, 400] width 322 height 50
type input "U"
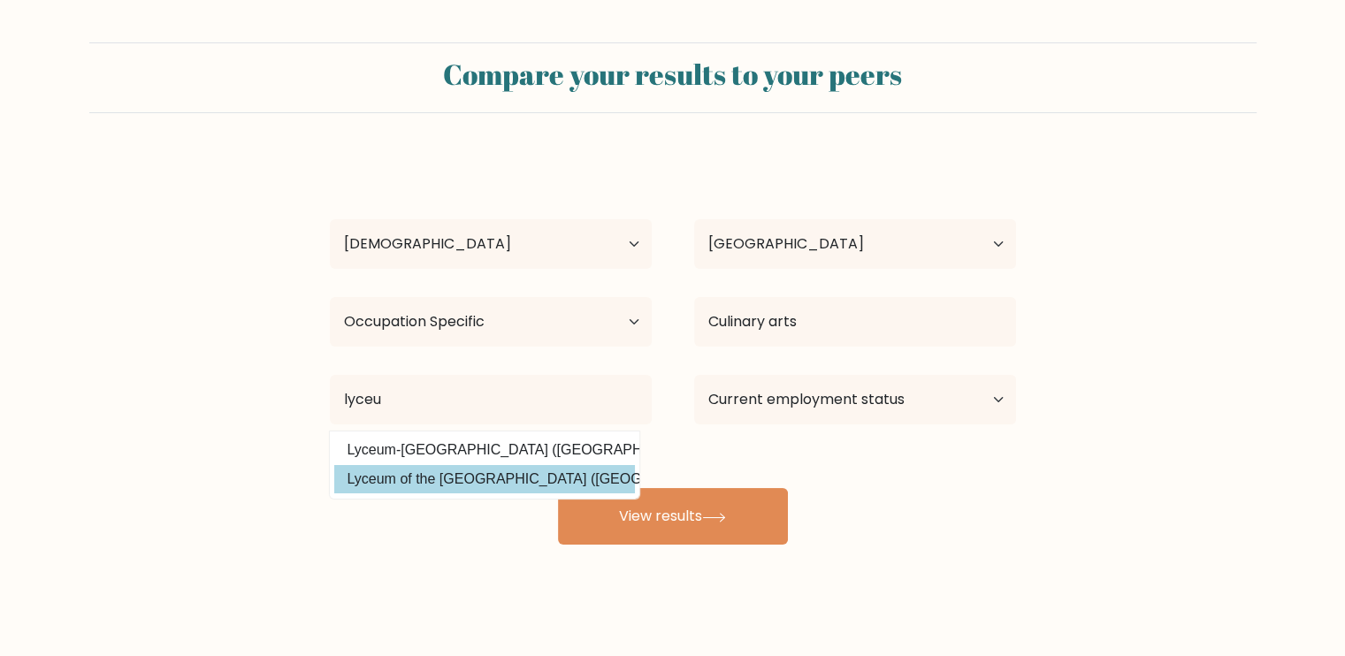
click at [469, 475] on option "Lyceum of the Philippines University (Philippines)" at bounding box center [484, 479] width 301 height 28
type input "Lyceum of the [GEOGRAPHIC_DATA]"
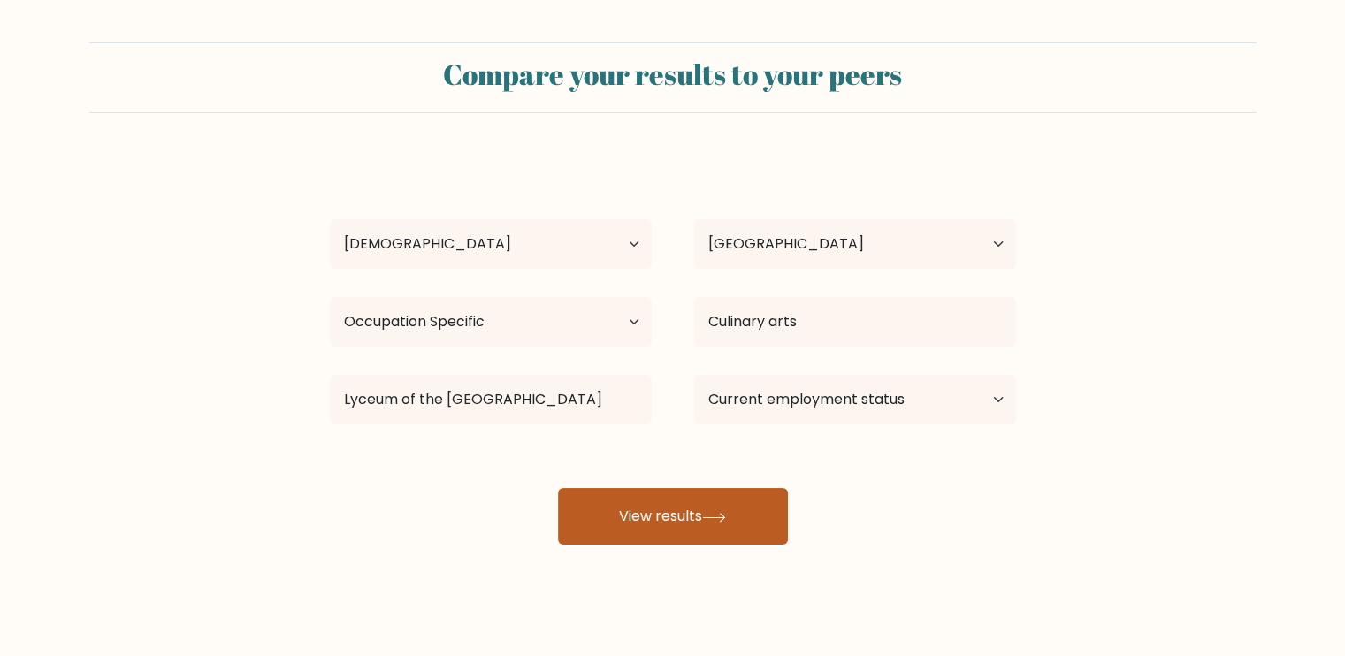
click at [671, 508] on button "View results" at bounding box center [673, 516] width 230 height 57
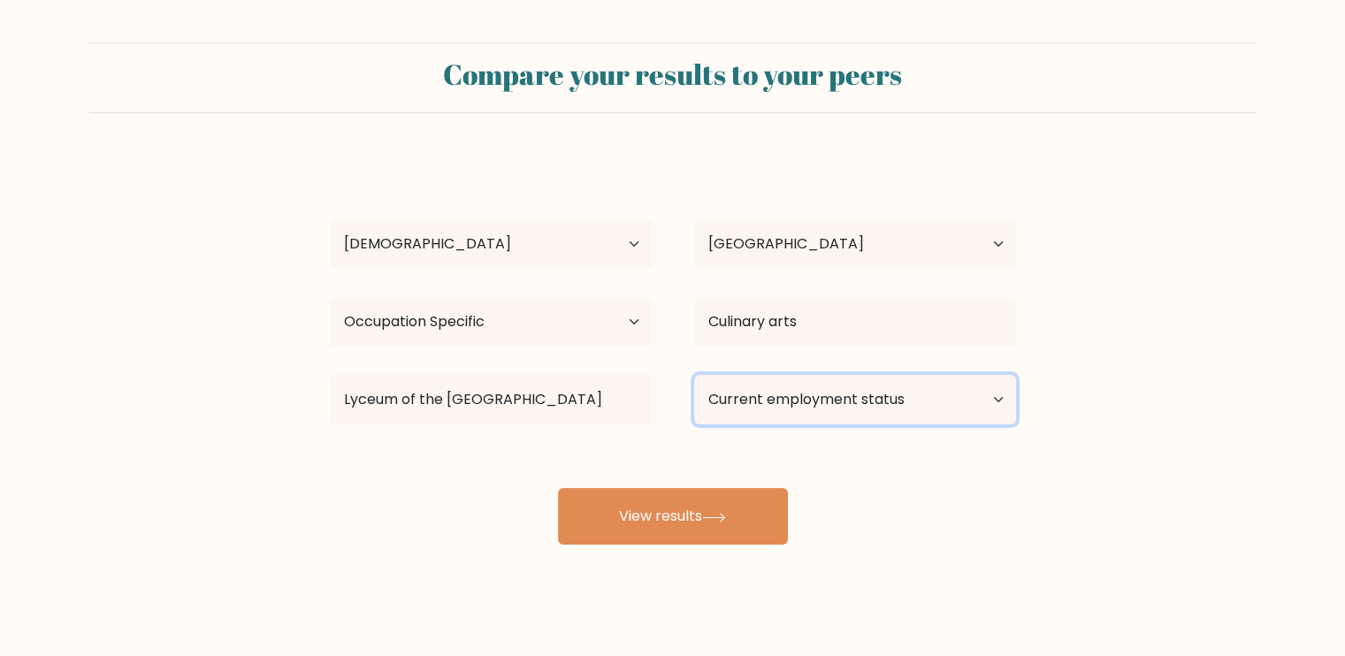
click at [794, 382] on select "Current employment status Employed Student Retired Other / prefer not to answer" at bounding box center [855, 400] width 322 height 50
select select "other"
click at [694, 375] on select "Current employment status Employed Student Retired Other / prefer not to answer" at bounding box center [855, 400] width 322 height 50
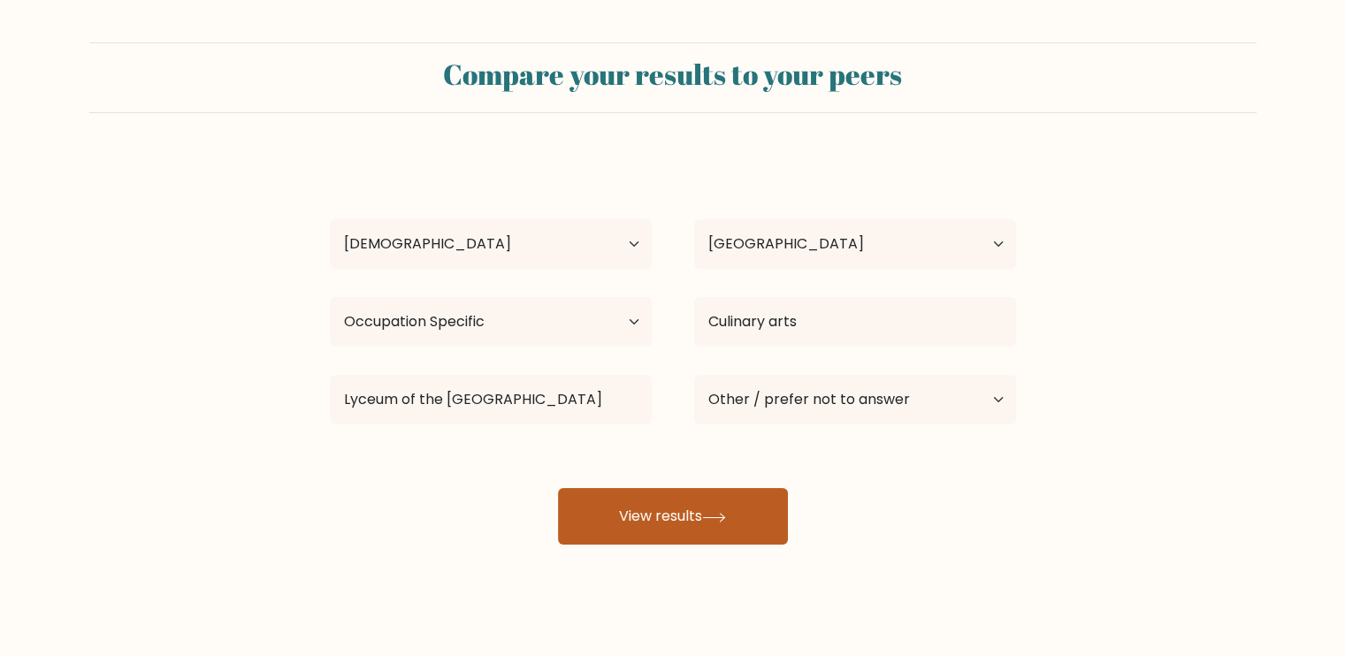
click at [704, 505] on button "View results" at bounding box center [673, 516] width 230 height 57
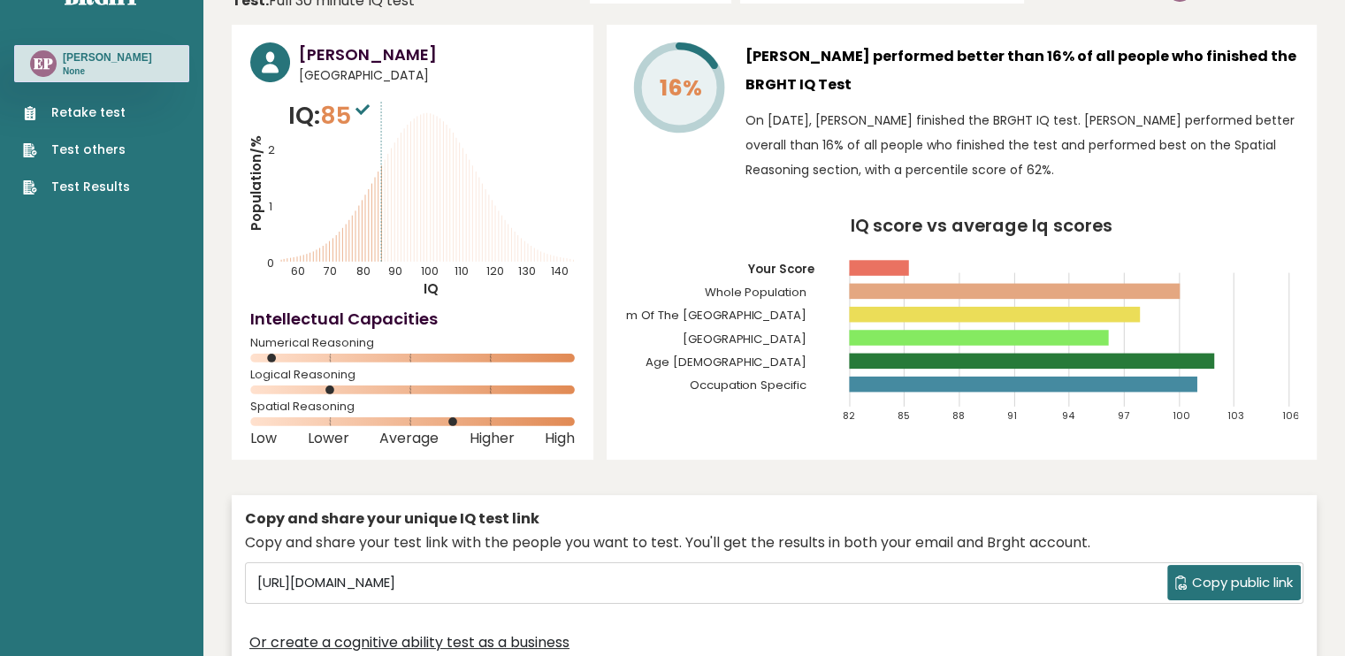
scroll to position [27, 0]
